Goal: Register for event/course

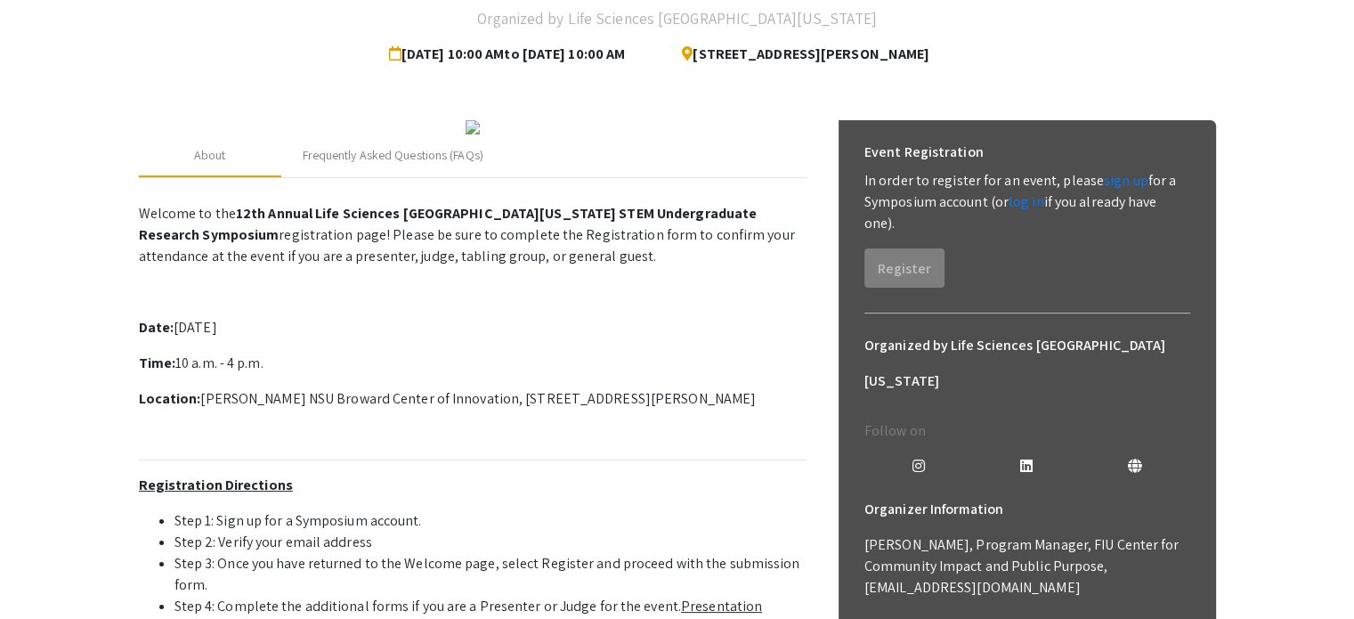
scroll to position [153, 0]
click at [1112, 178] on link "sign up" at bounding box center [1126, 179] width 45 height 19
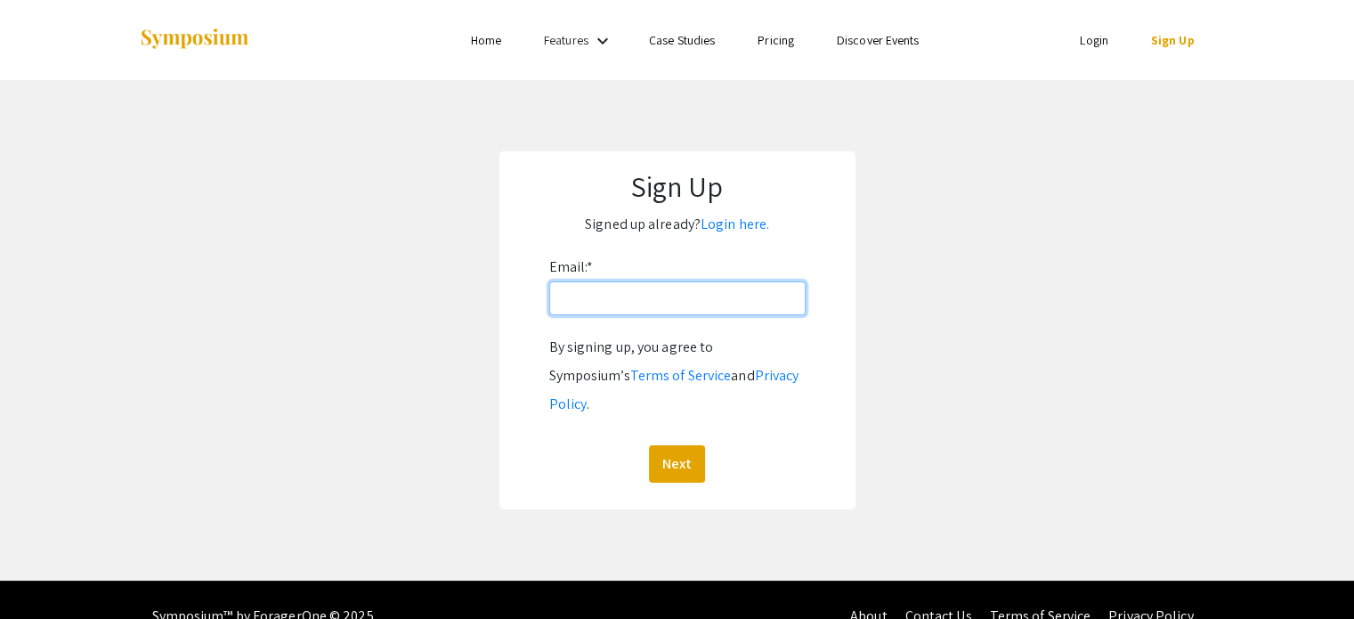
click at [653, 297] on input "Email: *" at bounding box center [677, 298] width 256 height 34
type input "[EMAIL_ADDRESS][DOMAIN_NAME]"
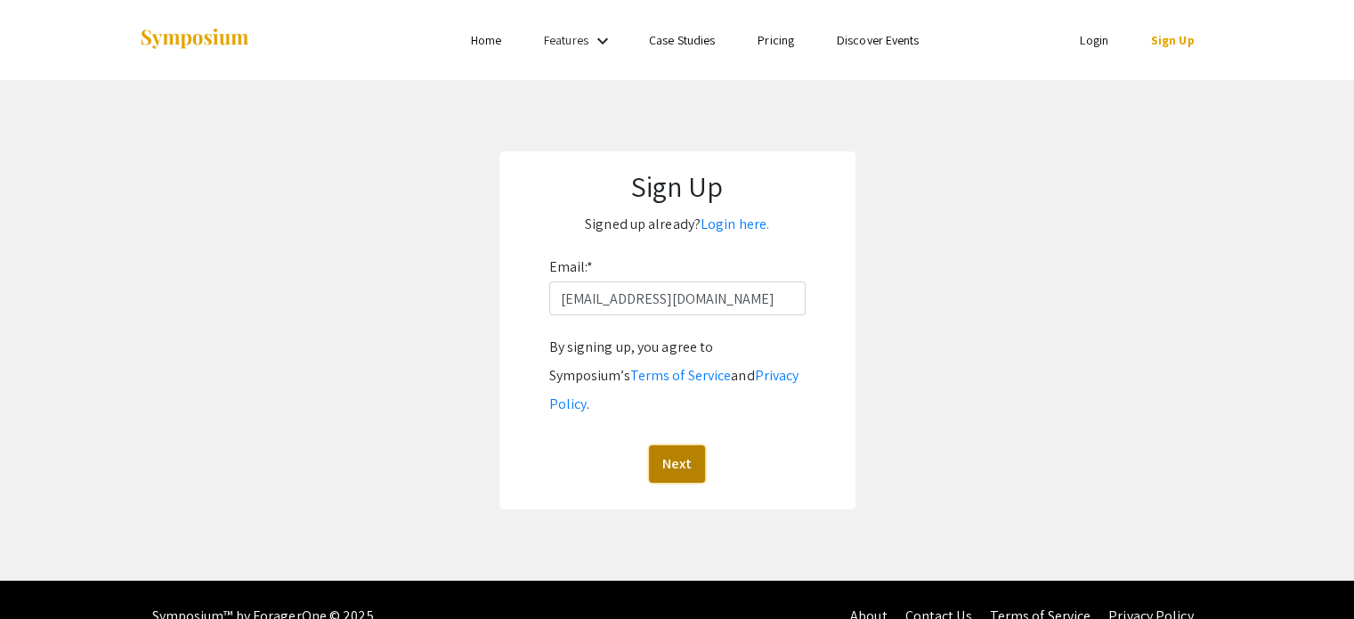
click at [681, 445] on button "Next" at bounding box center [677, 463] width 56 height 37
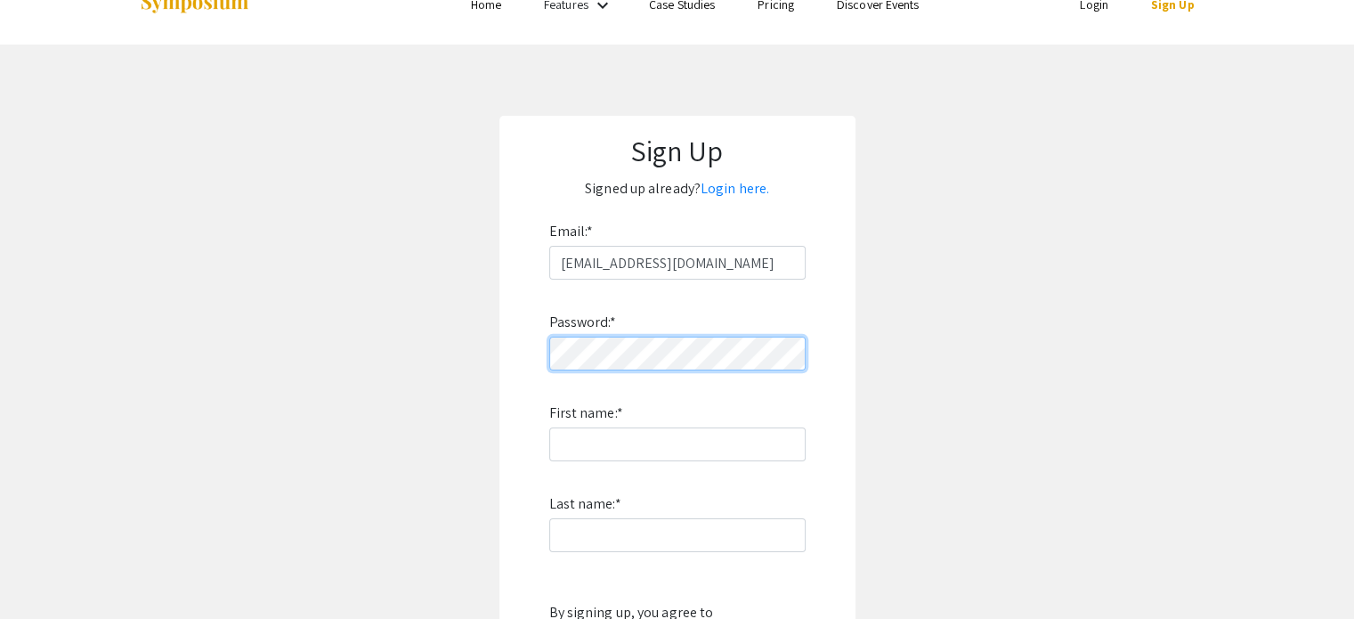
scroll to position [182, 0]
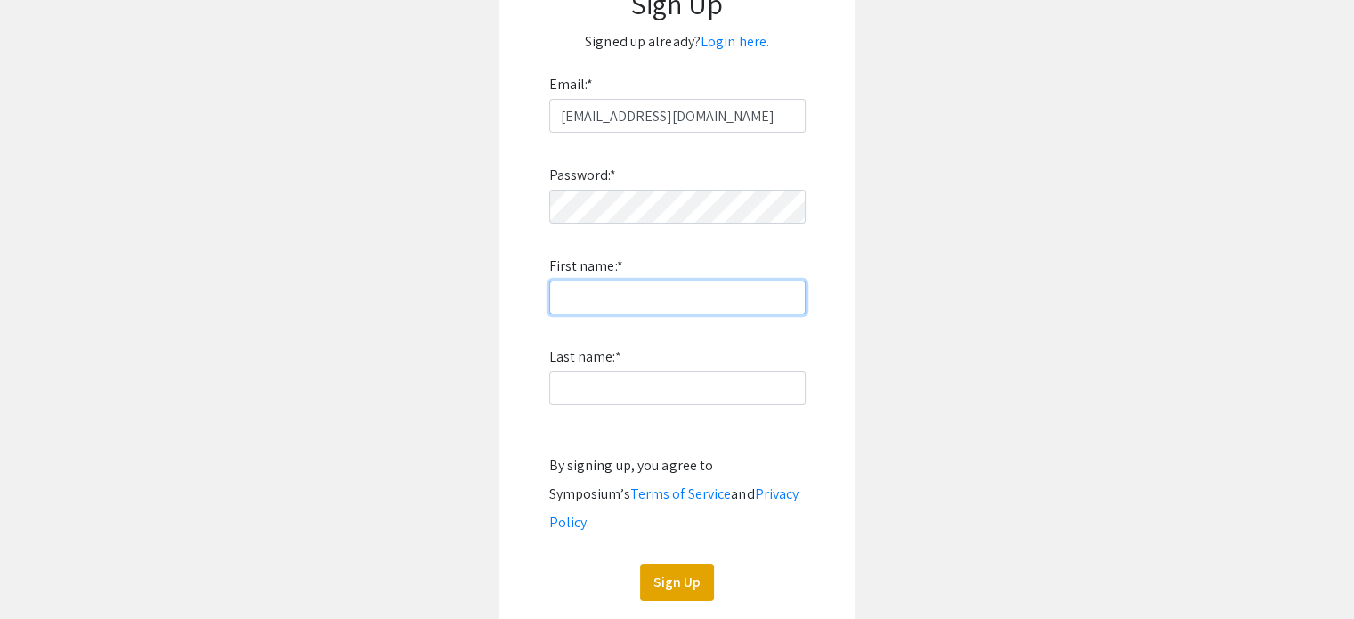
click at [609, 294] on input "First name: *" at bounding box center [677, 297] width 256 height 34
type input "[PERSON_NAME]"
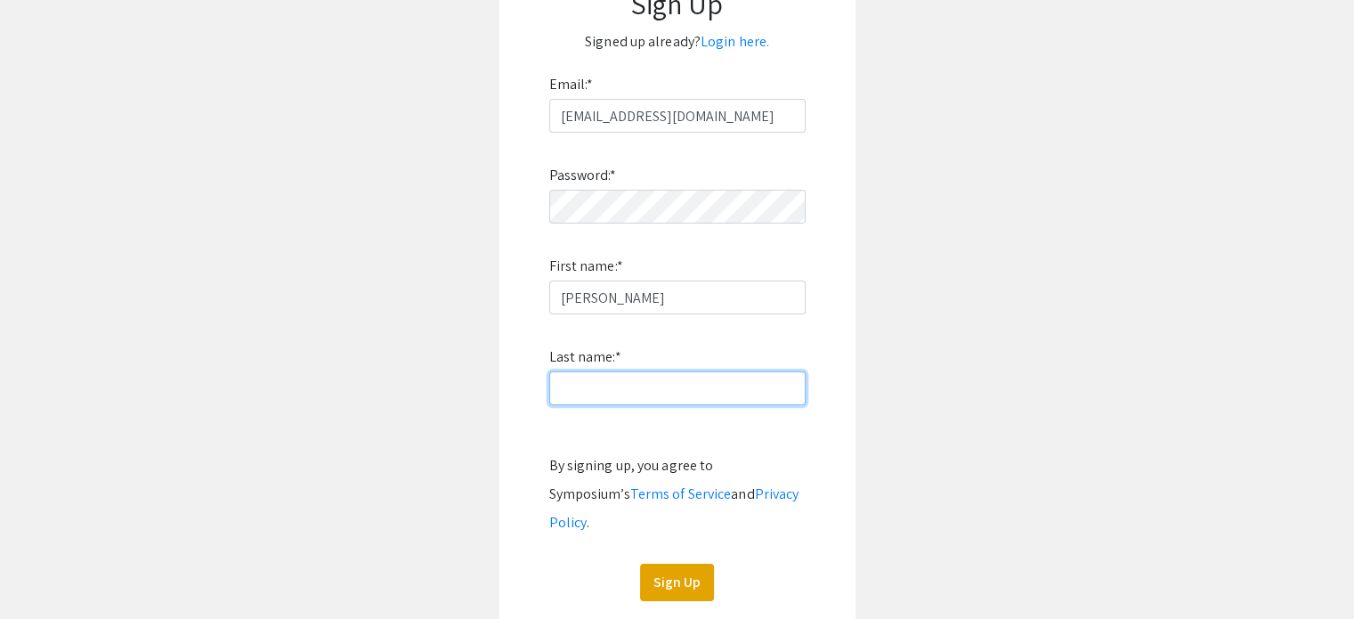
click at [652, 388] on input "Last name: *" at bounding box center [677, 388] width 256 height 34
type input "[PERSON_NAME]"
click at [862, 442] on app-signup "Sign Up Signed up already? Login here. Email: * [EMAIL_ADDRESS][DOMAIN_NAME] Pa…" at bounding box center [677, 298] width 1354 height 659
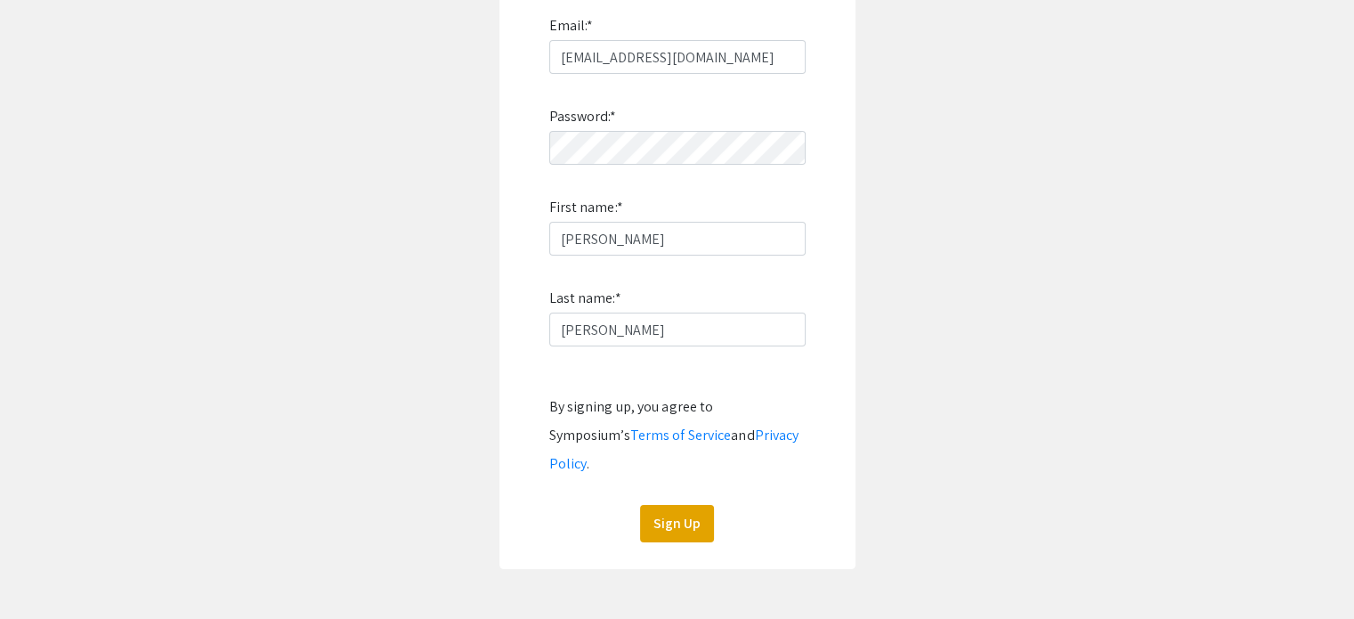
scroll to position [243, 0]
click at [697, 503] on button "Sign Up" at bounding box center [677, 521] width 74 height 37
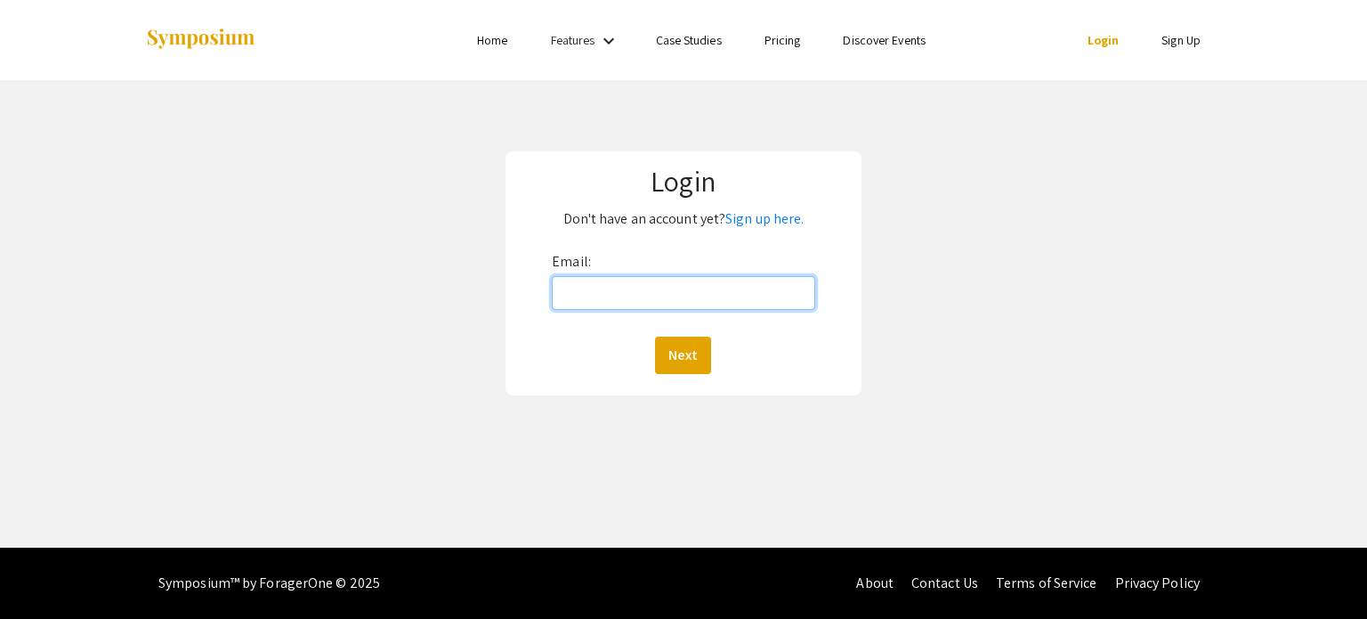
click at [606, 281] on input "Email:" at bounding box center [683, 293] width 263 height 34
type input "[EMAIL_ADDRESS][DOMAIN_NAME]"
click at [681, 348] on button "Next" at bounding box center [683, 354] width 56 height 37
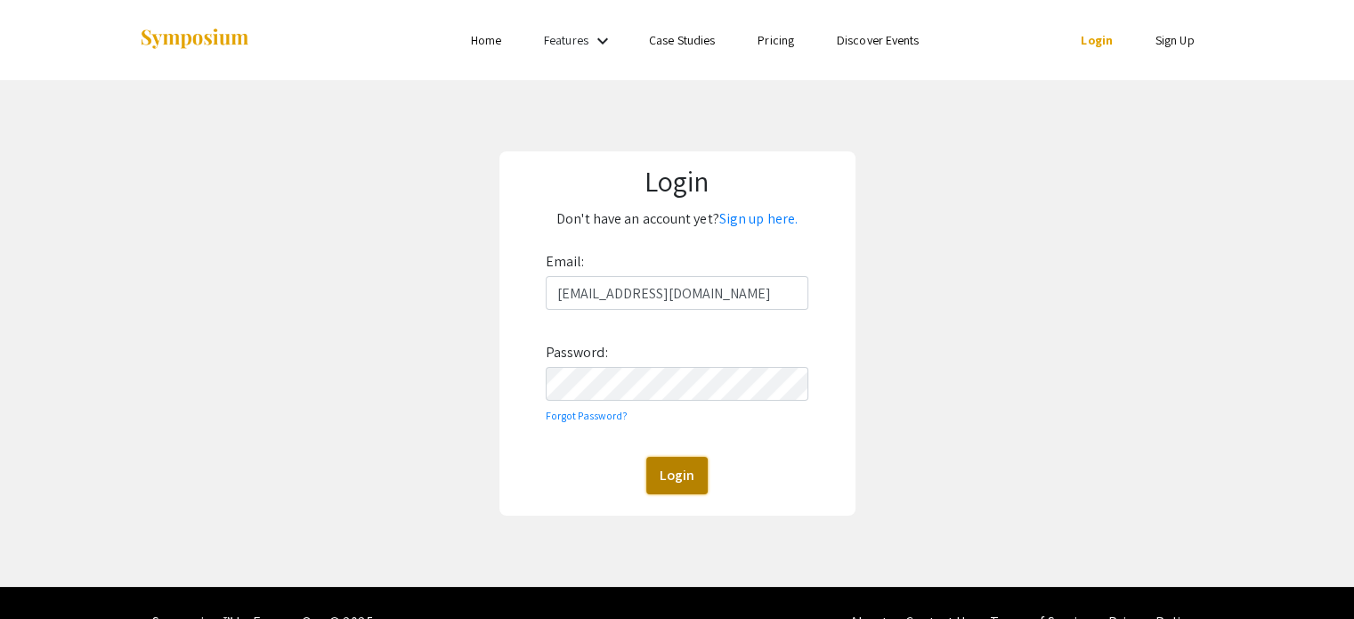
click at [674, 474] on button "Login" at bounding box center [676, 475] width 61 height 37
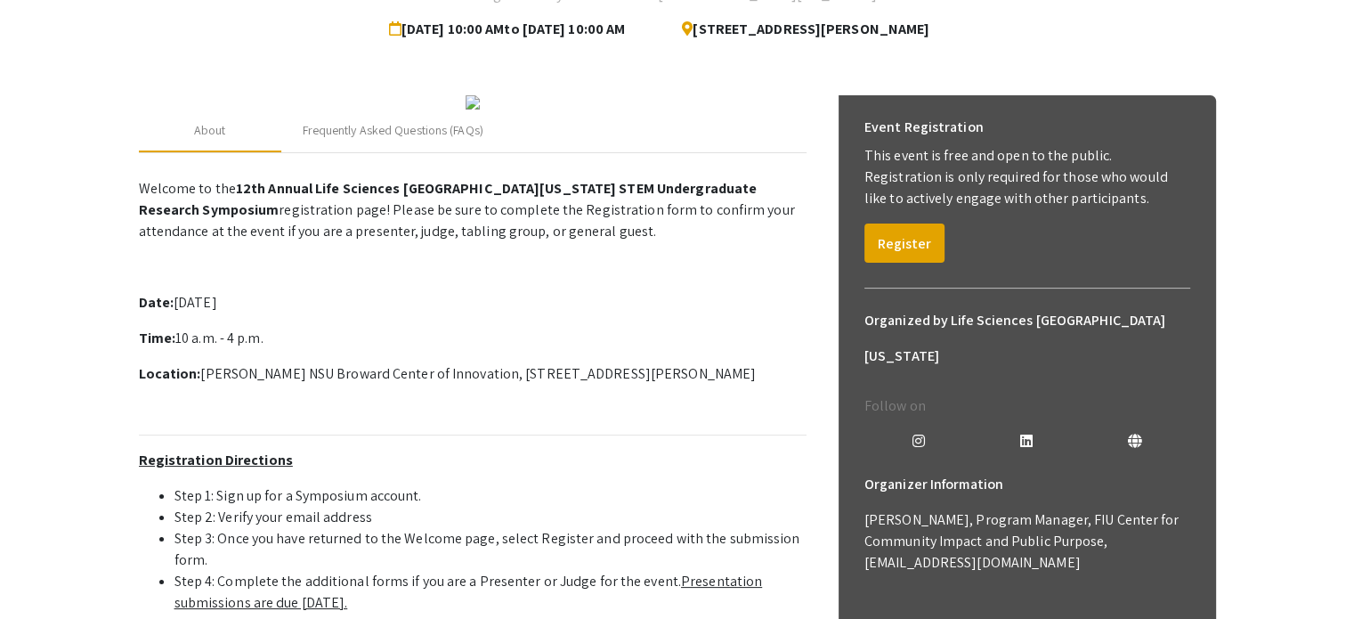
scroll to position [181, 0]
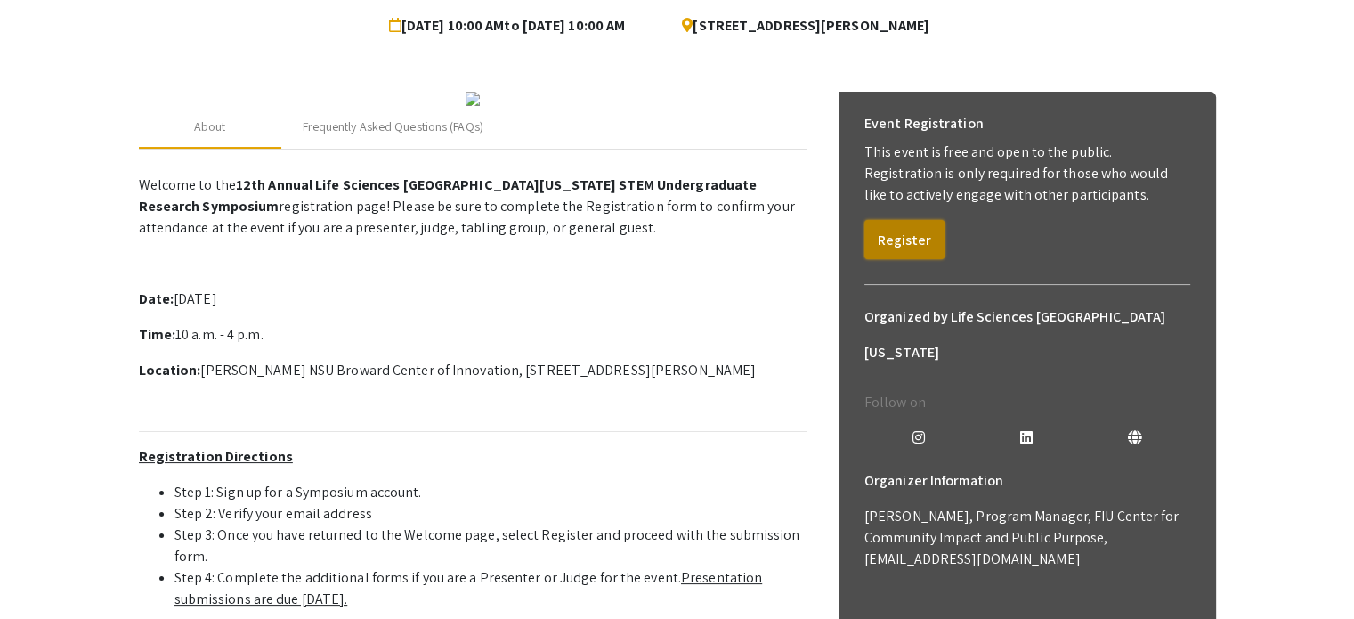
click at [900, 234] on button "Register" at bounding box center [904, 239] width 80 height 39
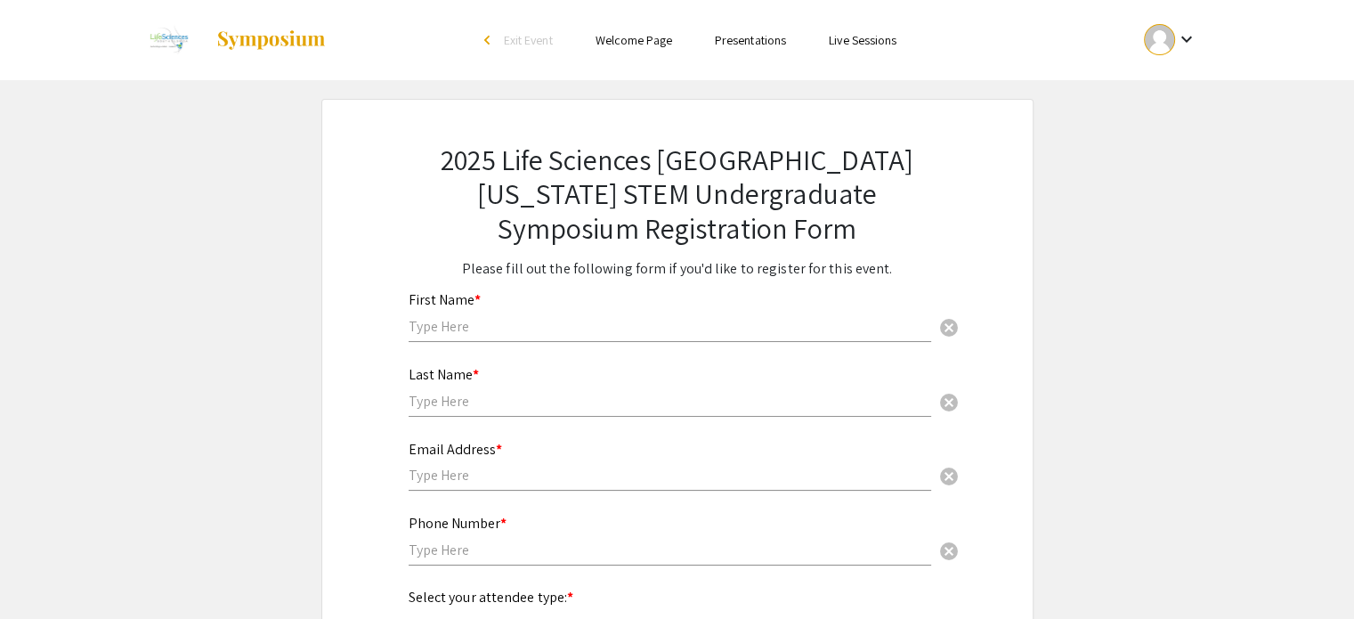
click at [595, 333] on input "text" at bounding box center [670, 326] width 523 height 19
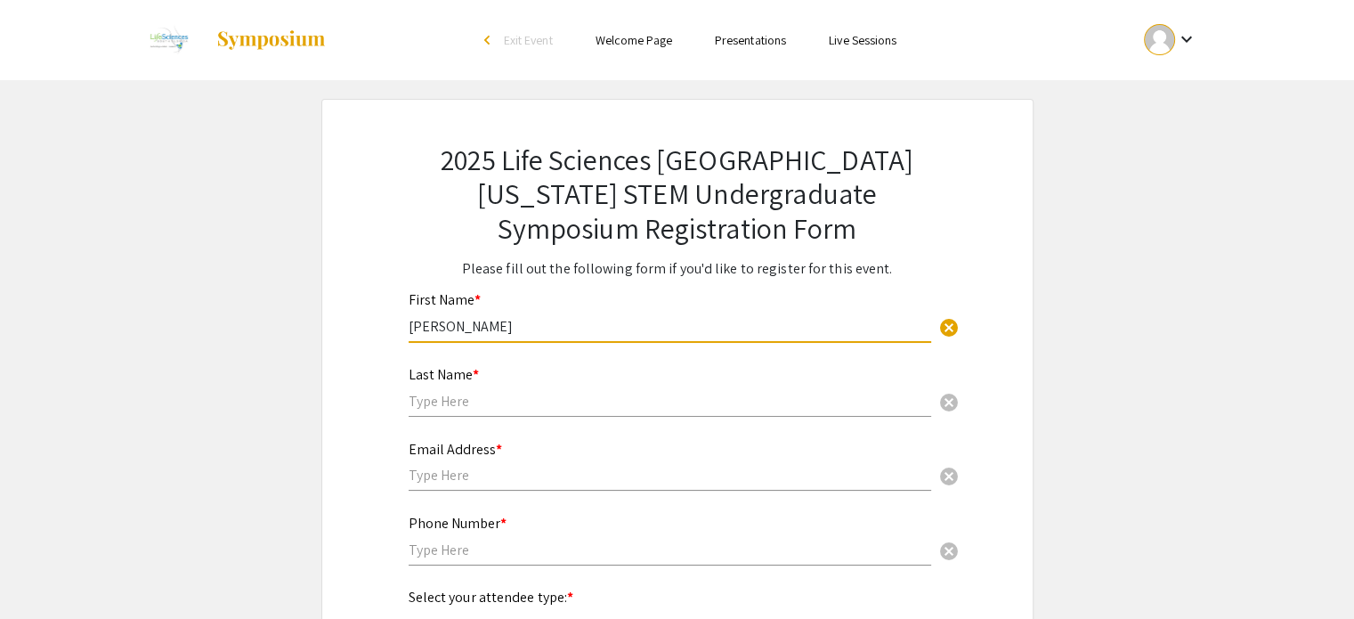
type input "[PERSON_NAME]"
click at [450, 405] on input "text" at bounding box center [670, 401] width 523 height 19
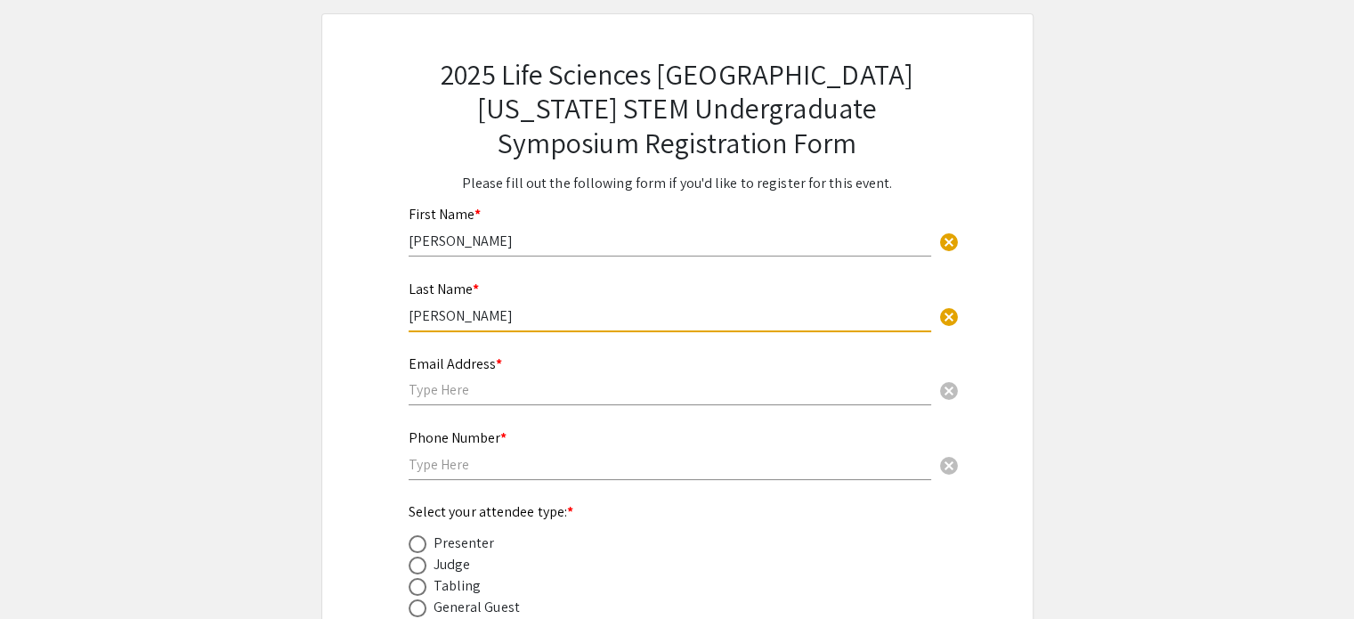
scroll to position [93, 0]
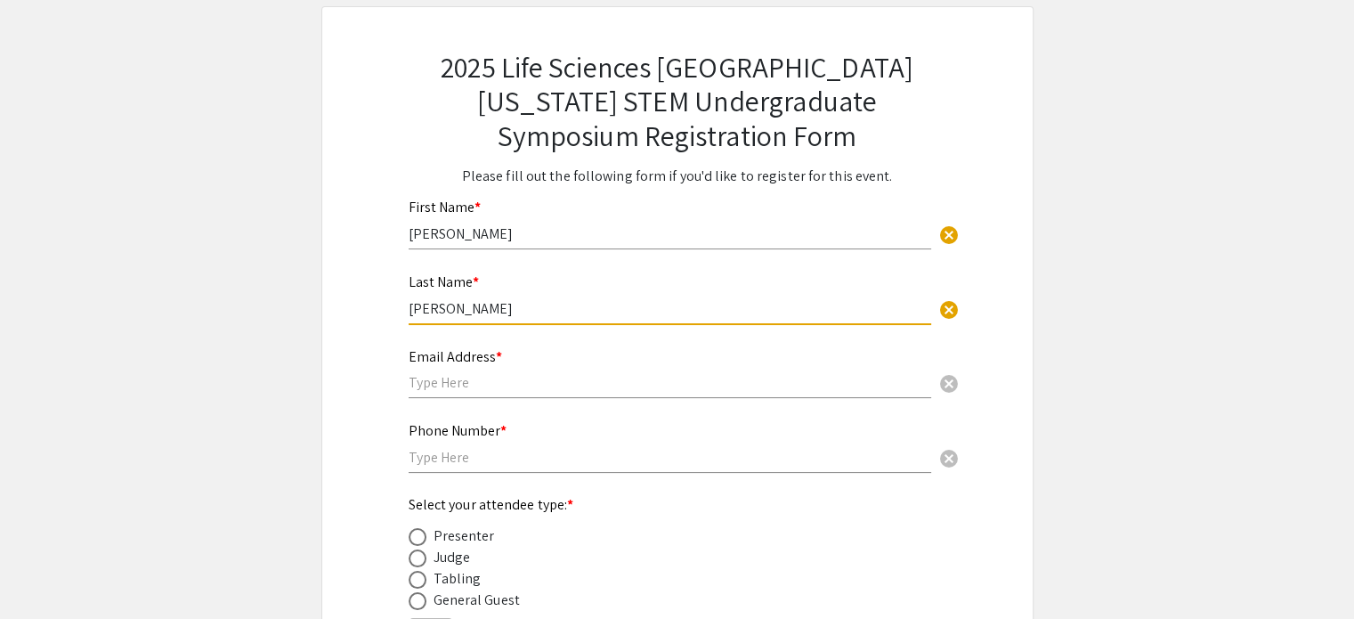
type input "[PERSON_NAME]"
click at [429, 376] on input "text" at bounding box center [670, 382] width 523 height 19
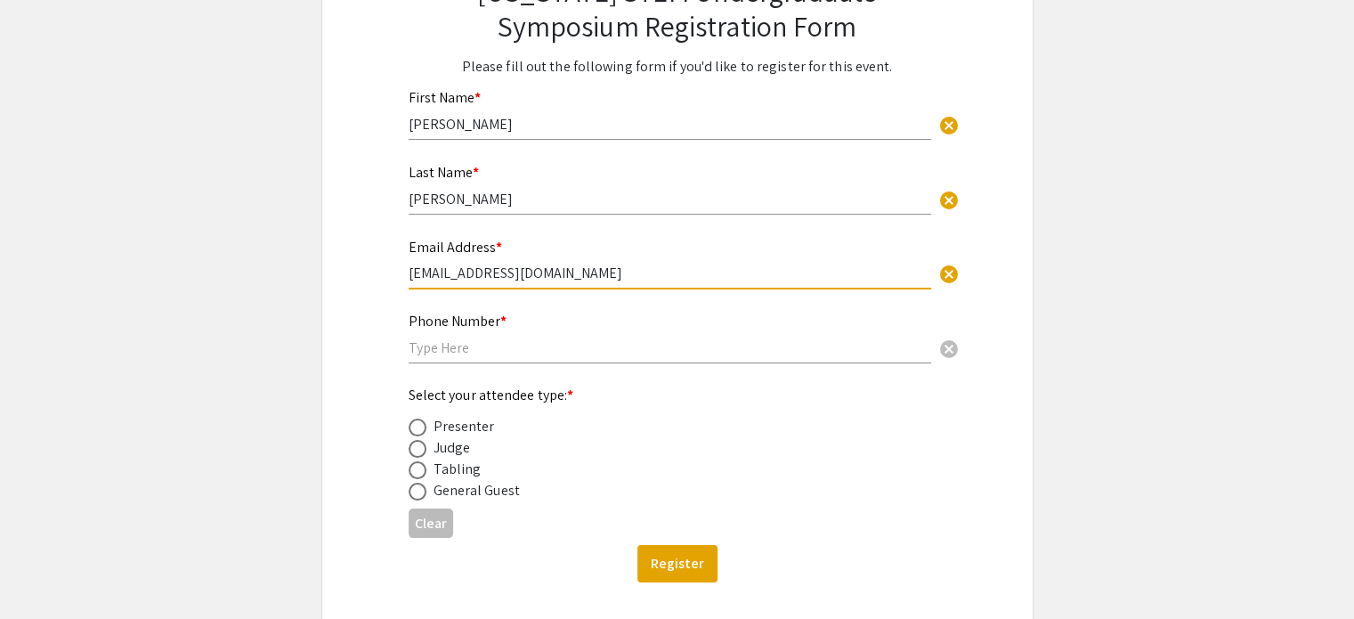
scroll to position [203, 0]
type input "[EMAIL_ADDRESS][DOMAIN_NAME]"
click at [437, 352] on input "text" at bounding box center [670, 346] width 523 height 19
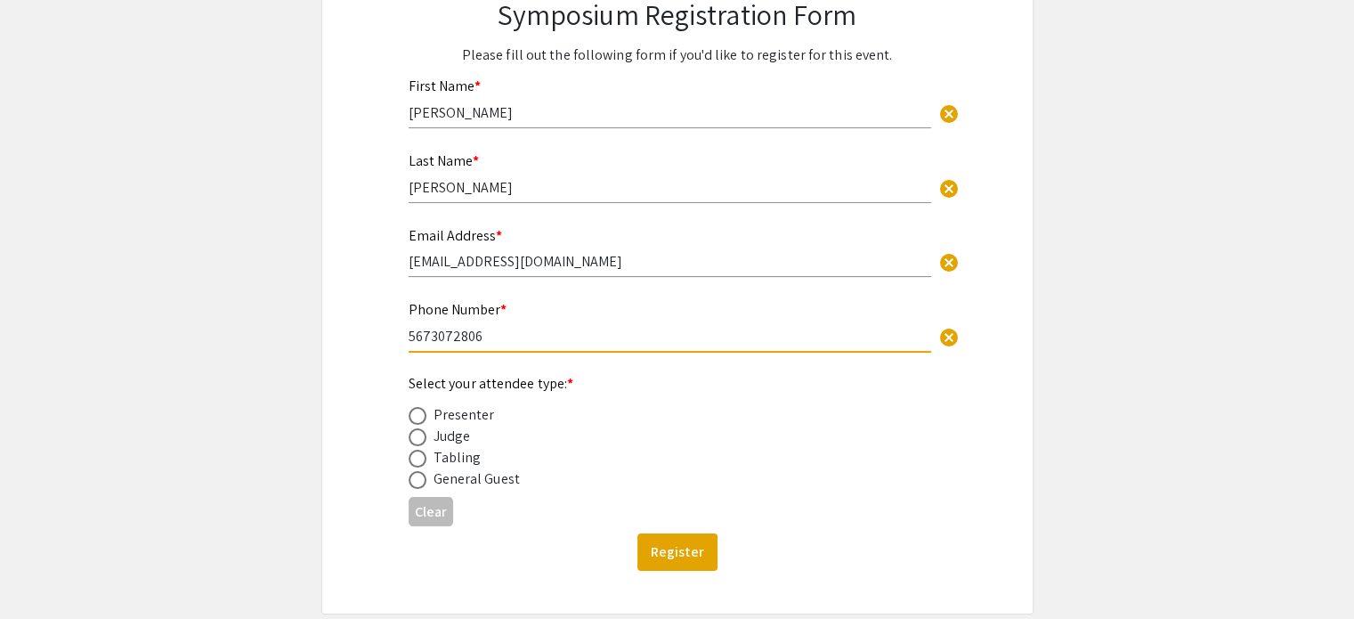
scroll to position [295, 0]
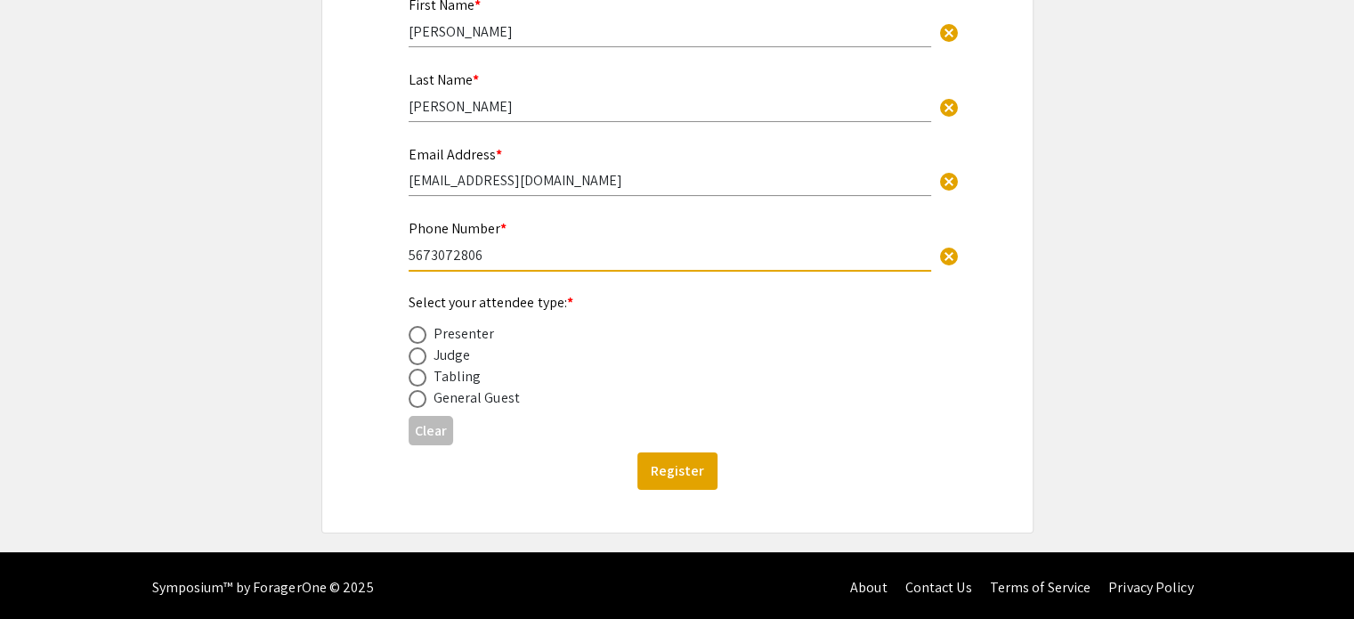
type input "5673072806"
click at [418, 332] on span at bounding box center [418, 335] width 18 height 18
click at [418, 332] on input "radio" at bounding box center [418, 335] width 18 height 18
radio input "true"
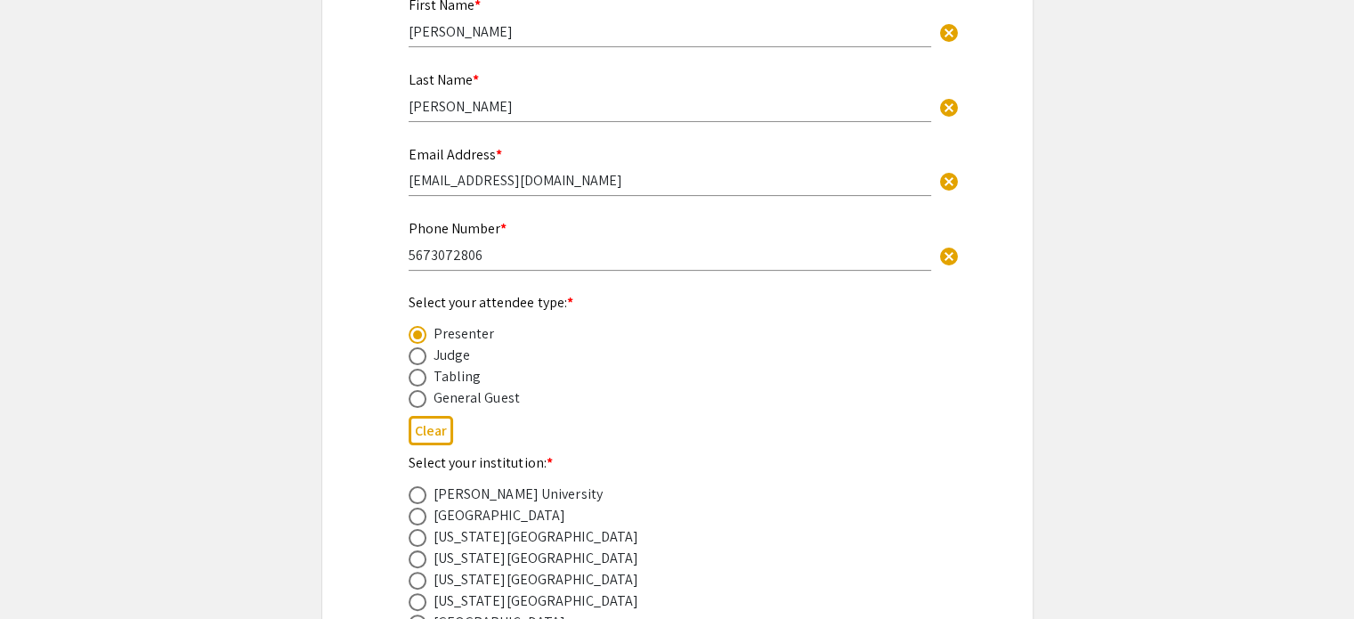
click at [385, 310] on div "2025 Life Sciences South Florida STEM Undergraduate Symposium Registration Form…" at bounding box center [677, 518] width 623 height 1426
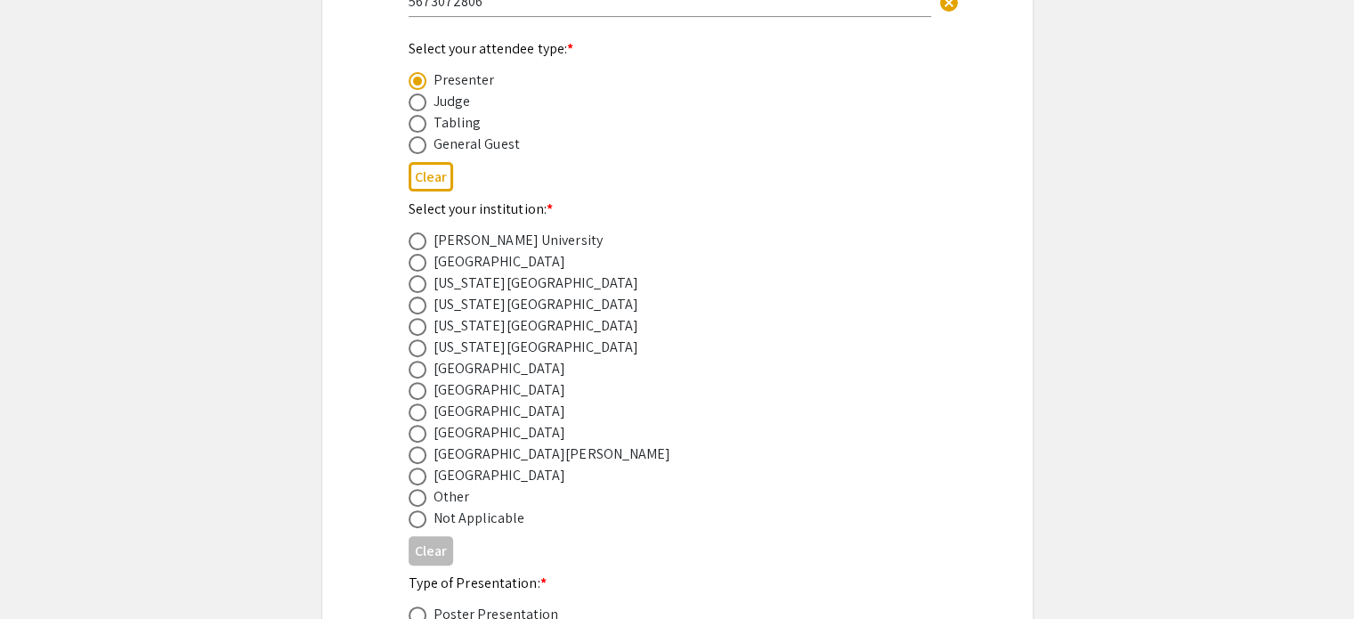
scroll to position [550, 0]
click at [415, 409] on span at bounding box center [418, 410] width 18 height 18
click at [415, 409] on input "radio" at bounding box center [418, 410] width 18 height 18
radio input "true"
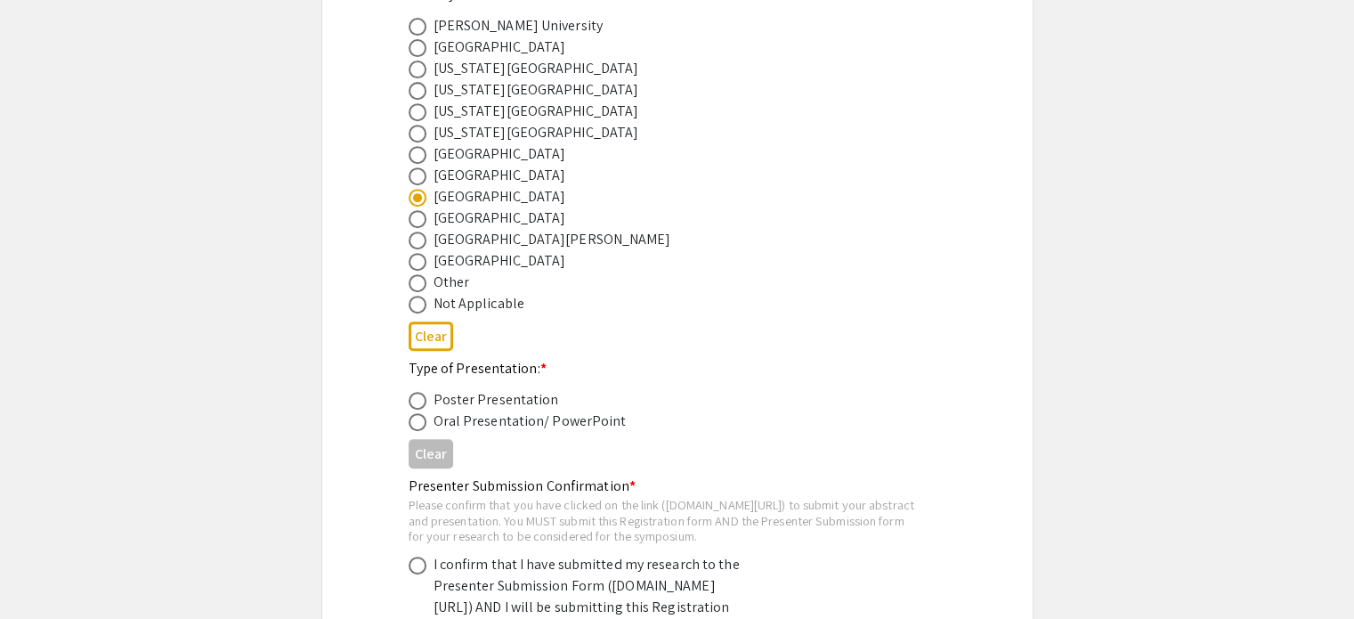
scroll to position [764, 0]
click at [417, 393] on span at bounding box center [418, 400] width 18 height 18
click at [417, 393] on input "radio" at bounding box center [418, 400] width 18 height 18
radio input "true"
click at [584, 341] on div "Clear" at bounding box center [678, 335] width 538 height 44
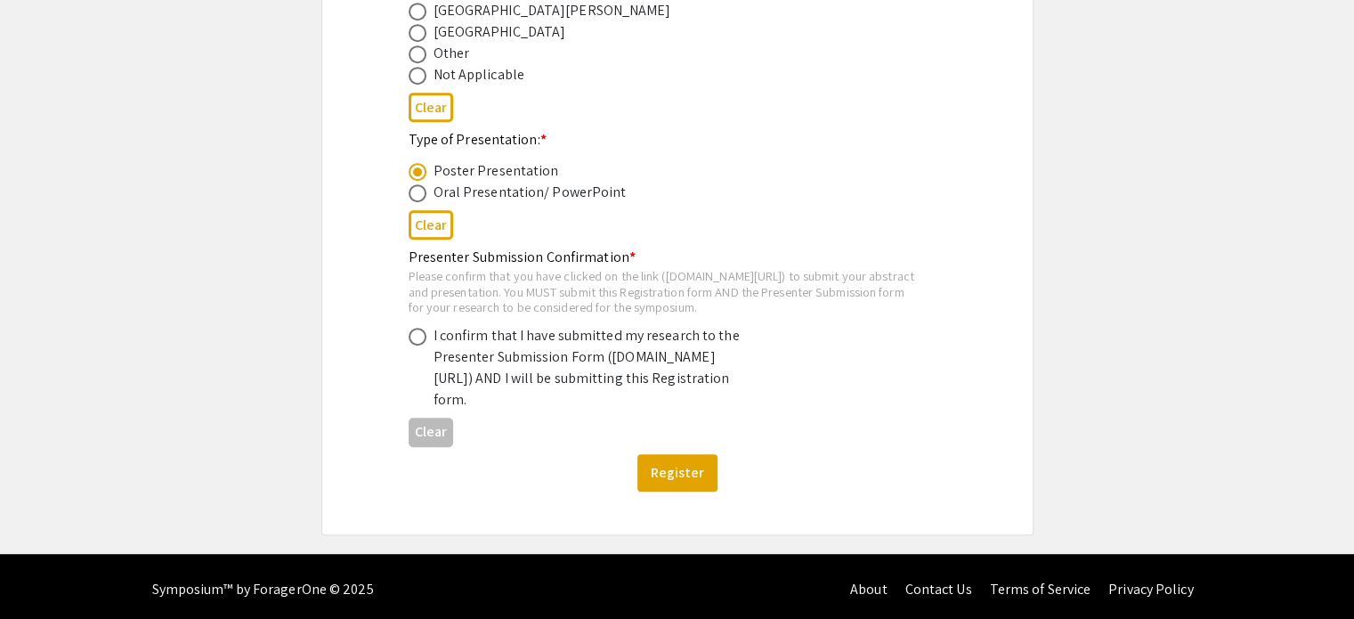
scroll to position [993, 0]
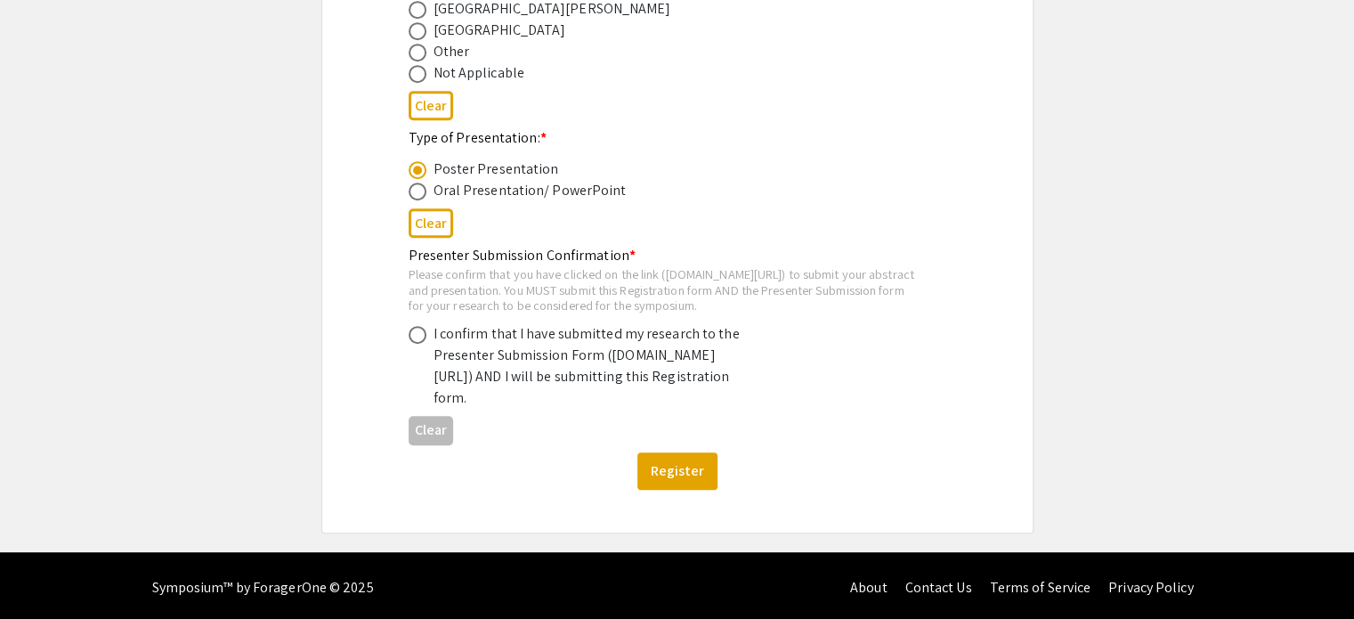
click at [415, 344] on span at bounding box center [418, 335] width 18 height 18
click at [415, 344] on input "radio" at bounding box center [418, 335] width 18 height 18
radio input "true"
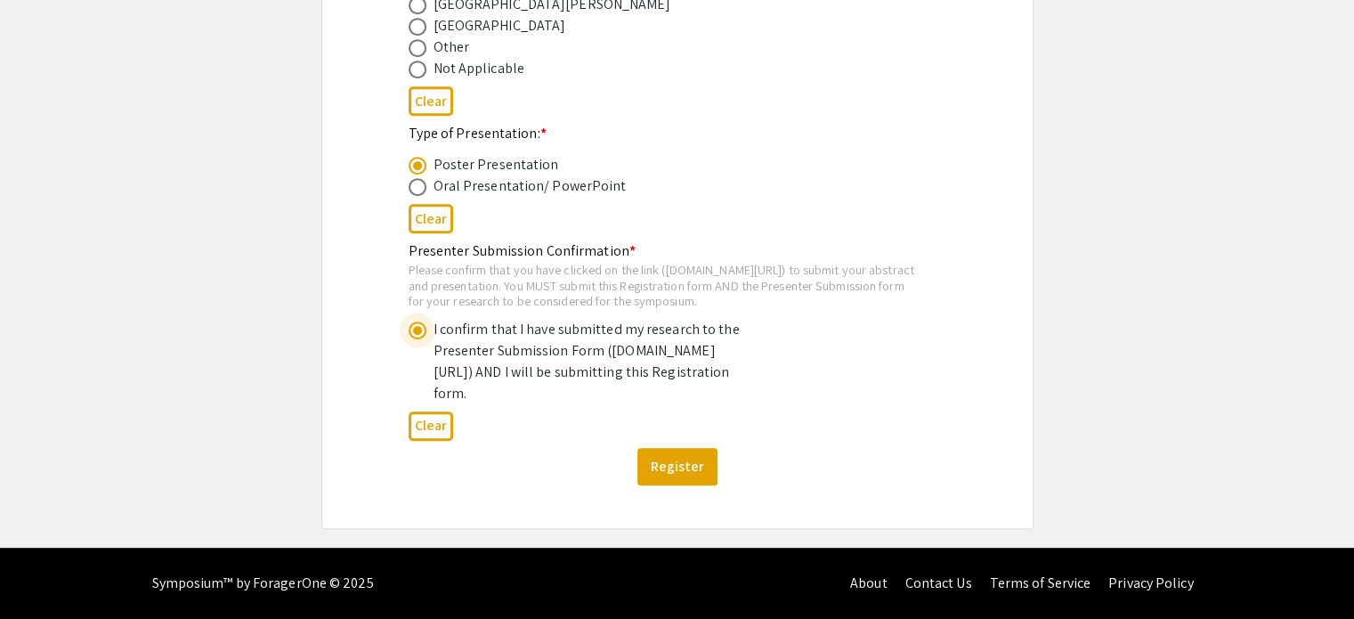
scroll to position [1027, 0]
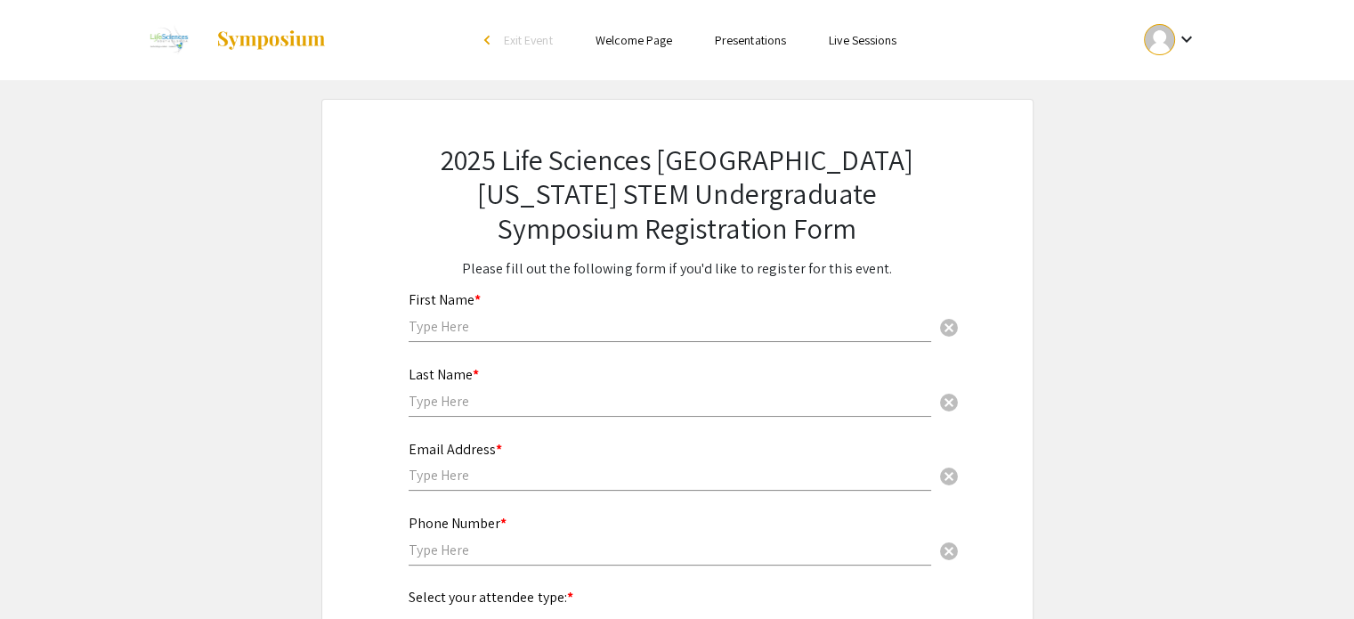
click at [279, 44] on img at bounding box center [270, 39] width 111 height 21
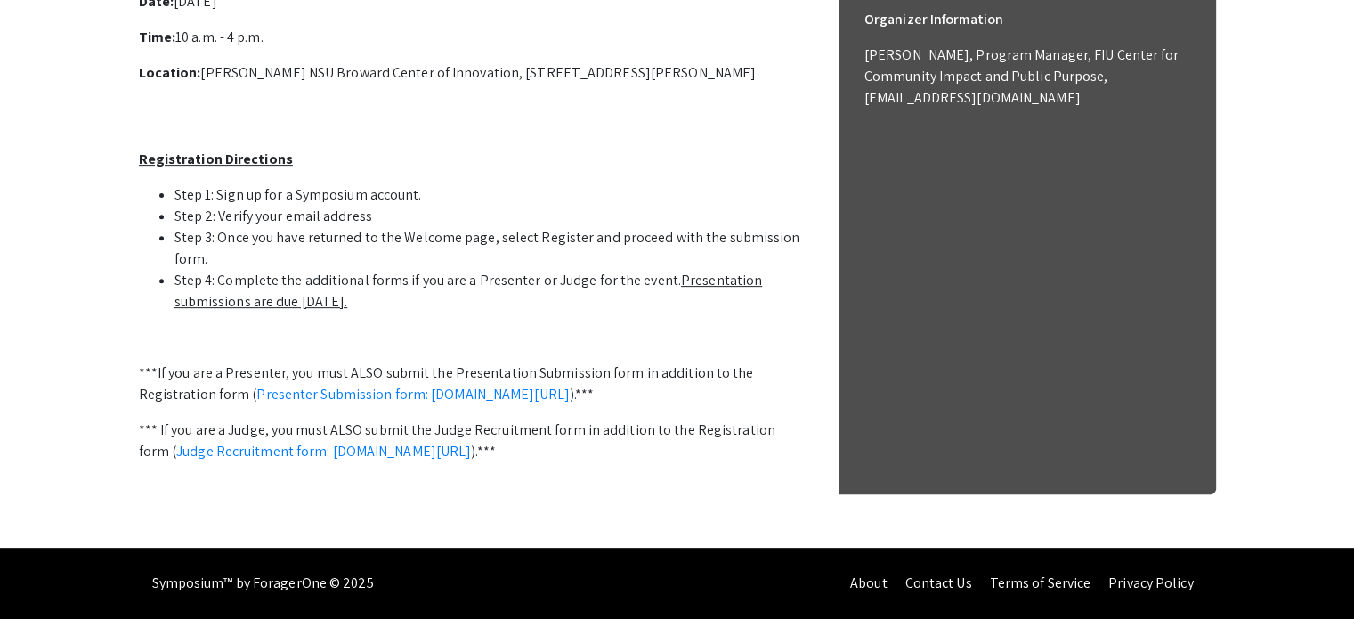
scroll to position [662, 0]
click at [369, 385] on link "Presenter Submission form: symposium.foragerone.com/lssfsymposium2025/submission" at bounding box center [412, 394] width 313 height 19
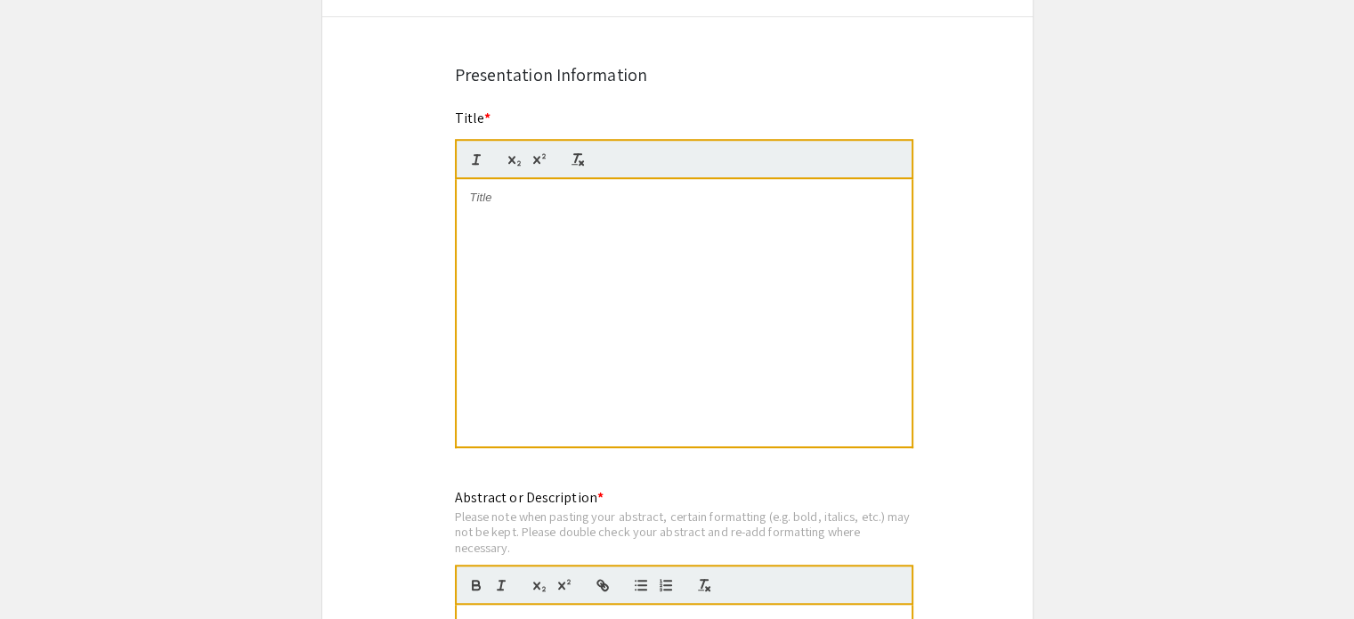
scroll to position [1349, 0]
click at [557, 220] on div at bounding box center [684, 311] width 455 height 267
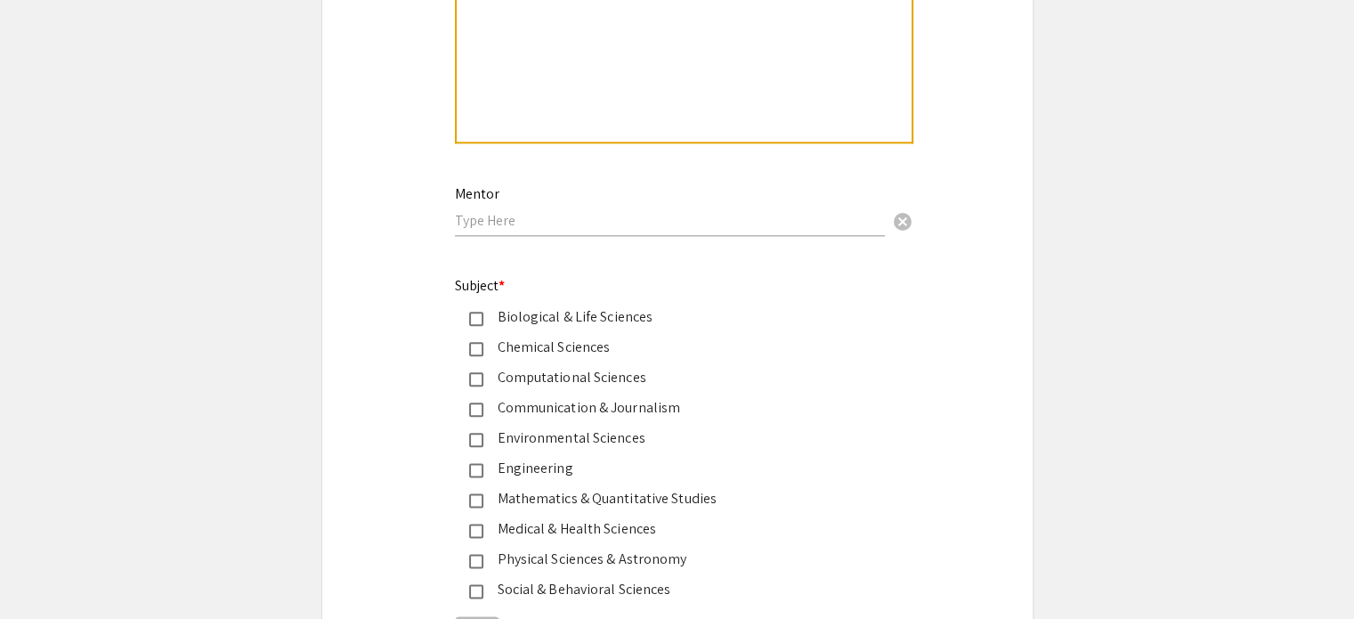
scroll to position [2079, 0]
click at [557, 220] on input "text" at bounding box center [670, 219] width 430 height 19
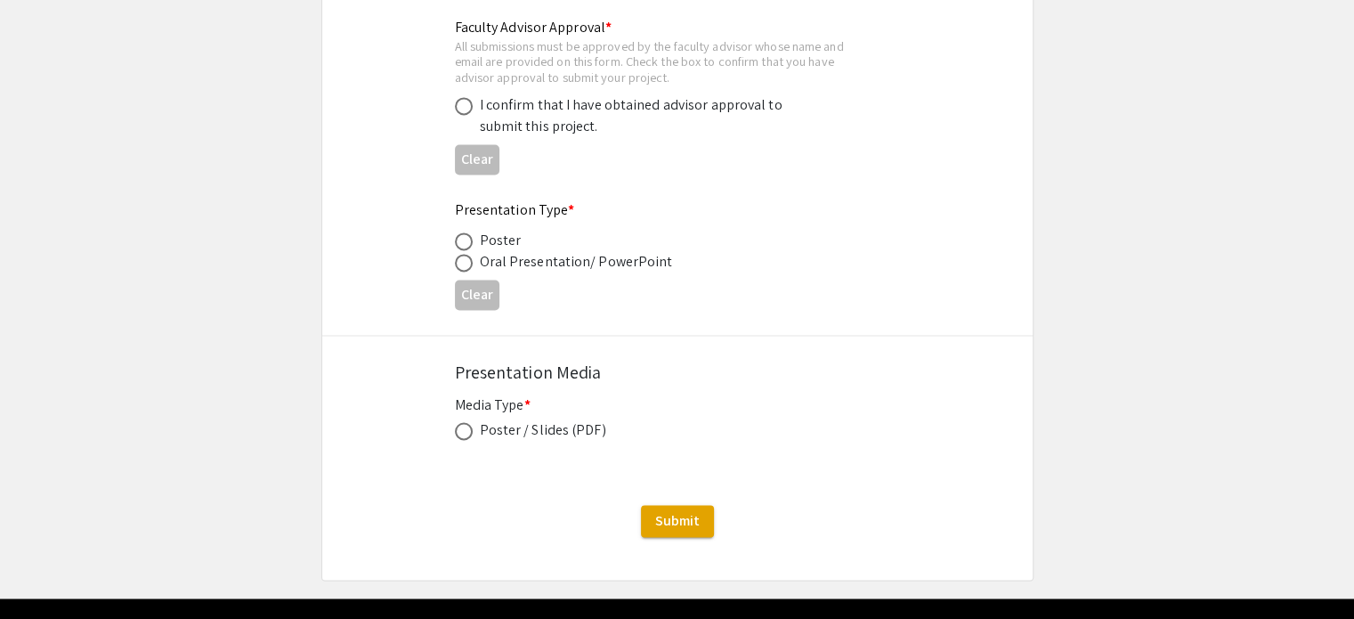
scroll to position [2765, 0]
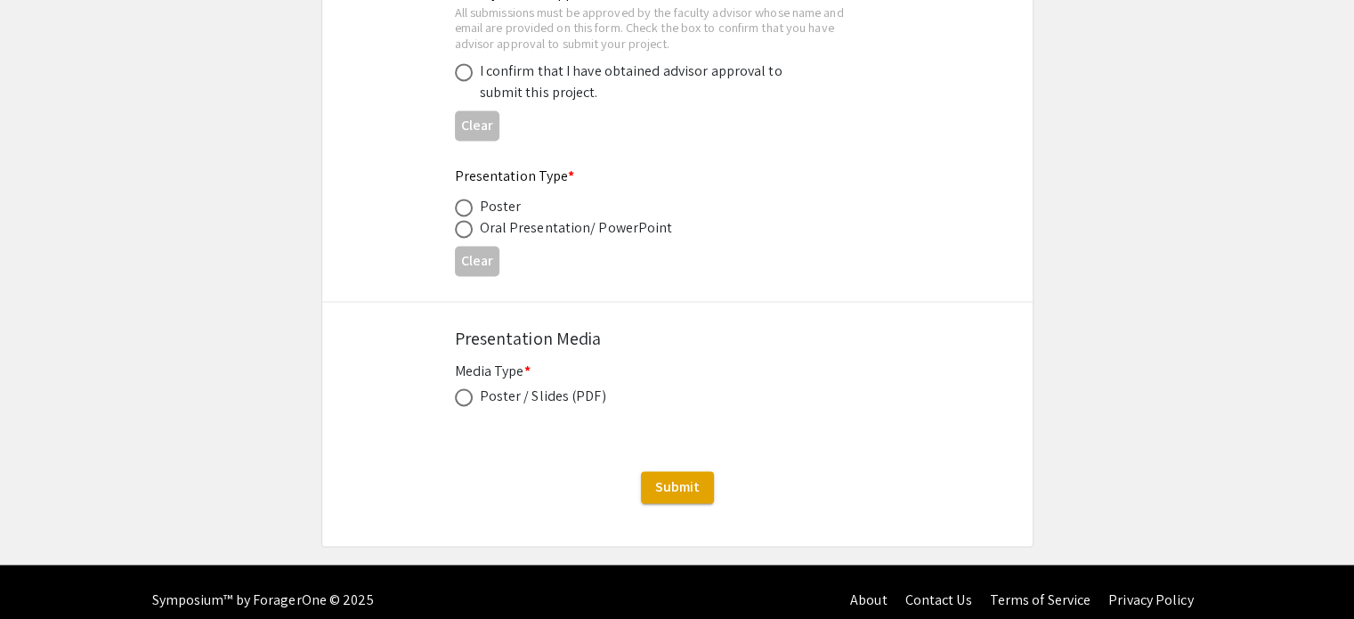
click at [469, 361] on mat-label "Media Type *" at bounding box center [493, 370] width 76 height 19
click at [466, 388] on span at bounding box center [464, 397] width 18 height 18
click at [466, 388] on input "radio" at bounding box center [464, 397] width 18 height 18
radio input "true"
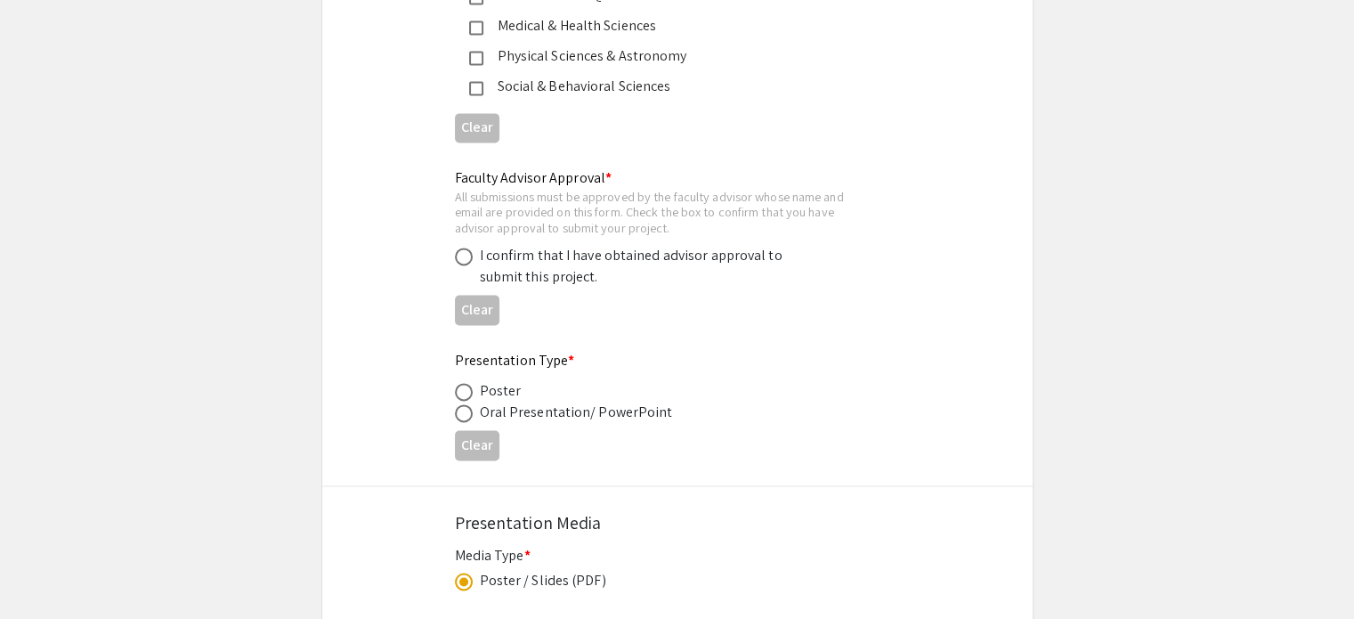
scroll to position [2576, 0]
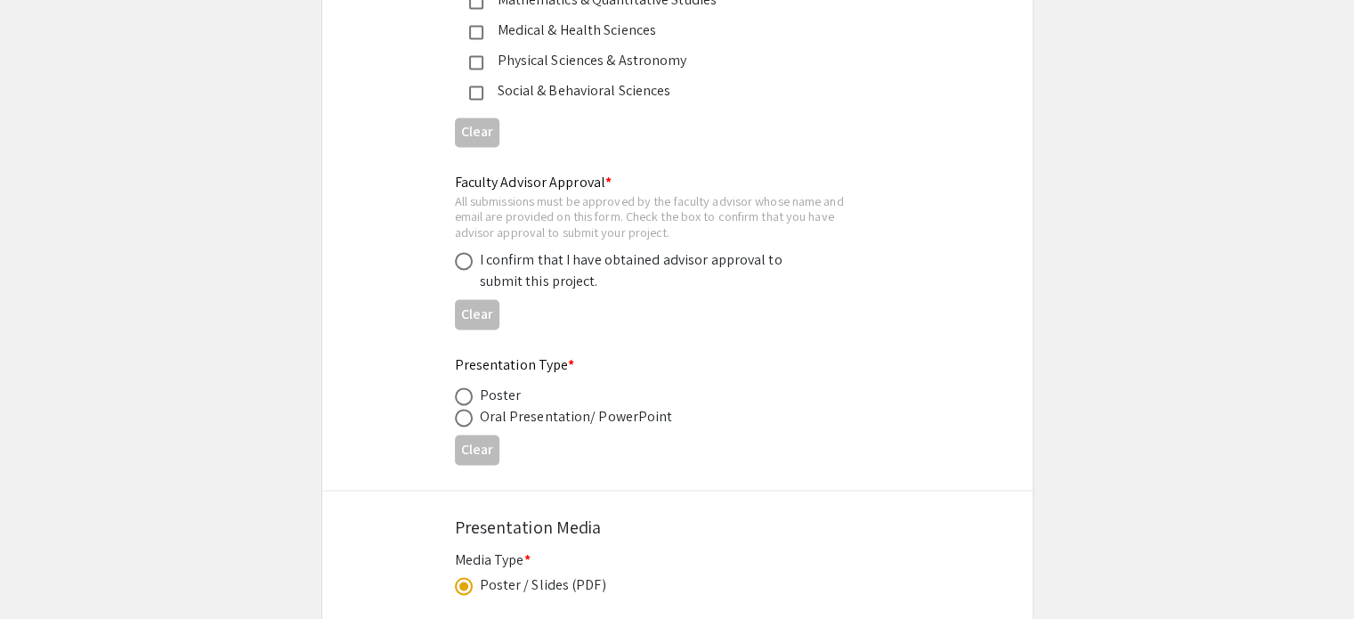
click at [466, 387] on span at bounding box center [464, 396] width 18 height 18
click at [466, 387] on input "radio" at bounding box center [464, 396] width 18 height 18
radio input "true"
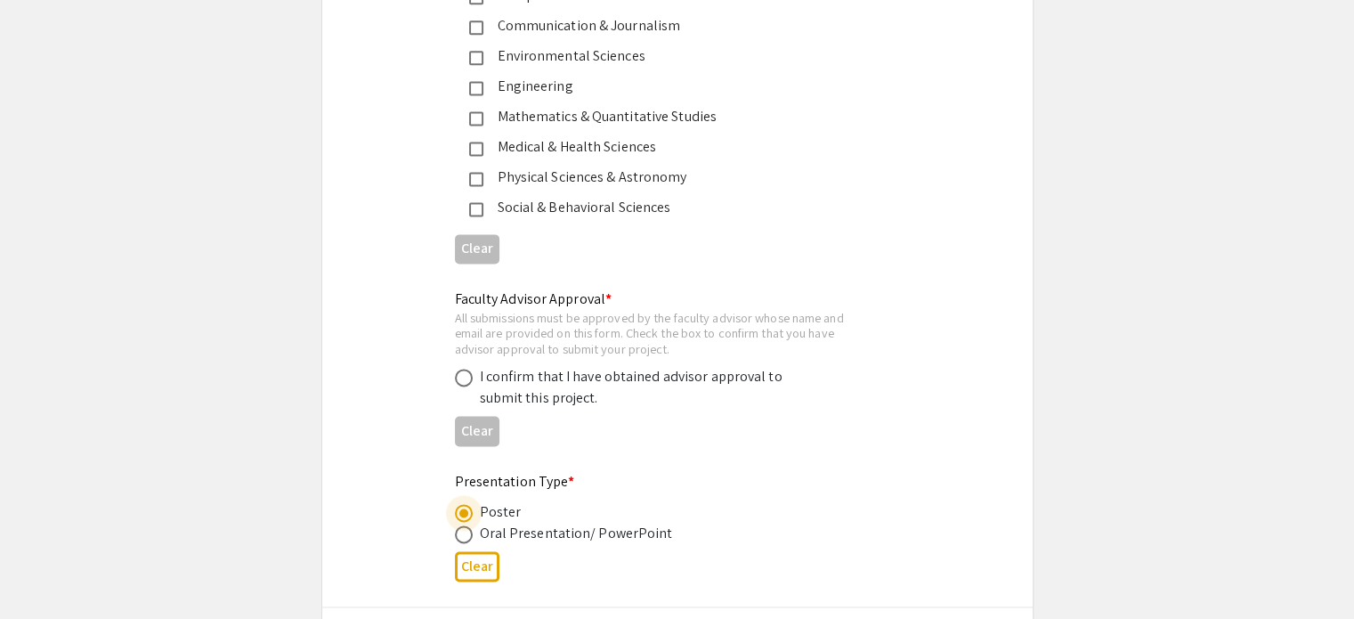
scroll to position [2459, 0]
click at [466, 383] on div "I confirm that I have obtained advisor approval to submit this project." at bounding box center [663, 388] width 417 height 43
click at [466, 369] on span at bounding box center [464, 378] width 18 height 18
click at [466, 369] on input "radio" at bounding box center [464, 378] width 18 height 18
radio input "true"
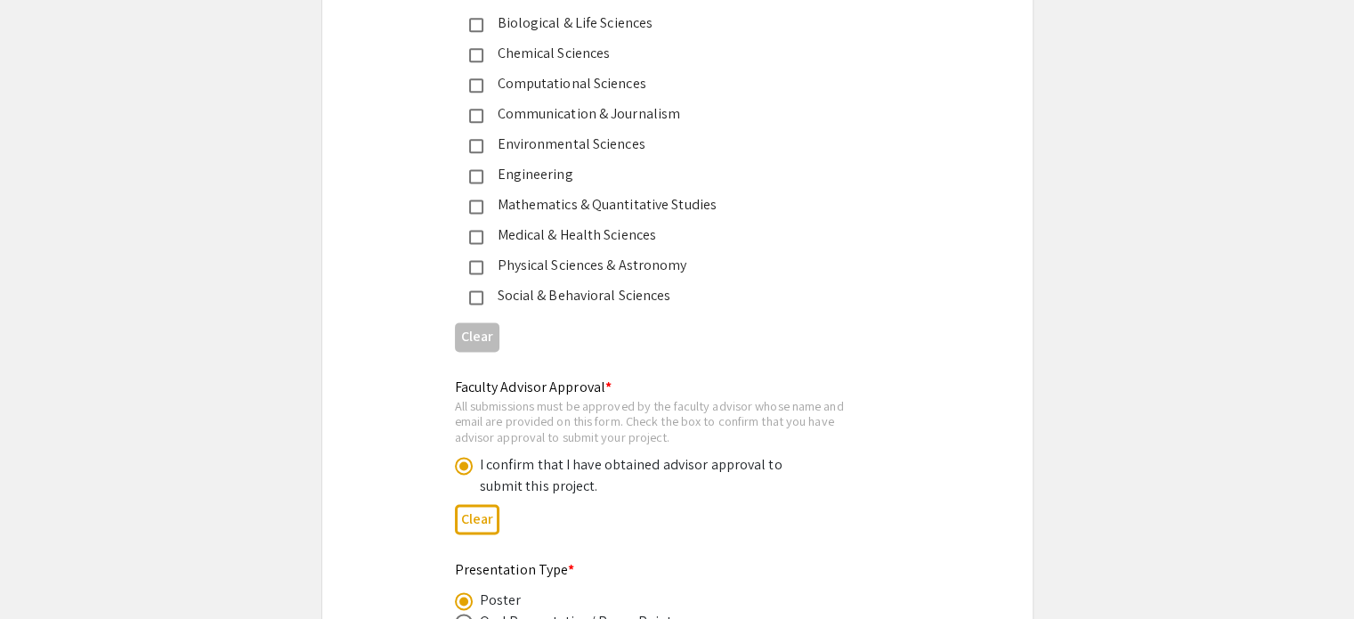
scroll to position [2366, 0]
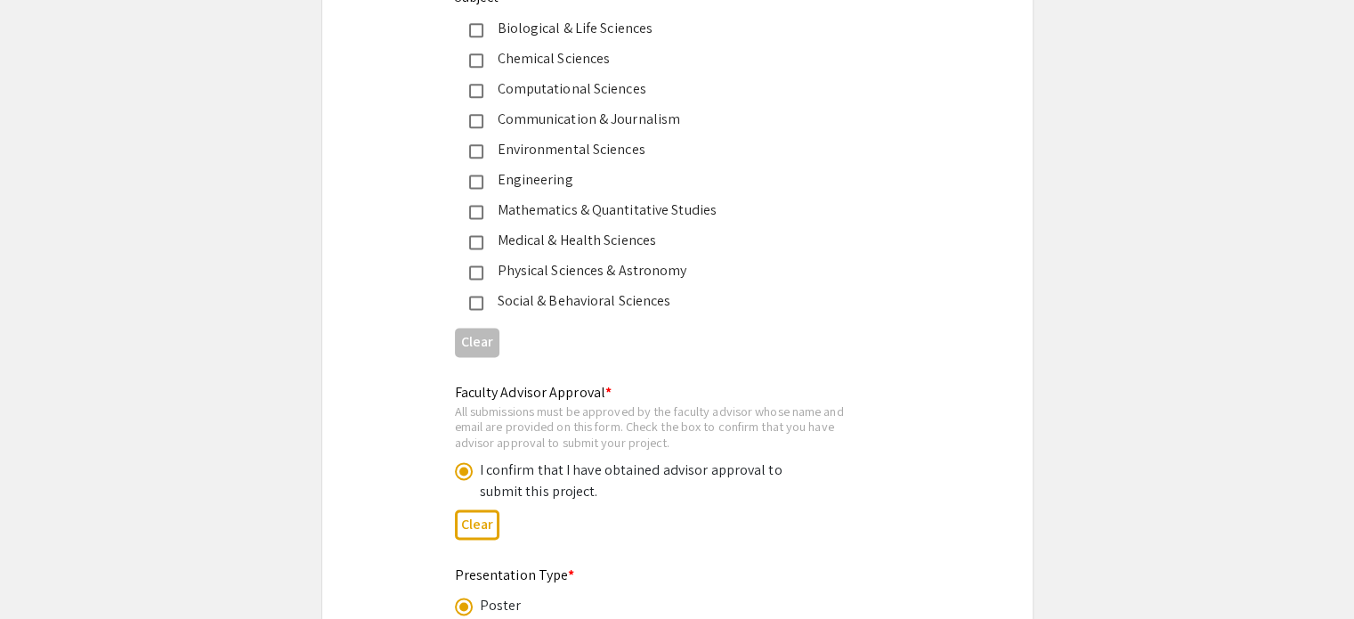
click at [424, 368] on div "Faculty Advisor Approval * All submissions must be approved by the faculty advi…" at bounding box center [677, 459] width 710 height 182
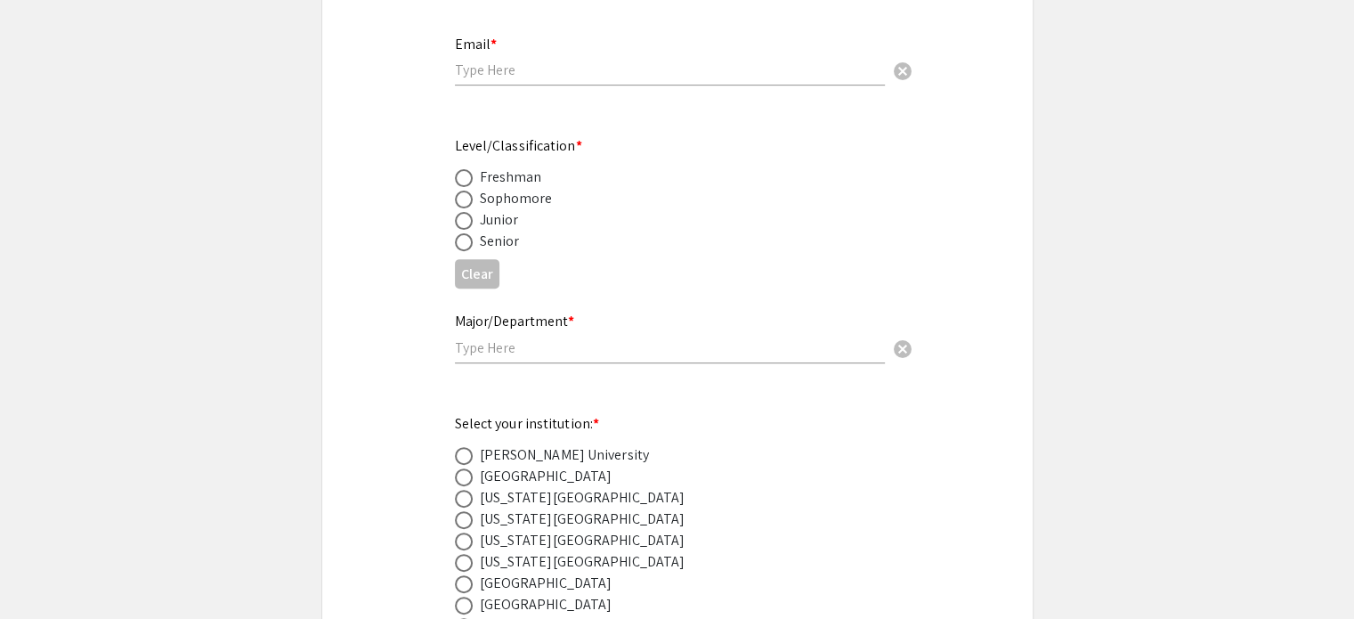
scroll to position [677, 0]
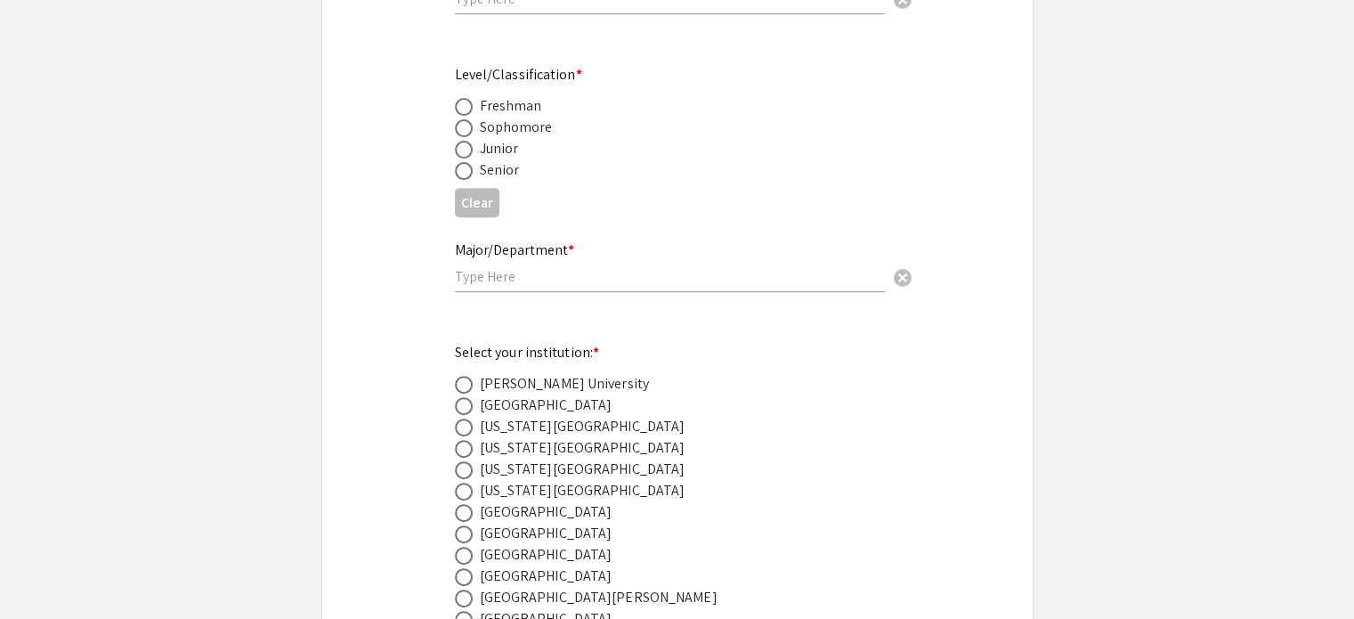
click at [466, 173] on span at bounding box center [464, 171] width 18 height 18
click at [466, 173] on input "radio" at bounding box center [464, 171] width 18 height 18
radio input "true"
click at [470, 547] on span at bounding box center [464, 556] width 18 height 18
click at [470, 547] on input "radio" at bounding box center [464, 556] width 18 height 18
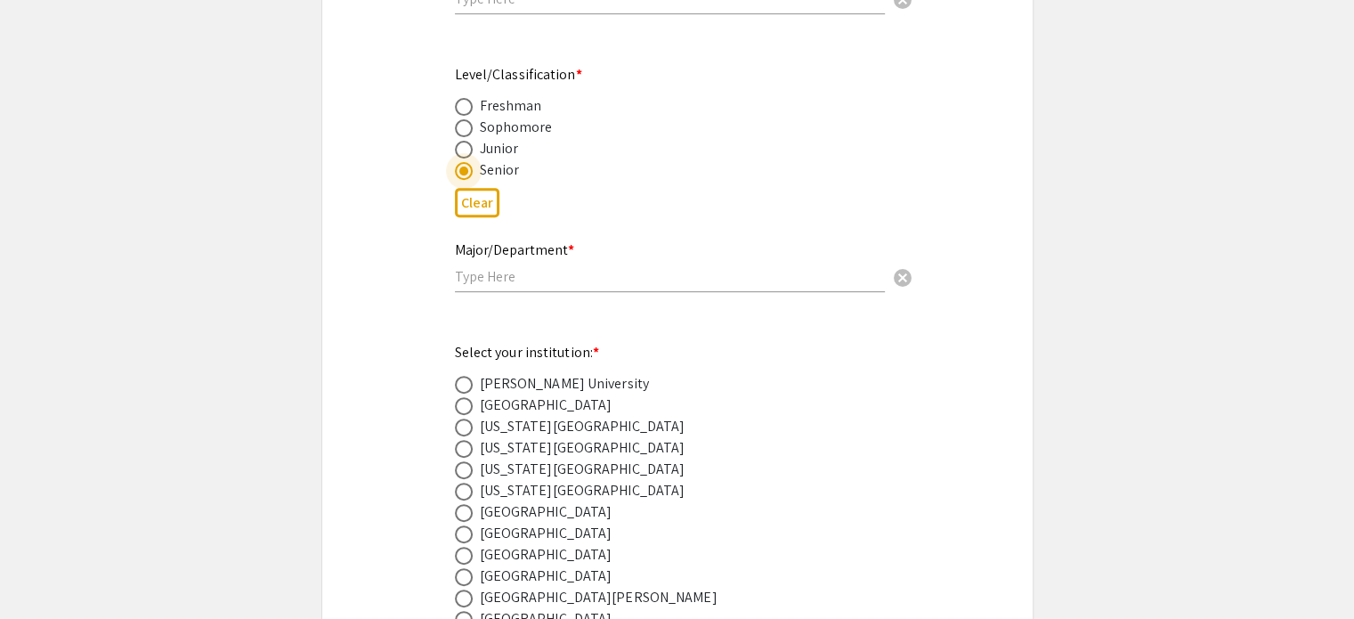
radio input "true"
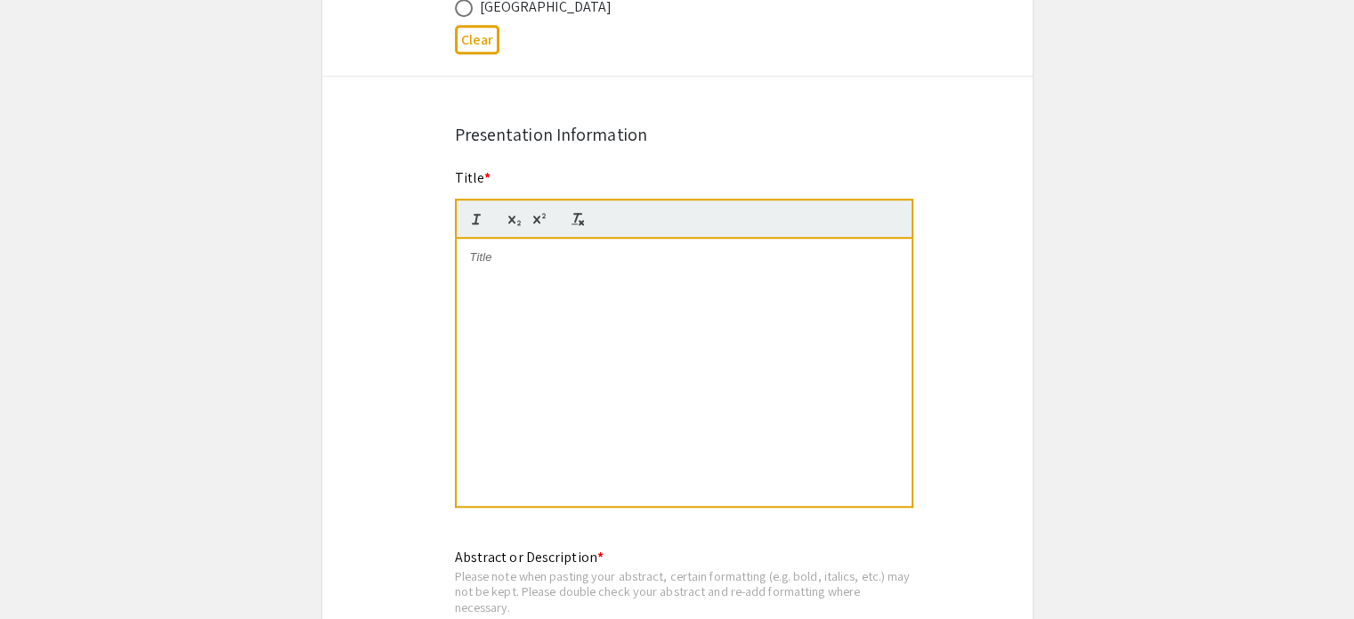
scroll to position [1287, 0]
click at [513, 384] on div at bounding box center [684, 372] width 455 height 267
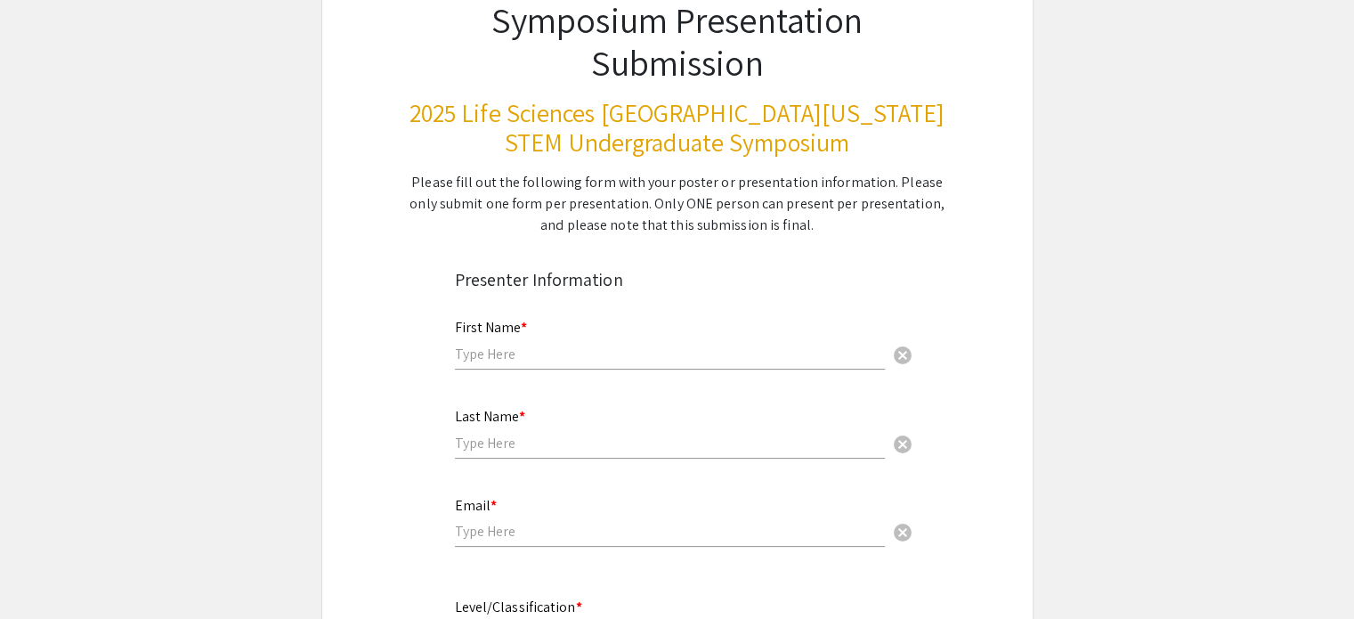
scroll to position [142, 0]
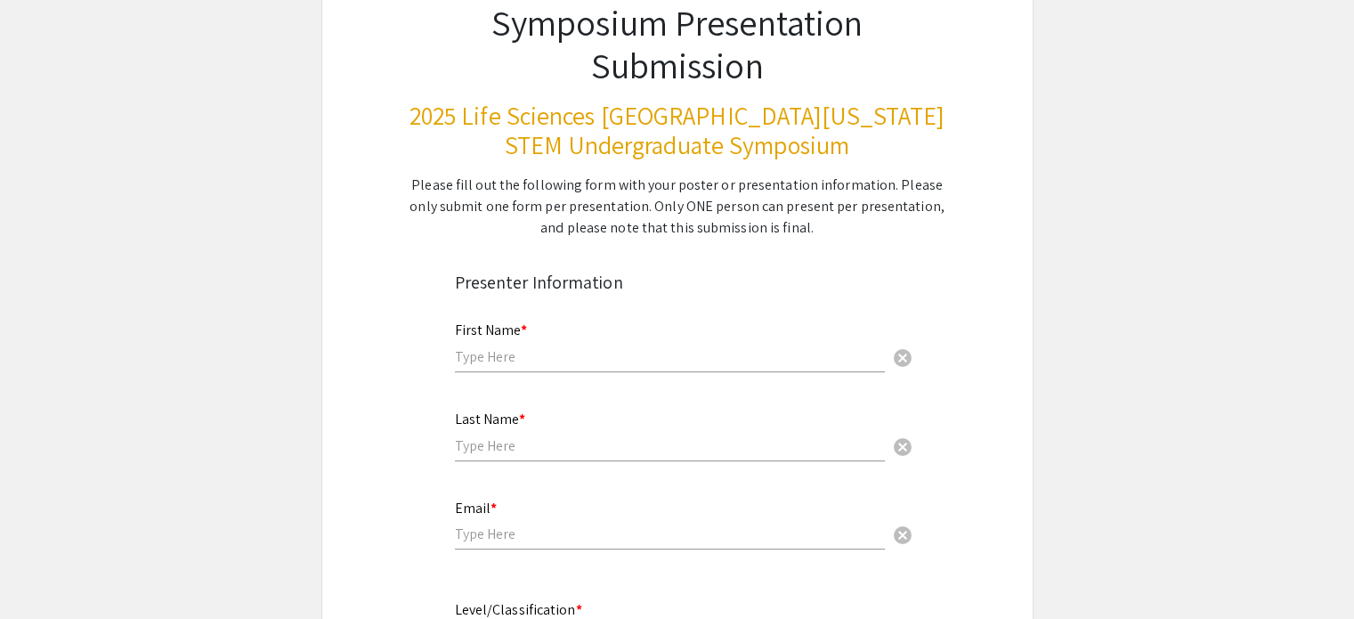
click at [495, 352] on input "text" at bounding box center [670, 356] width 430 height 19
click at [509, 358] on input "Pierce Canavan" at bounding box center [670, 356] width 430 height 19
type input "[PERSON_NAME]"
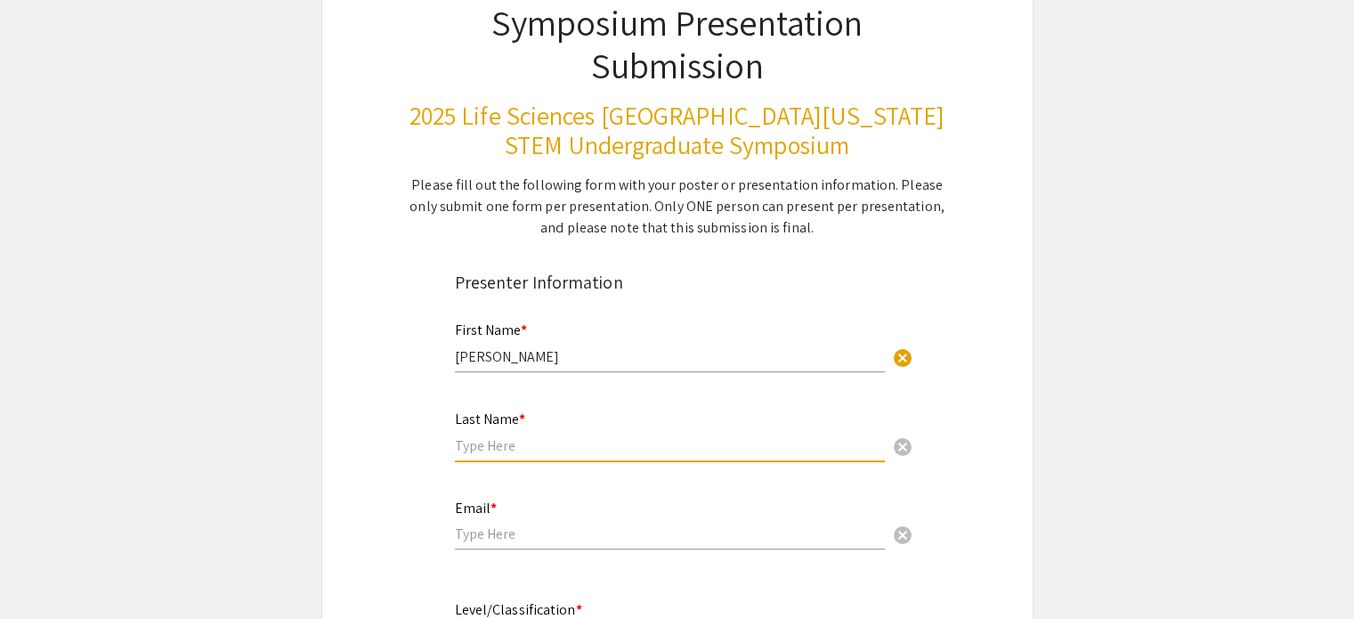
click at [491, 441] on input "text" at bounding box center [670, 445] width 430 height 19
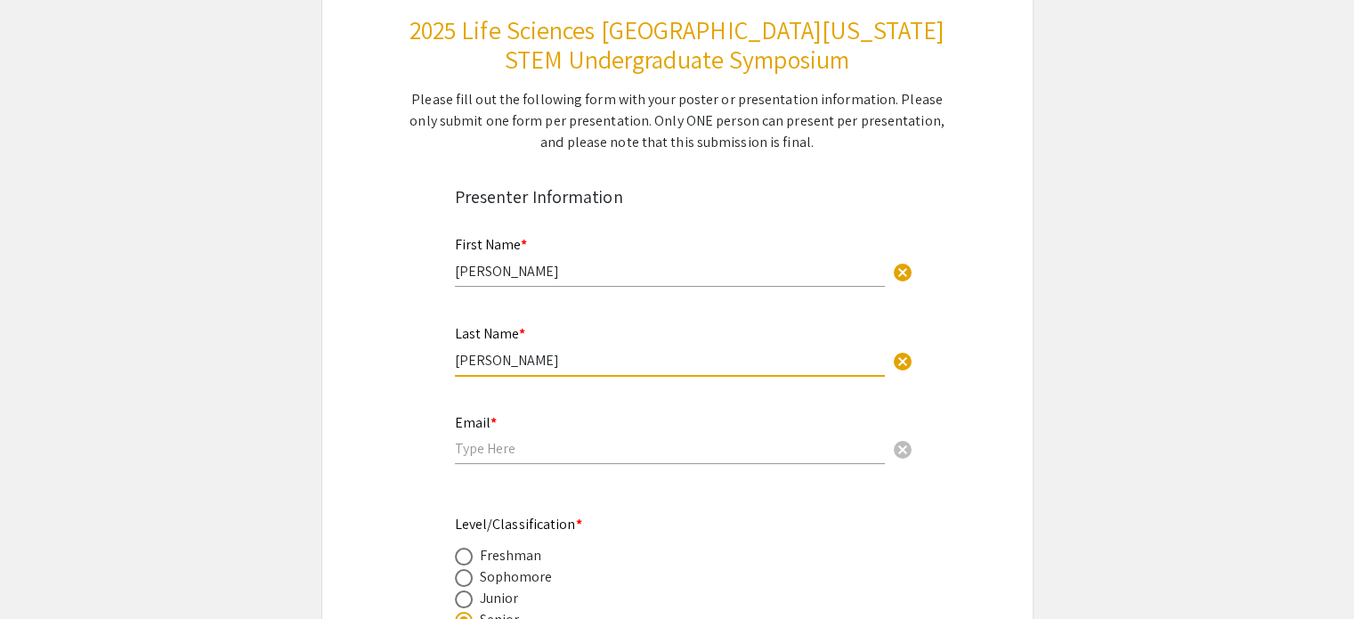
scroll to position [228, 0]
type input "[PERSON_NAME]"
click at [488, 450] on input "email" at bounding box center [670, 447] width 430 height 19
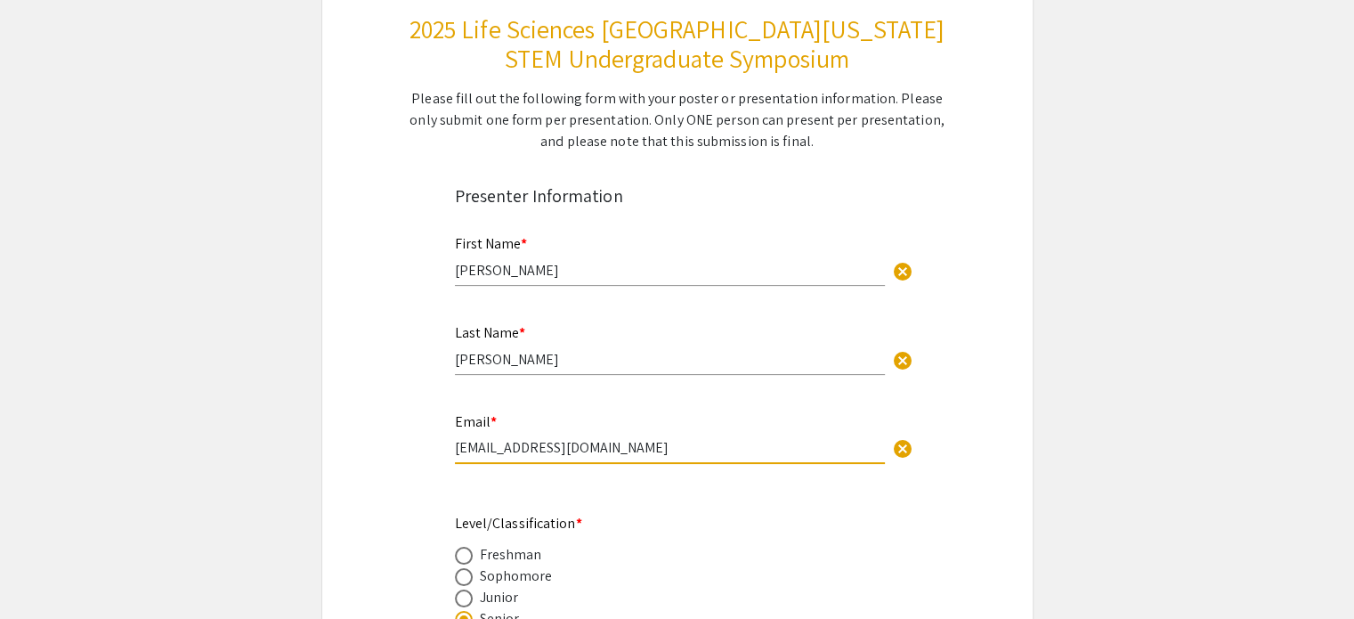
type input "[EMAIL_ADDRESS][DOMAIN_NAME]"
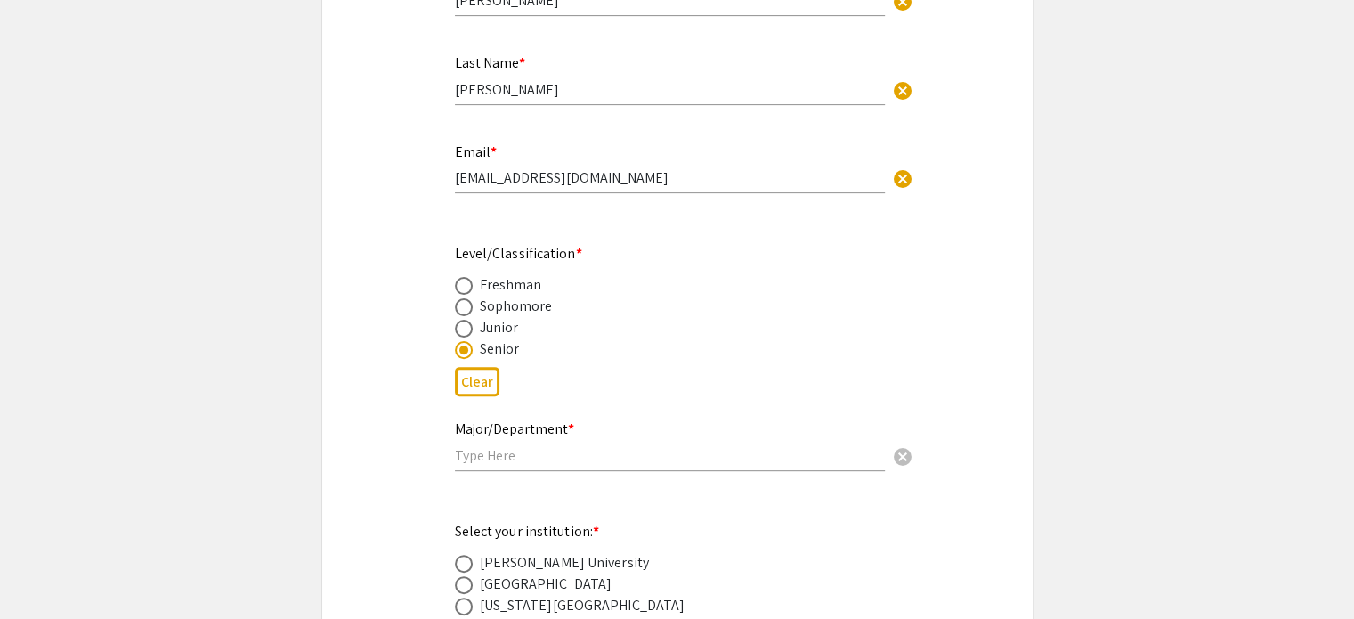
scroll to position [499, 0]
click at [469, 448] on input "text" at bounding box center [670, 454] width 430 height 19
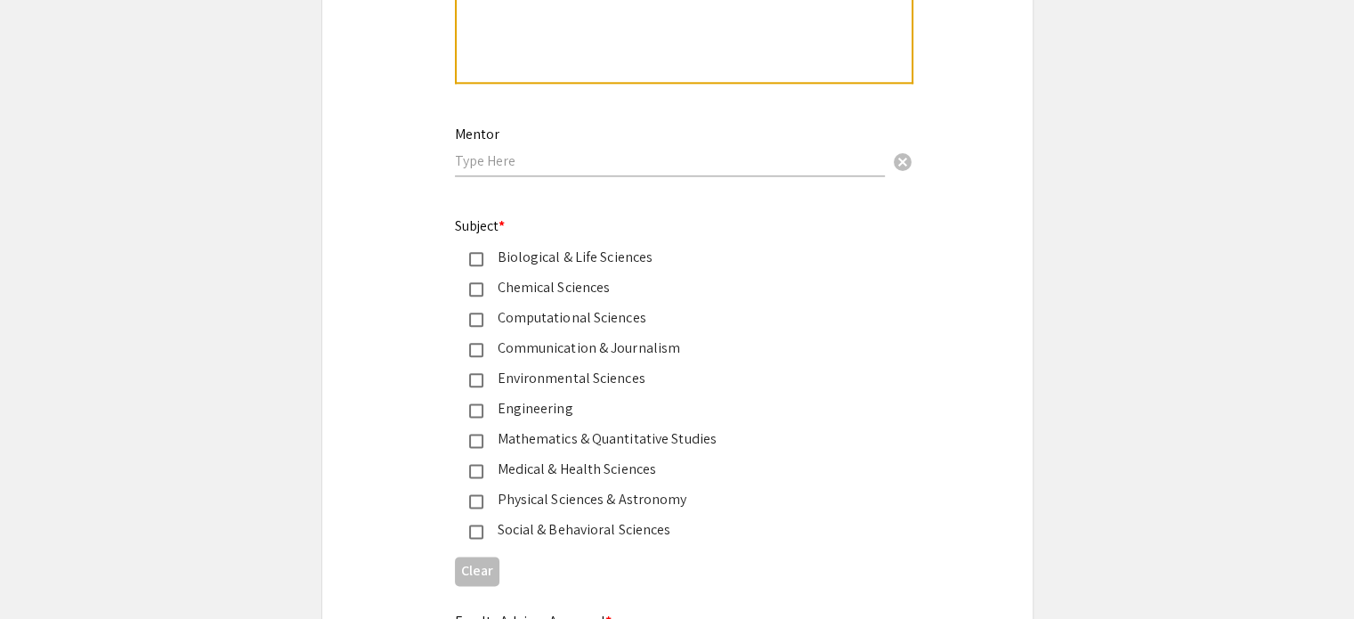
scroll to position [2152, 0]
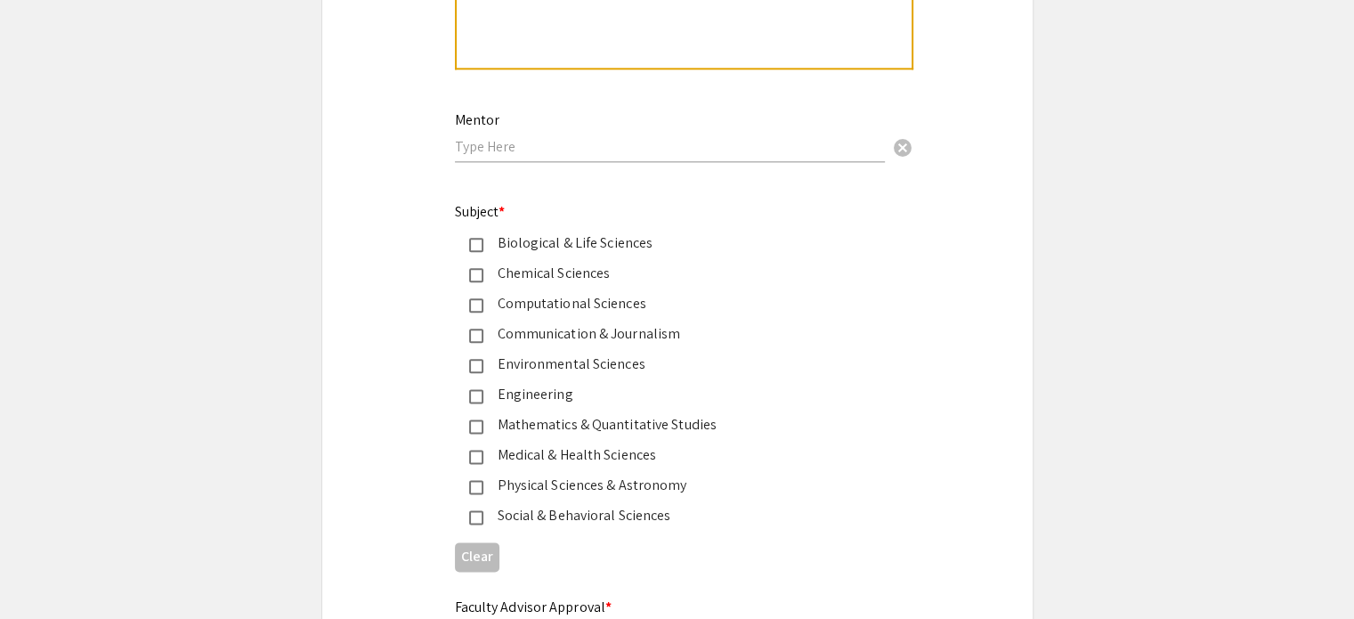
click at [479, 450] on mat-pseudo-checkbox at bounding box center [476, 457] width 14 height 14
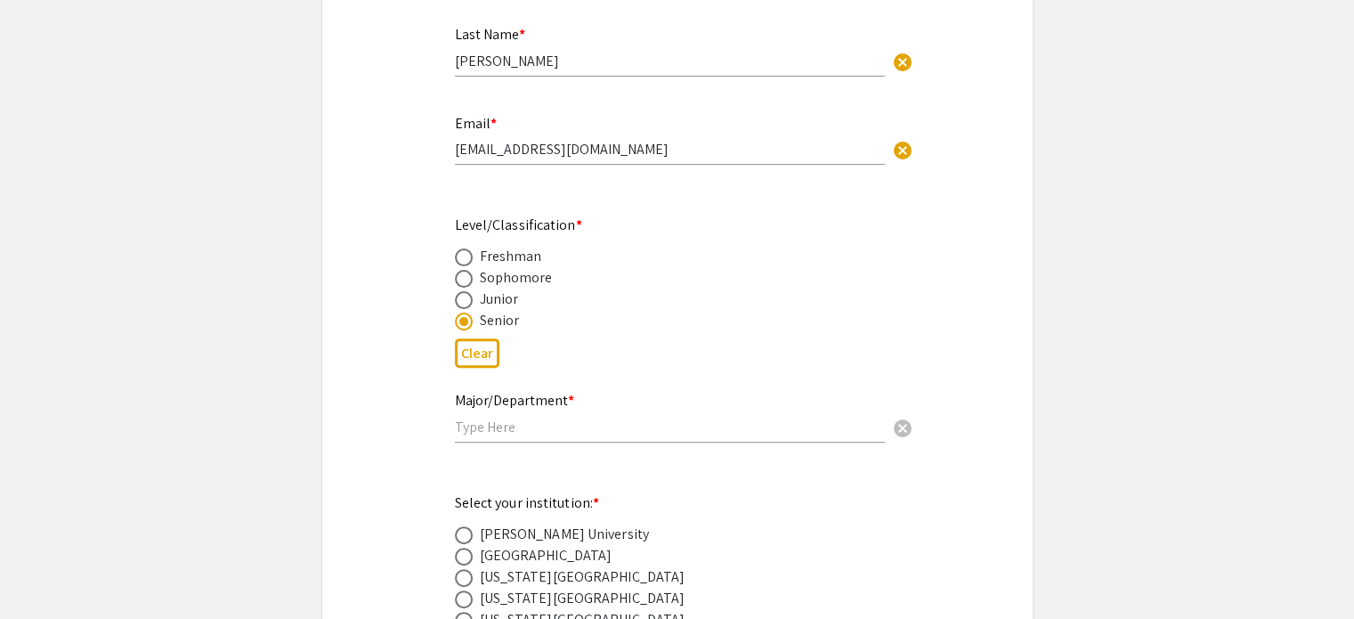
scroll to position [608, 0]
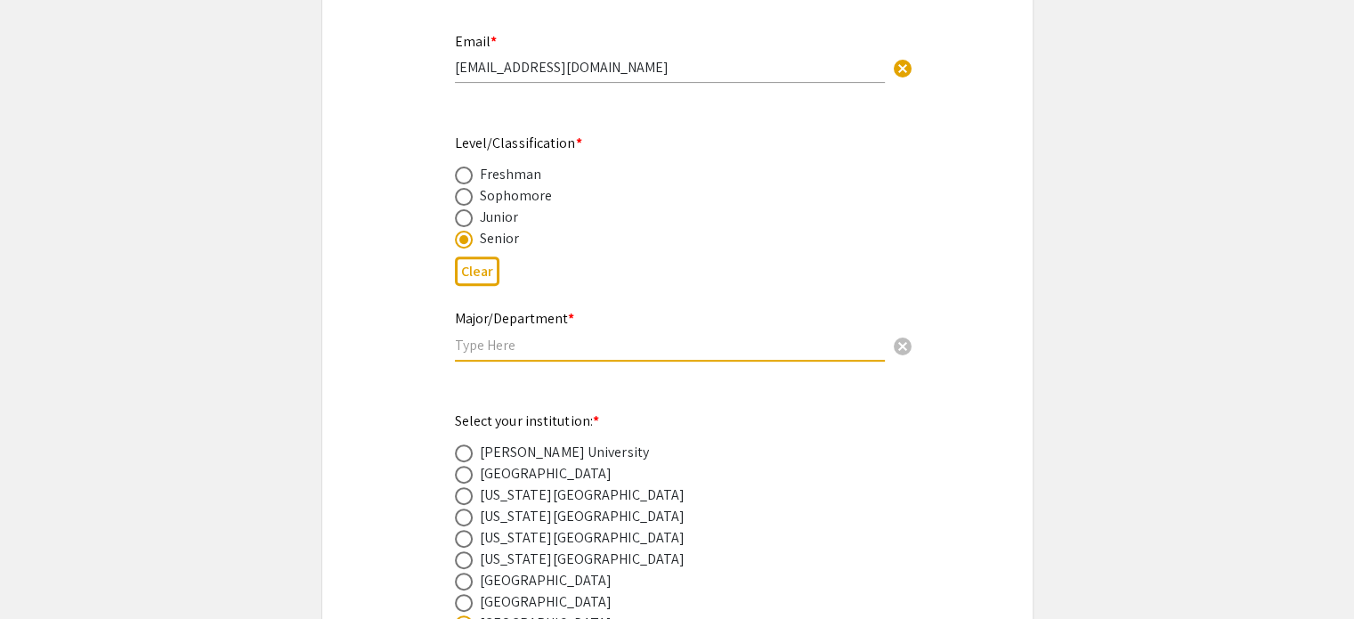
click at [482, 345] on input "text" at bounding box center [670, 345] width 430 height 19
type input "Public Health/Kiran C Patel College of Osteopathic Medicine"
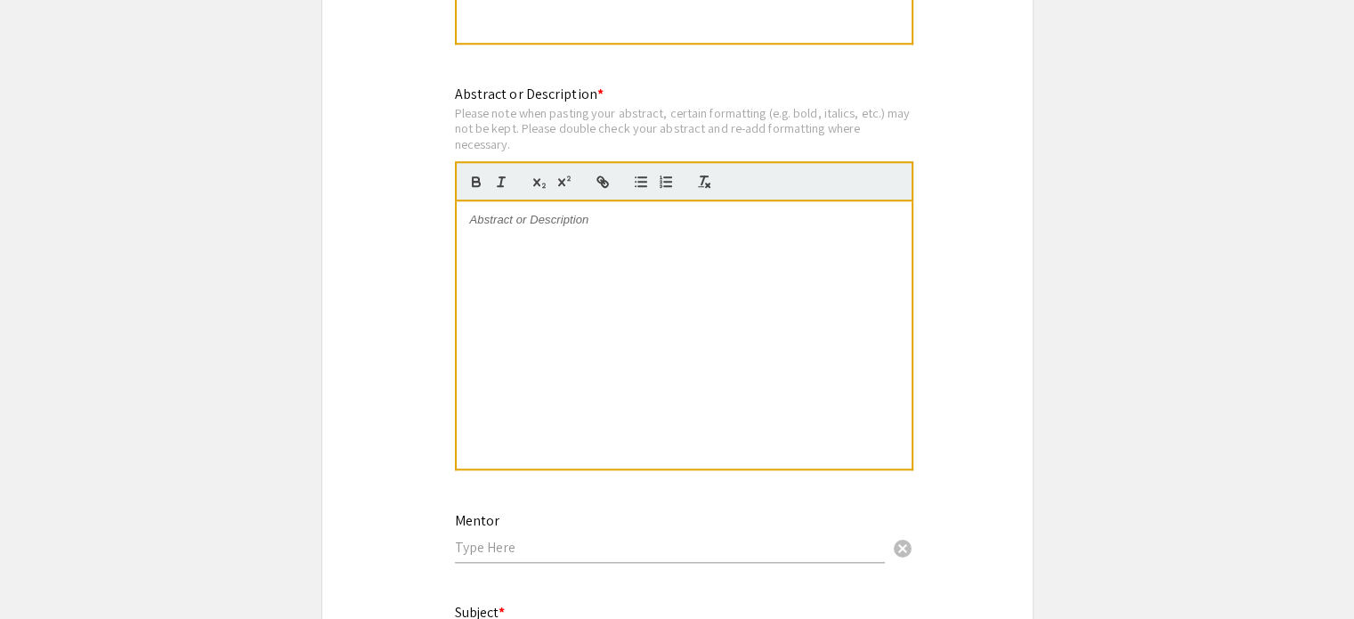
scroll to position [1752, 0]
click at [510, 307] on div at bounding box center [684, 333] width 455 height 267
paste div
click at [507, 224] on div "Hantavirus" at bounding box center [684, 333] width 455 height 267
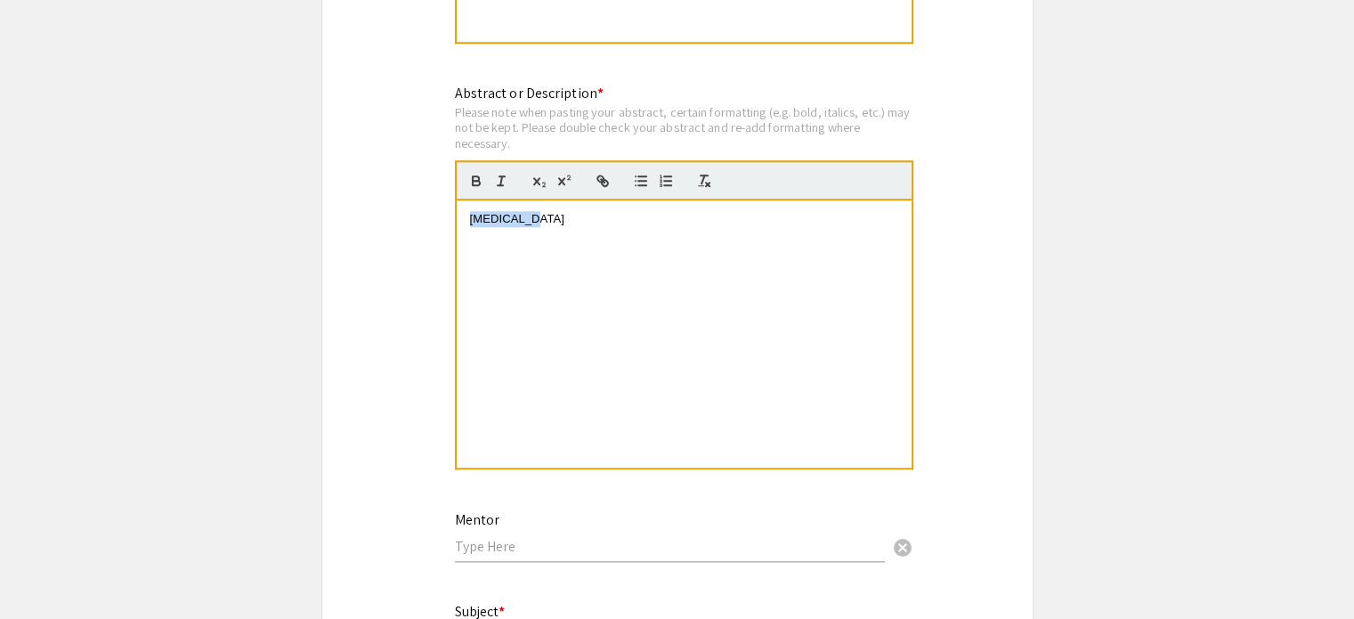
click at [507, 224] on div "Hantavirus" at bounding box center [684, 333] width 455 height 267
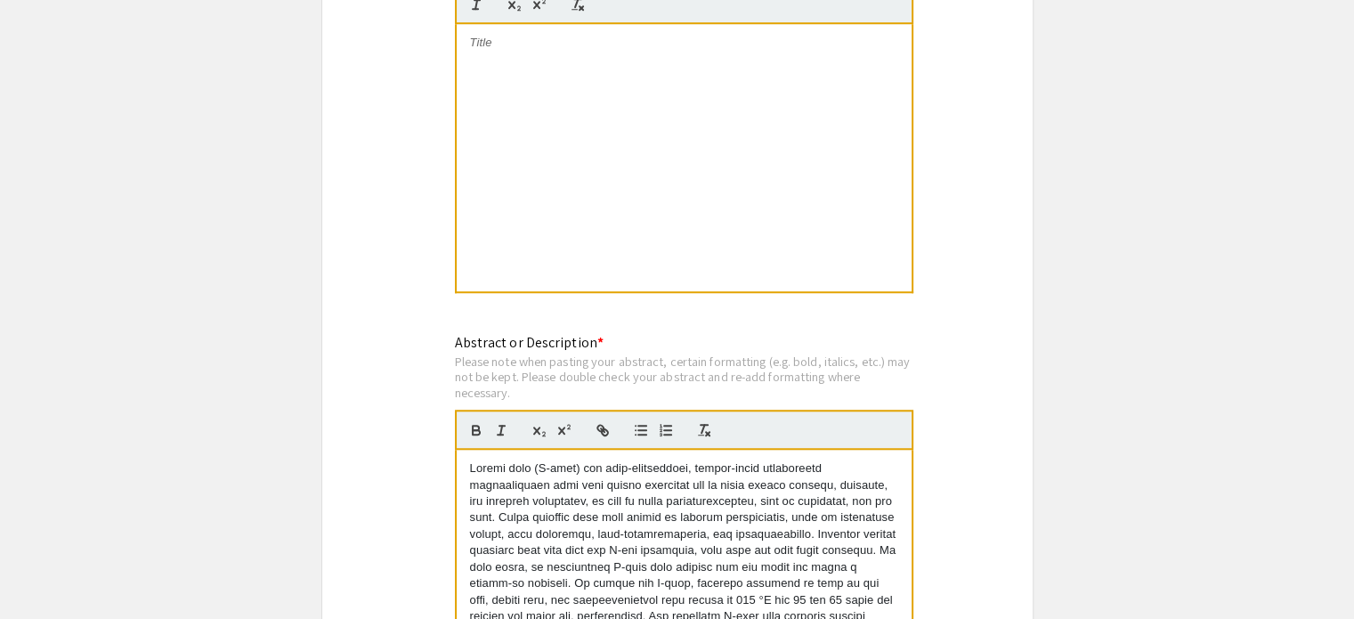
click at [515, 167] on div at bounding box center [684, 157] width 455 height 267
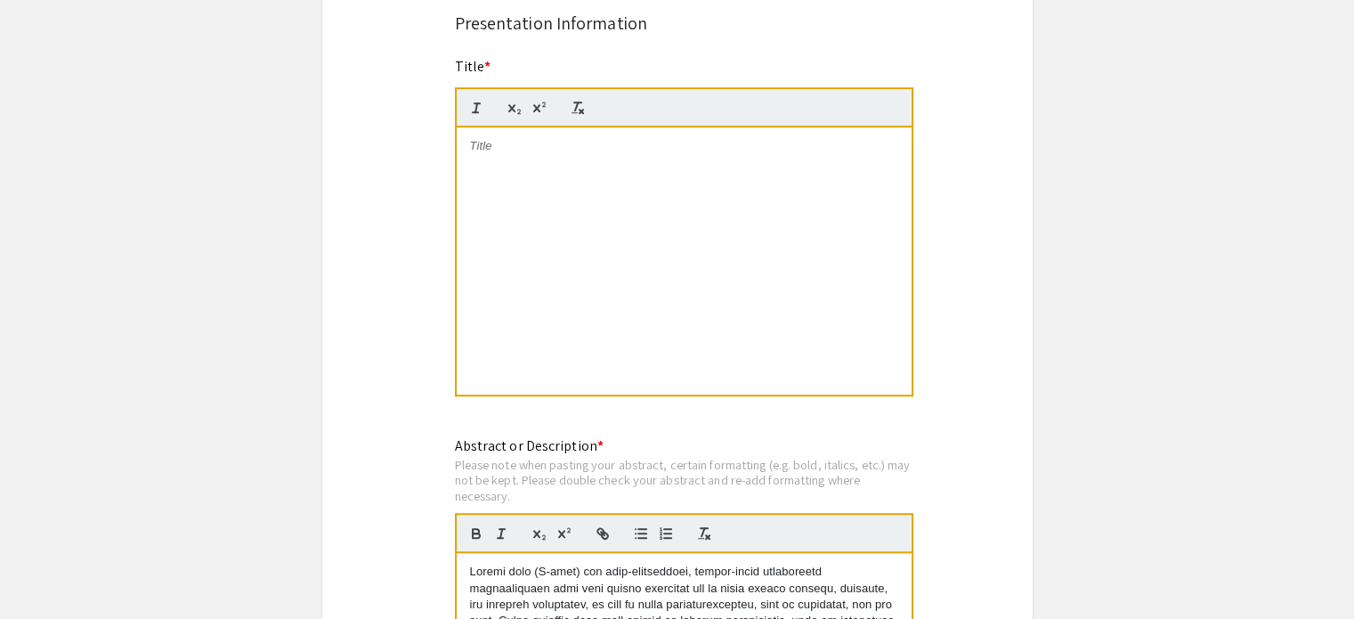
scroll to position [1399, 0]
drag, startPoint x: 547, startPoint y: 141, endPoint x: 624, endPoint y: 145, distance: 76.7
click at [624, 145] on p "Biocompatible Carbon dots" at bounding box center [684, 146] width 428 height 16
click at [580, 147] on p "Biocompatible Nanoparticles" at bounding box center [684, 146] width 428 height 16
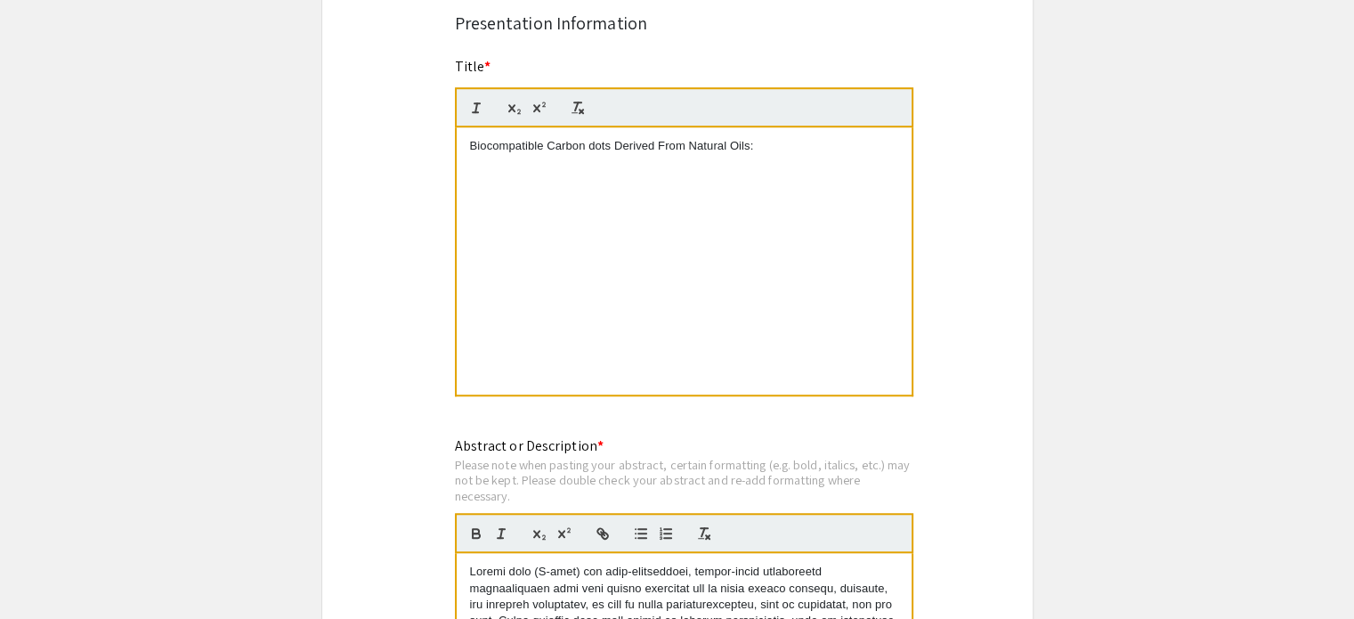
click at [595, 147] on p "Biocompatible Carbon dots Derived From Natural Oils:" at bounding box center [684, 146] width 428 height 16
click at [765, 143] on p "Biocompatible Carbon Dots Derived From Natural Oils:" at bounding box center [684, 146] width 428 height 16
click at [669, 141] on p "Biocompatible Carbon Dots Derived From Natural Oils:" at bounding box center [684, 146] width 428 height 16
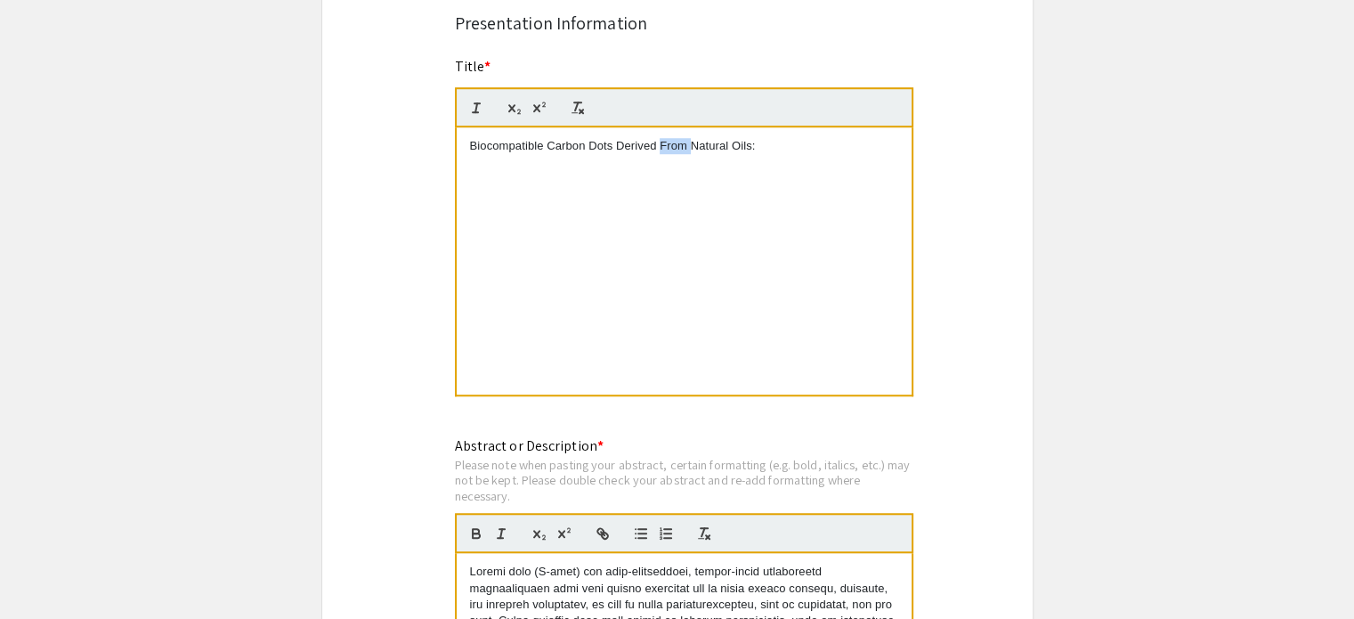
copy p "Biocompatible Carbon Dots Derived From Natural Oils:"
click at [802, 146] on p "Biocompatible Carbon Dots Derived From Natural Oils:" at bounding box center [684, 146] width 428 height 16
click at [492, 156] on p "Biocompatible Carbon Dots Derived From Natural Oils: A Green Approach for Biome…" at bounding box center [684, 154] width 428 height 33
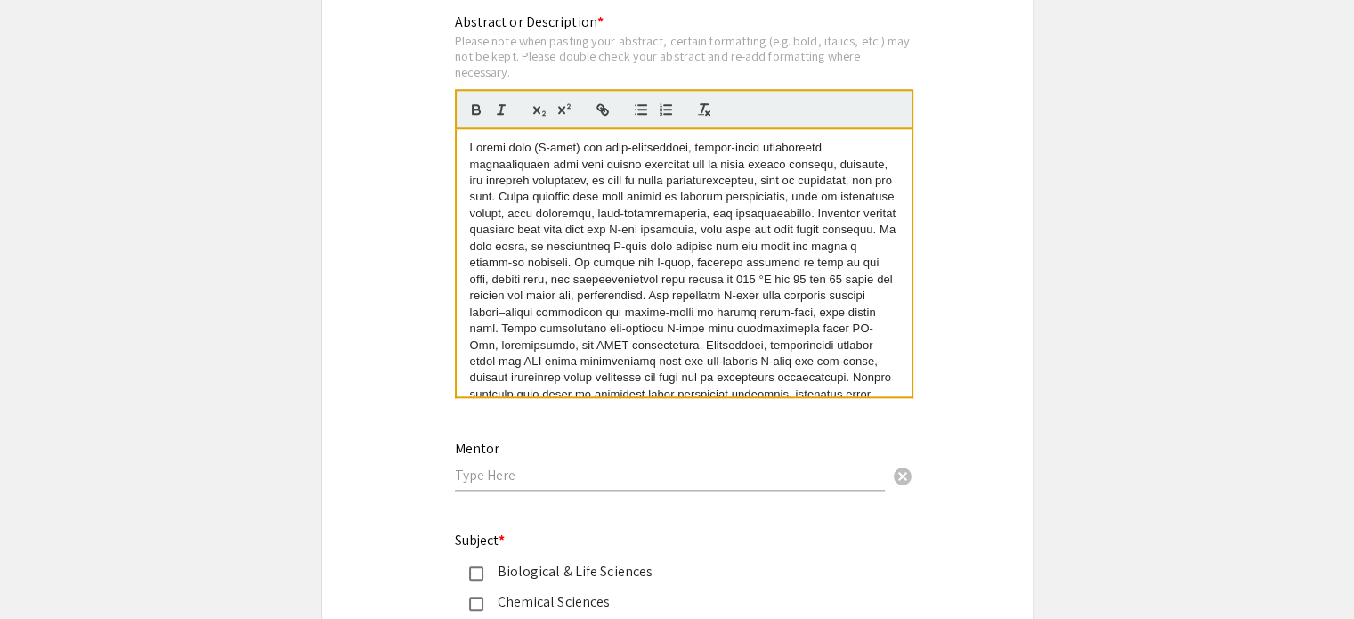
scroll to position [50, 0]
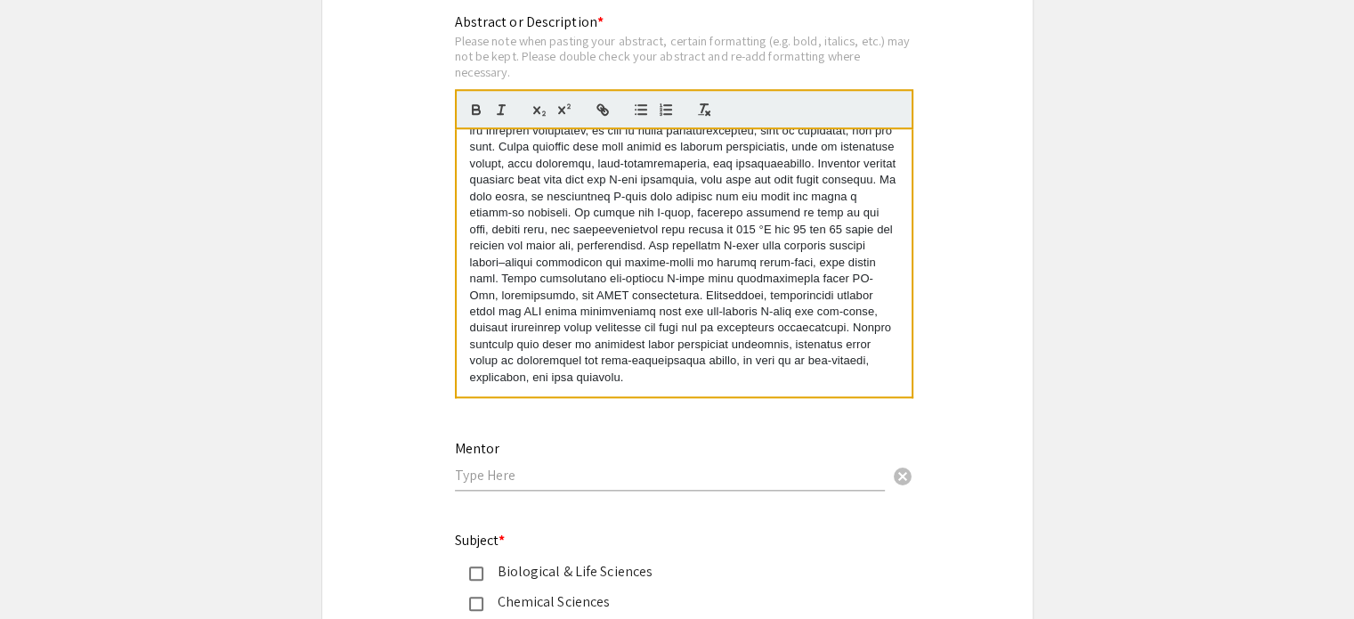
click at [649, 375] on p at bounding box center [684, 238] width 428 height 296
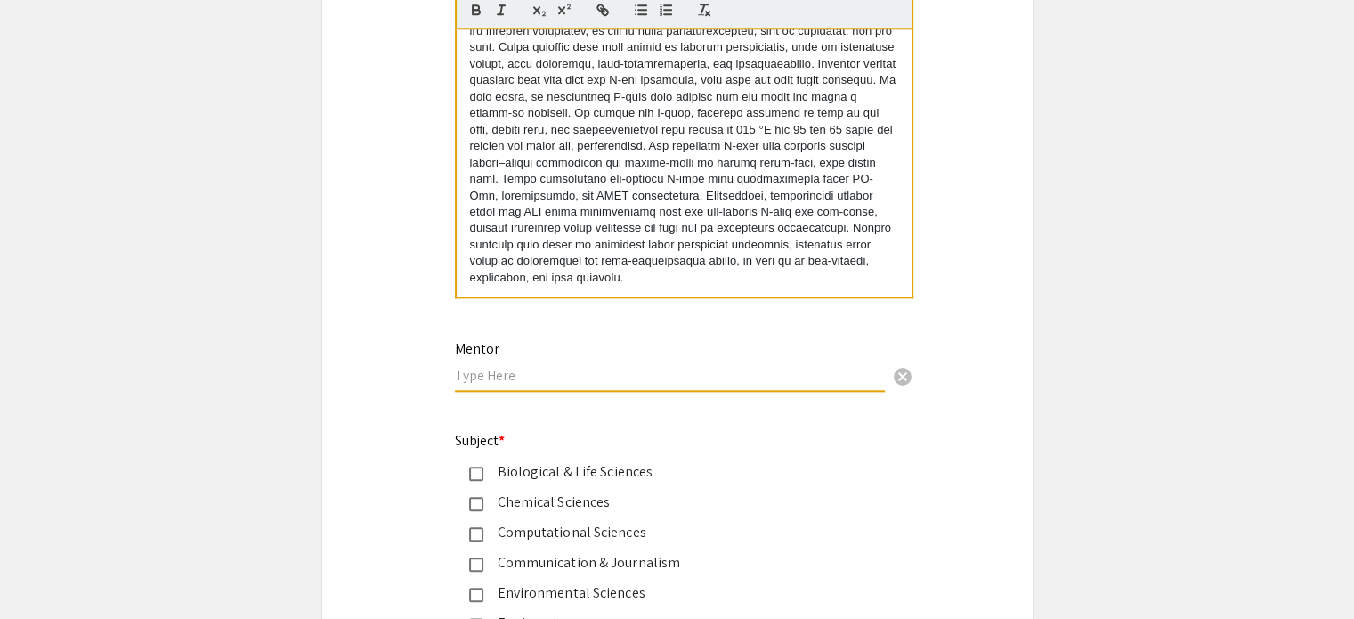
click at [649, 375] on input "text" at bounding box center [670, 375] width 430 height 19
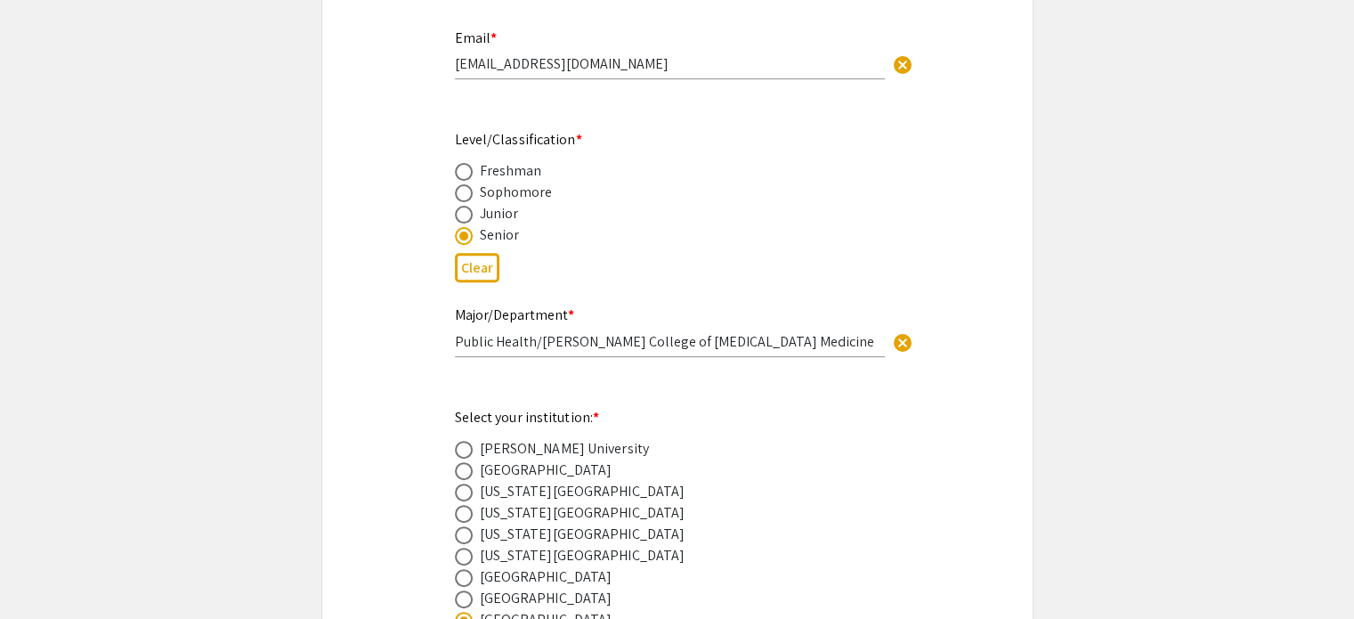
scroll to position [659, 0]
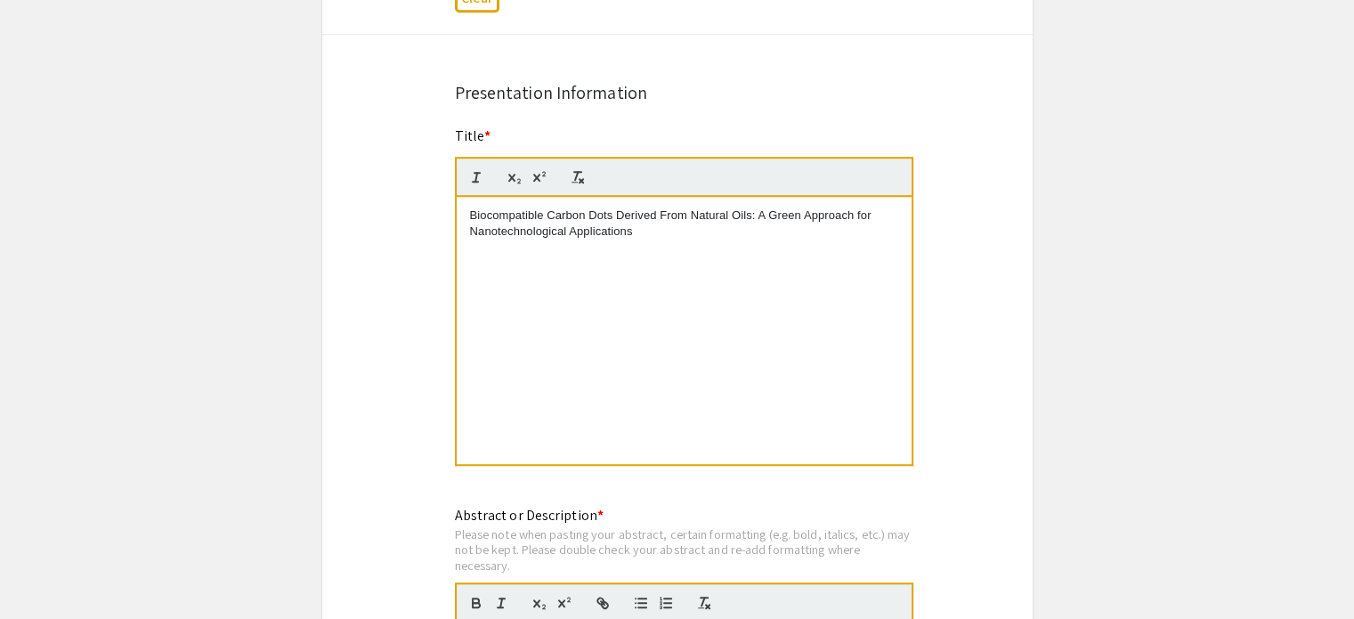
scroll to position [1298, 0]
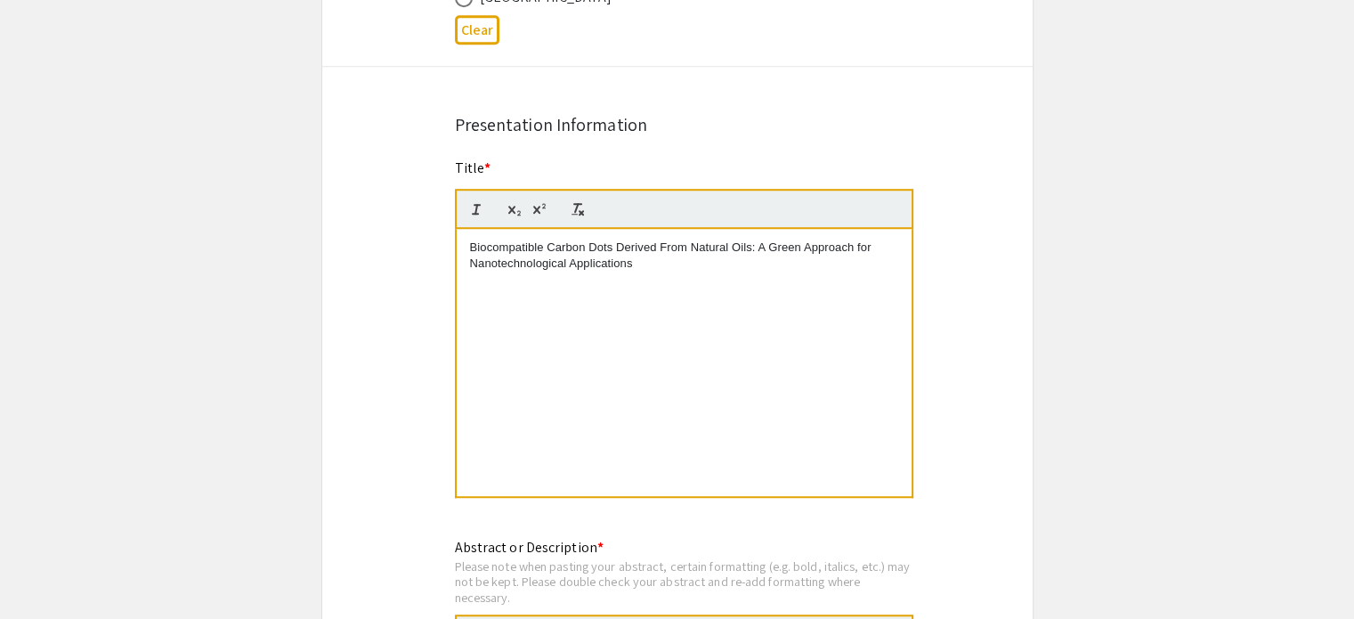
click at [619, 283] on div "Biocompatible Carbon Dots Derived From Natural Oils: A Green Approach for Nanot…" at bounding box center [684, 362] width 455 height 267
click at [669, 259] on p "Biocompatible Carbon Dots Derived From Natural Oils: A Green Approach for Nanot…" at bounding box center [684, 255] width 428 height 33
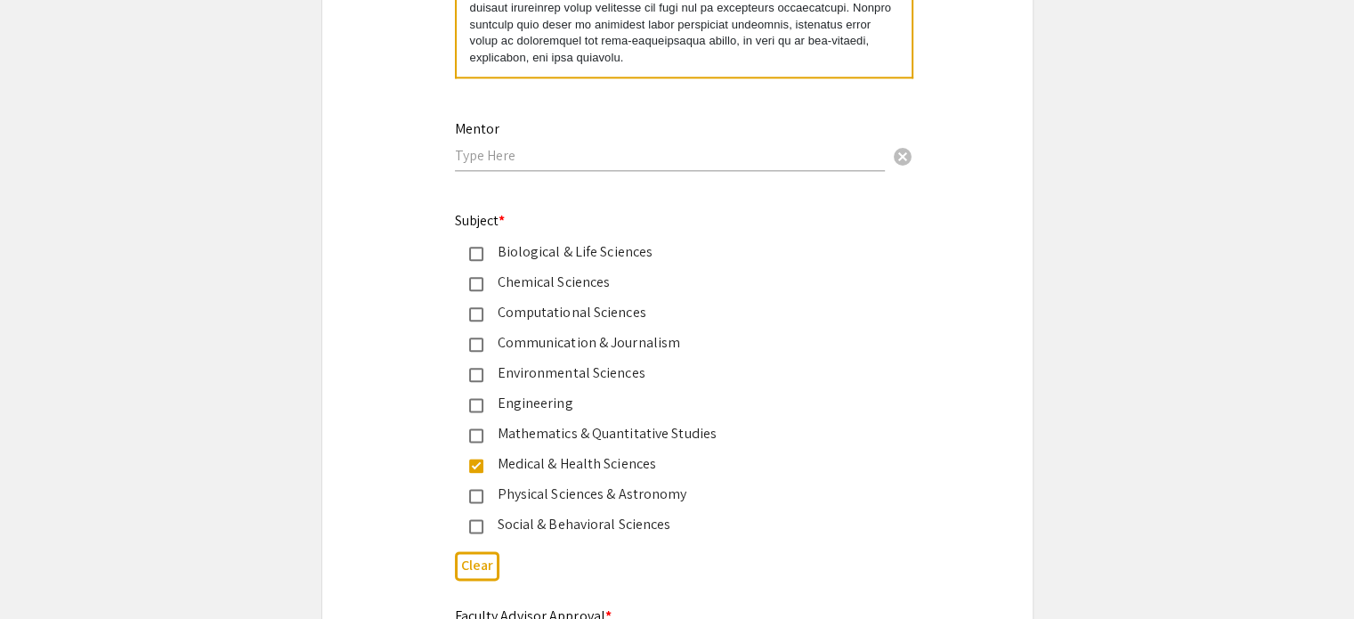
scroll to position [2144, 0]
click at [474, 458] on mat-pseudo-checkbox at bounding box center [476, 464] width 14 height 14
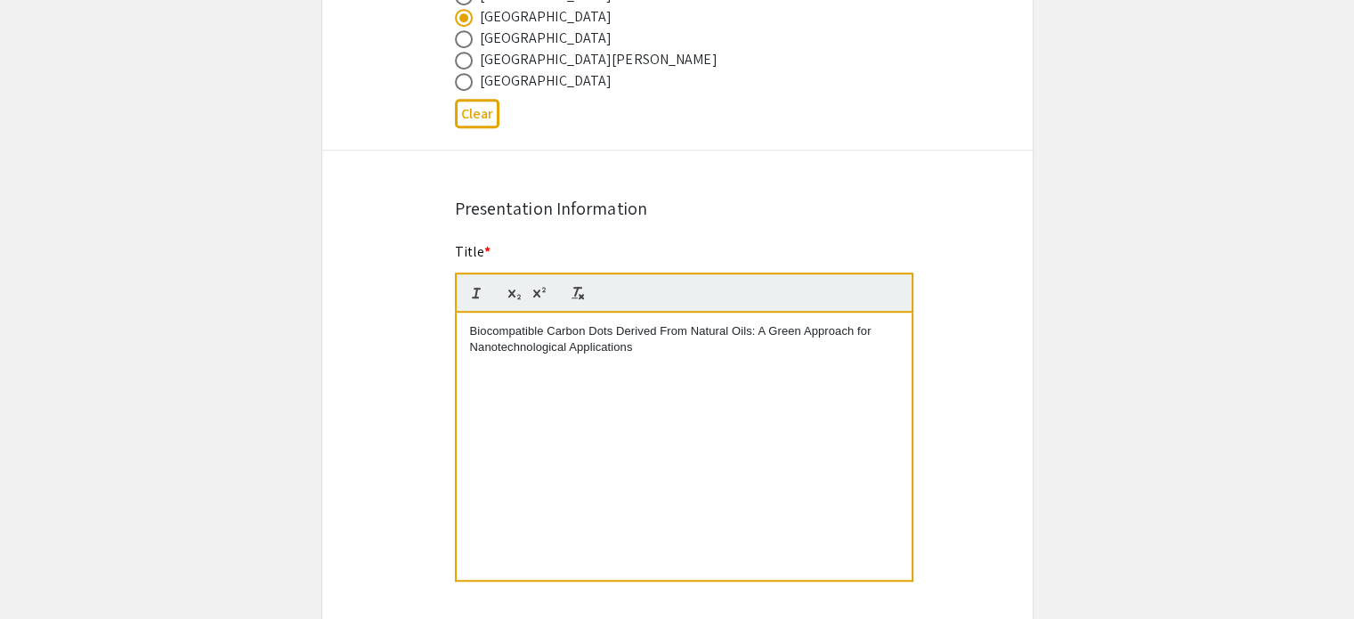
scroll to position [1213, 0]
click at [712, 367] on div "Biocompatible Carbon Dots Derived From Natural Oils: A Green Approach for Nanot…" at bounding box center [684, 446] width 455 height 267
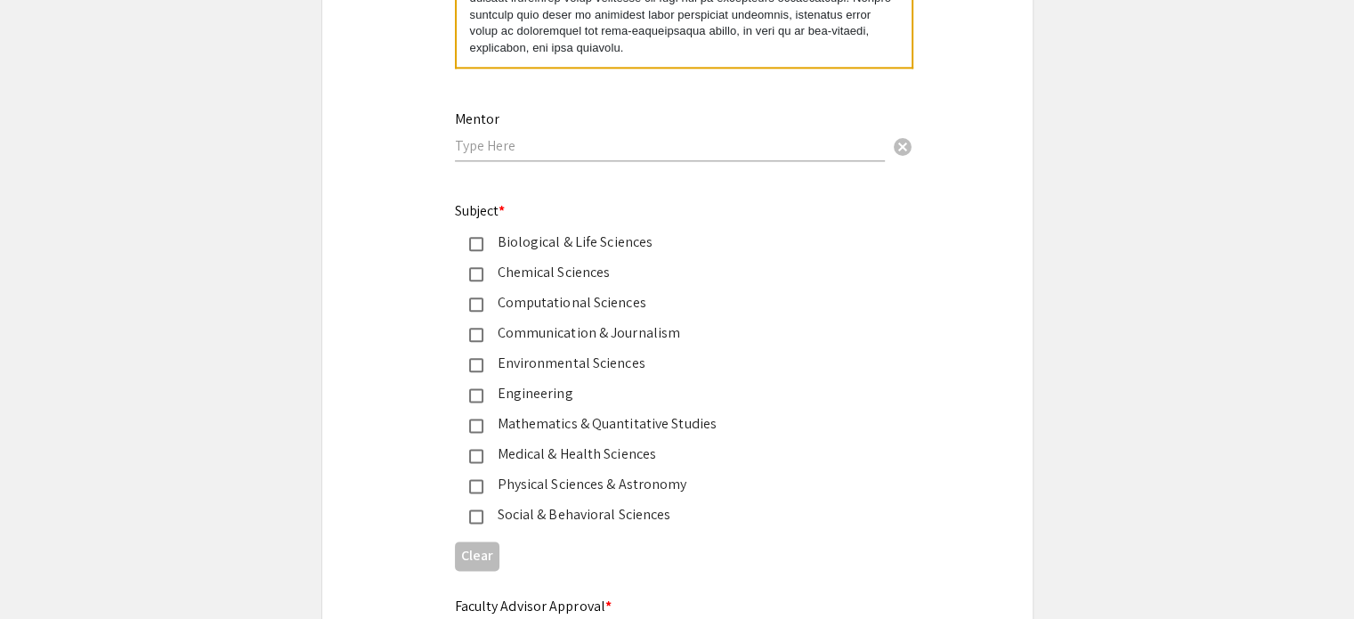
scroll to position [2153, 0]
click at [532, 144] on input "text" at bounding box center [670, 144] width 430 height 19
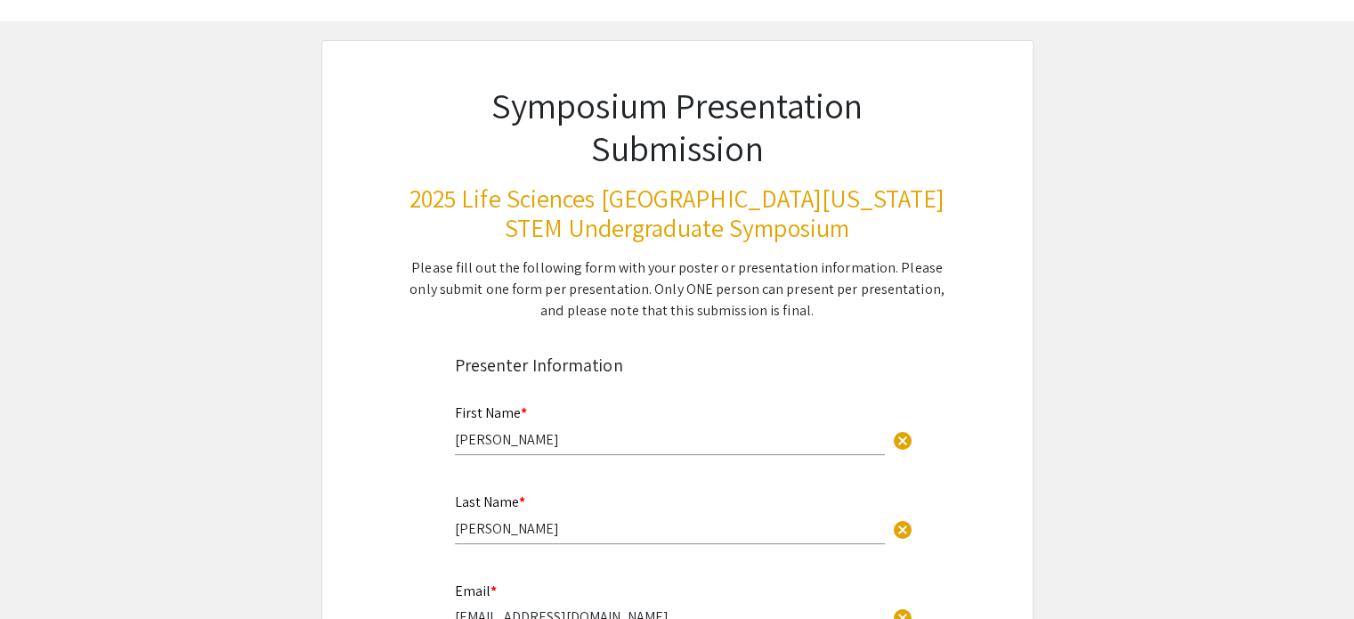
scroll to position [0, 0]
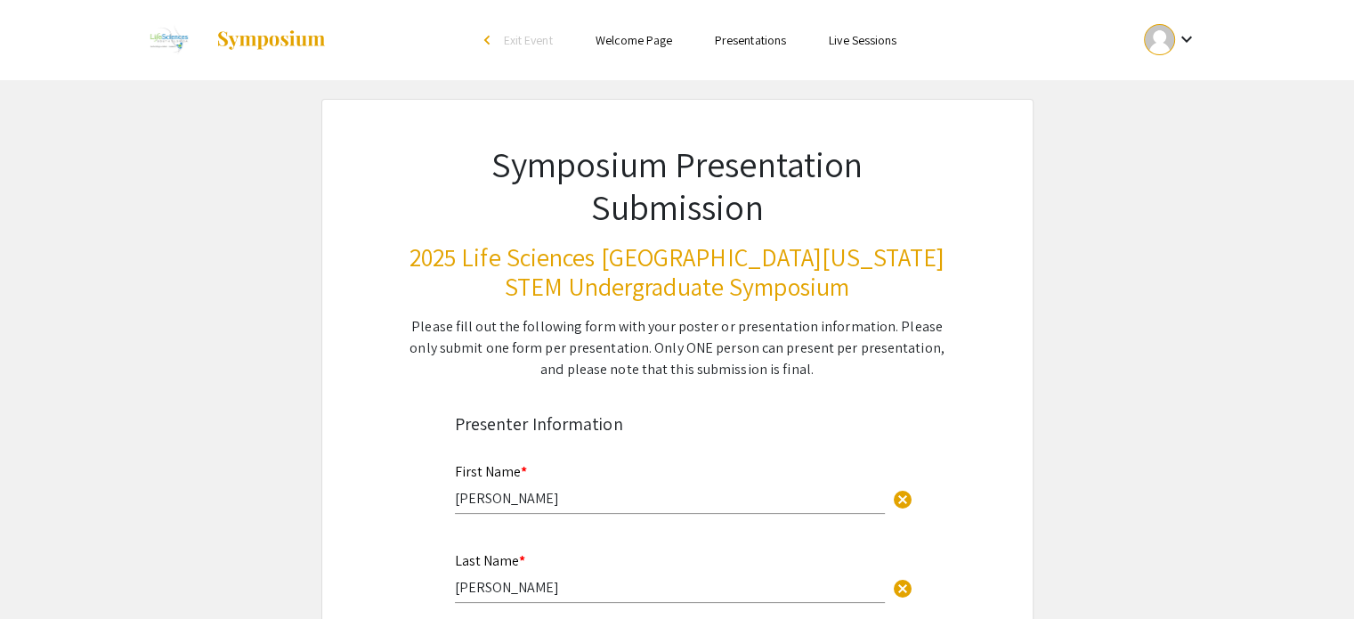
type input "Dr. Regina Graham"
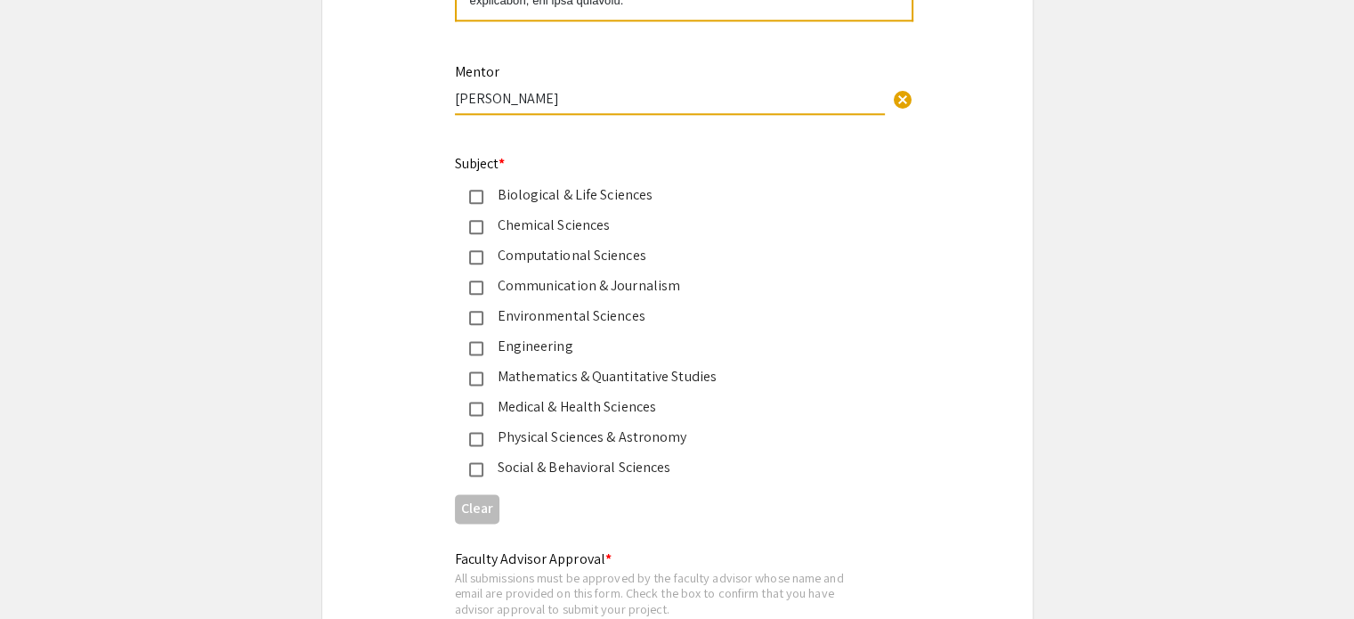
scroll to position [2417, 0]
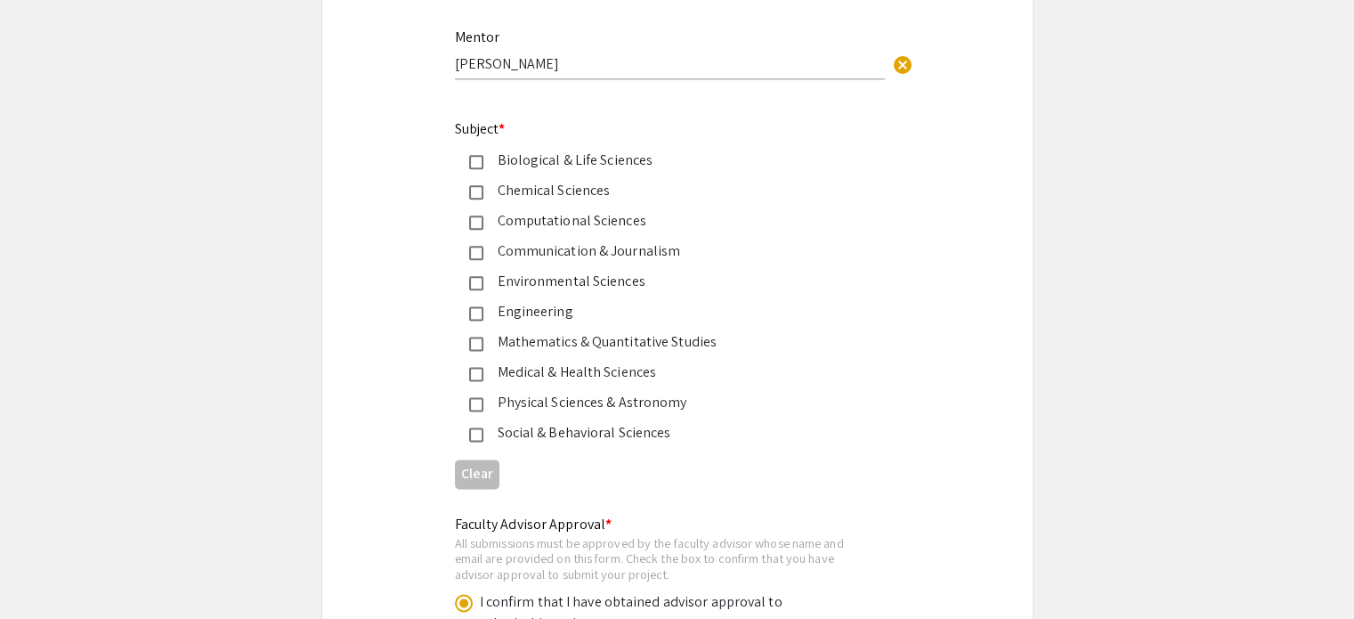
scroll to position [2232, 0]
click at [495, 186] on div "Chemical Sciences" at bounding box center [670, 192] width 374 height 21
drag, startPoint x: 499, startPoint y: 153, endPoint x: 693, endPoint y: 432, distance: 339.5
click at [693, 432] on mat-selection-list "Biological & Life Sciences Chemical Sciences Computational Sciences Communicati…" at bounding box center [663, 299] width 417 height 294
copy mat-selection-list "Biological & Life Sciences Chemical Sciences Computational Sciences Communicati…"
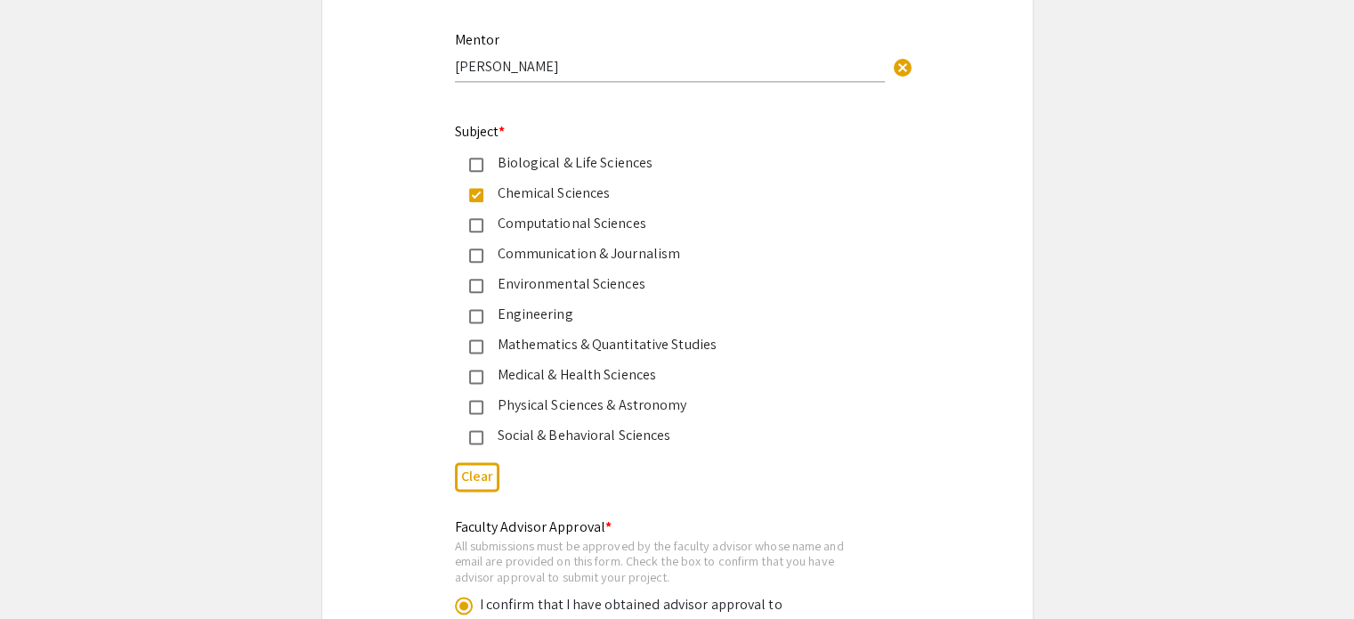
click at [476, 369] on mat-pseudo-checkbox at bounding box center [476, 376] width 14 height 14
click at [478, 182] on div "Chemical Sciences" at bounding box center [663, 192] width 417 height 21
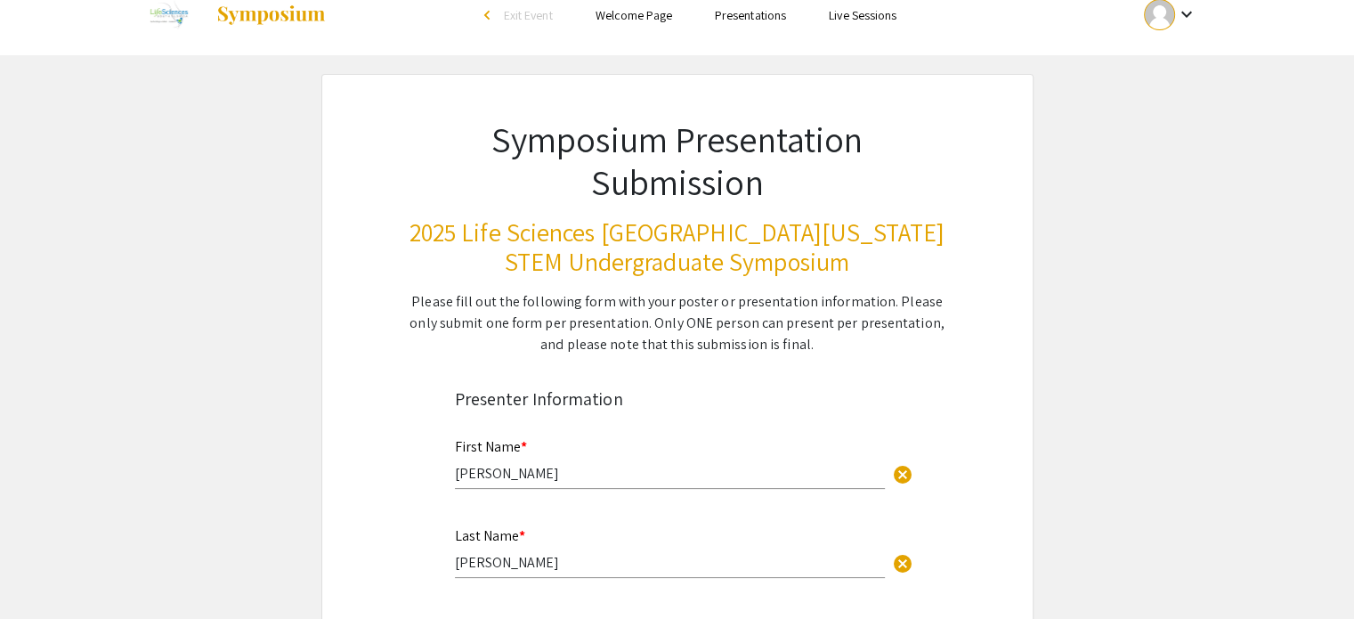
scroll to position [0, 0]
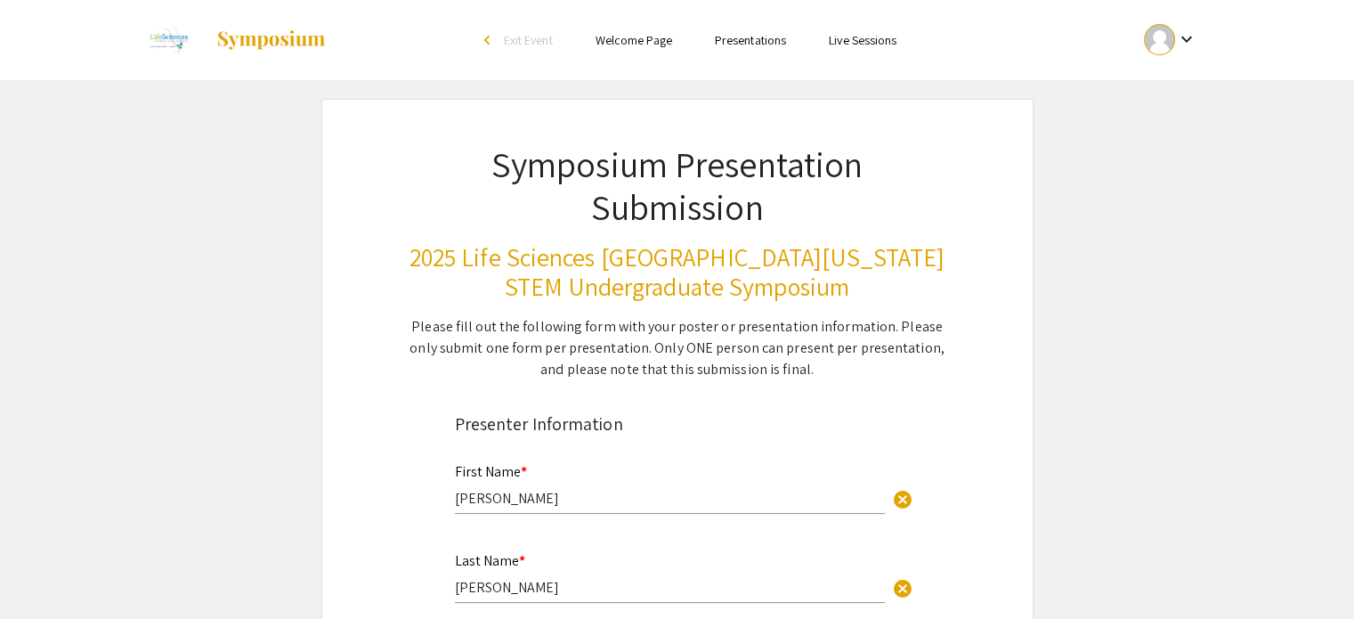
click at [696, 419] on div "Presenter Information" at bounding box center [677, 423] width 445 height 27
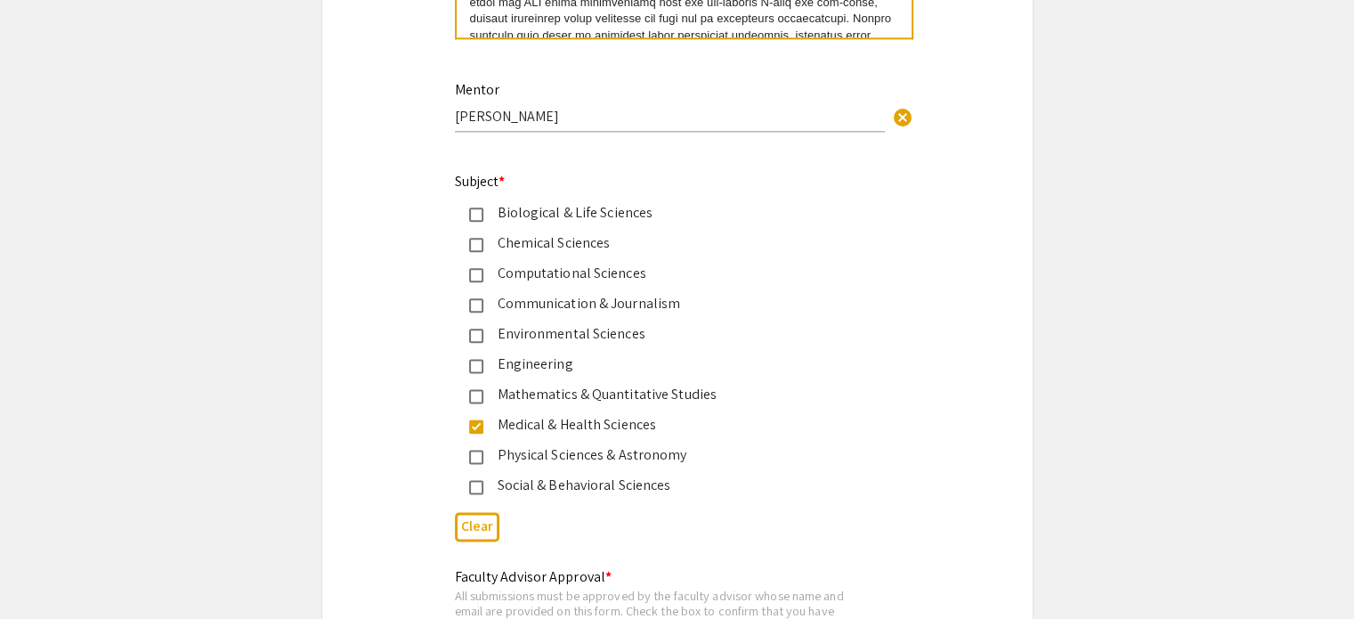
scroll to position [2183, 0]
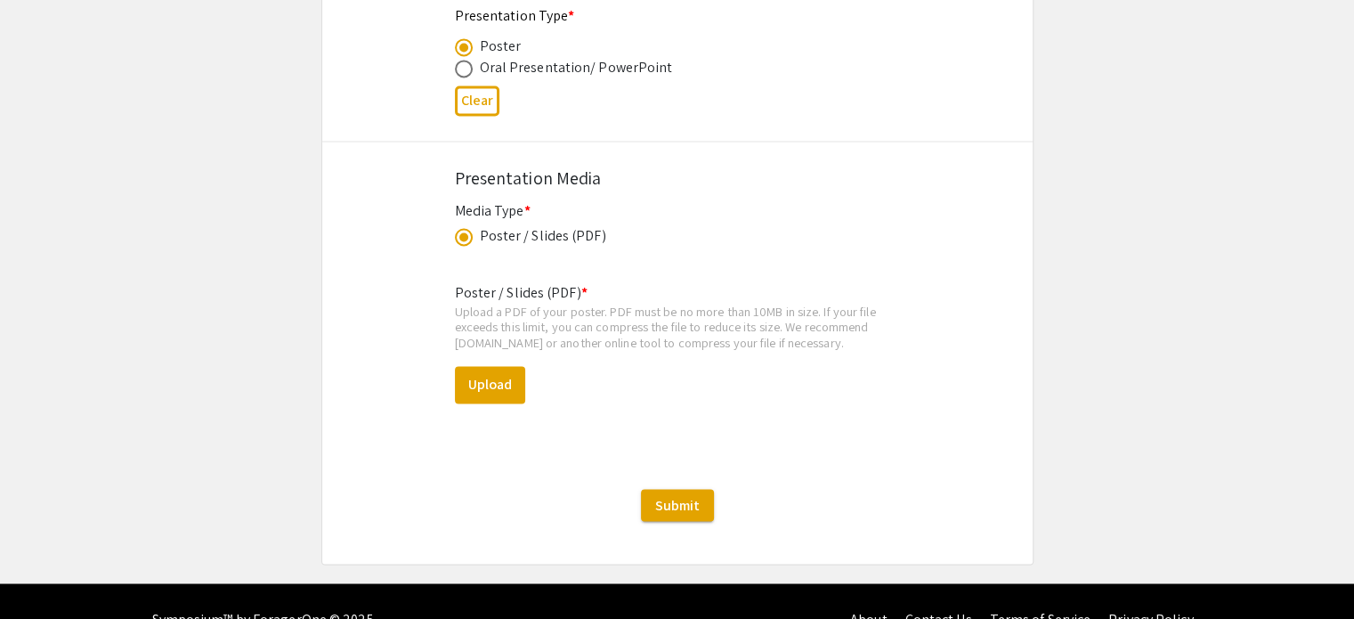
scroll to position [2951, 0]
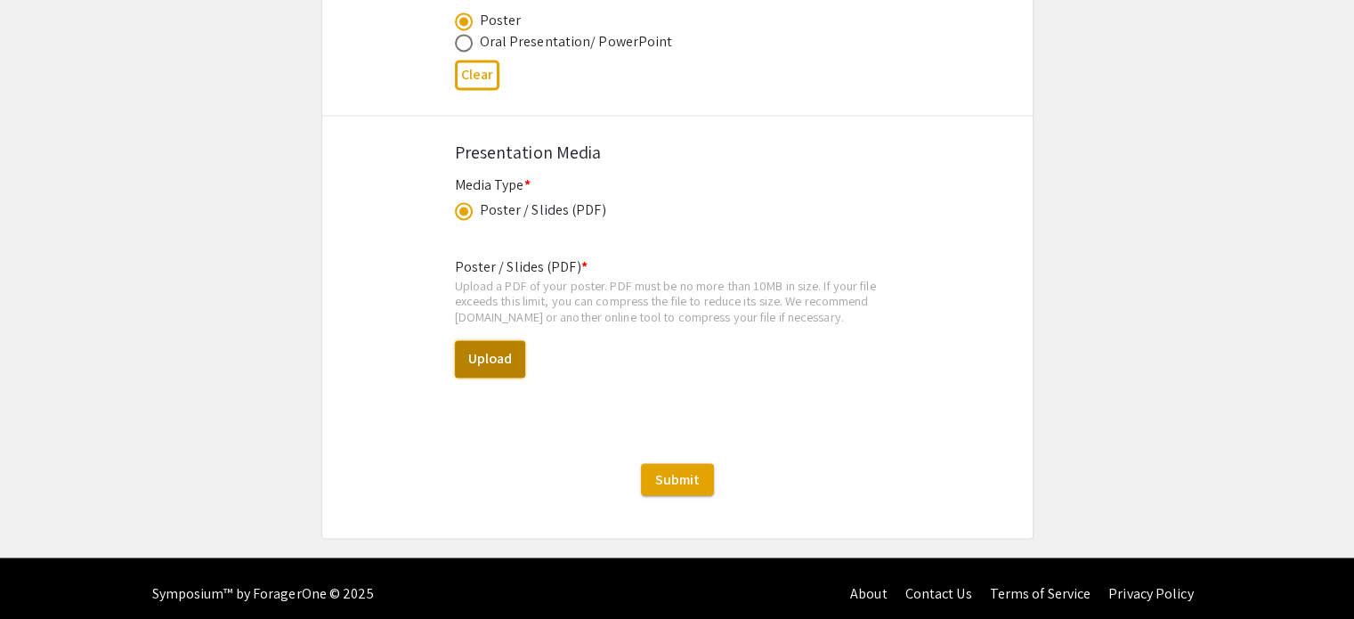
click at [509, 365] on button "Upload" at bounding box center [490, 358] width 70 height 37
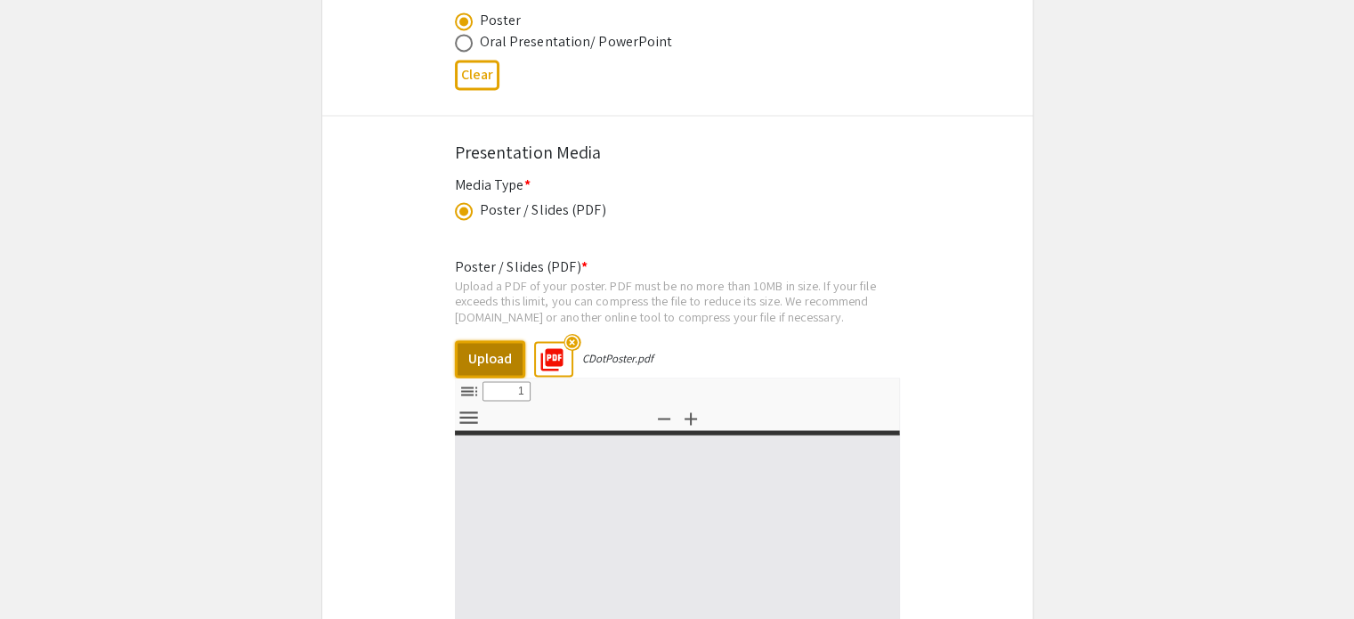
select select "custom"
type input "0"
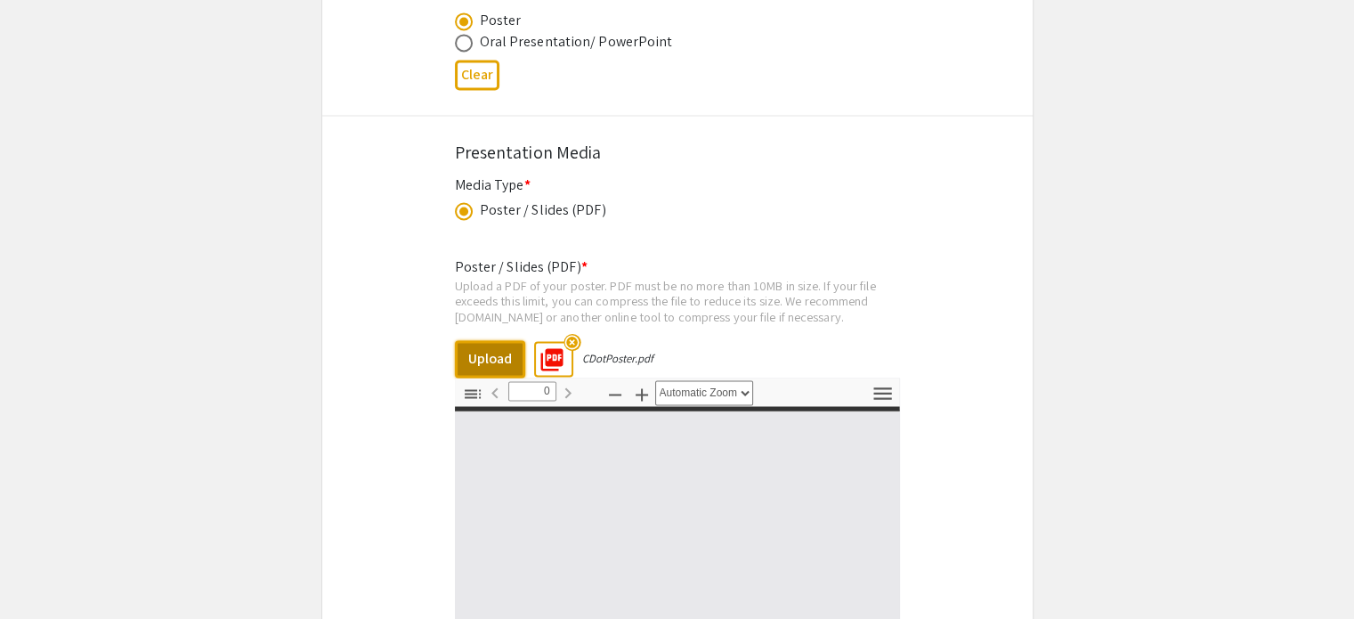
select select "custom"
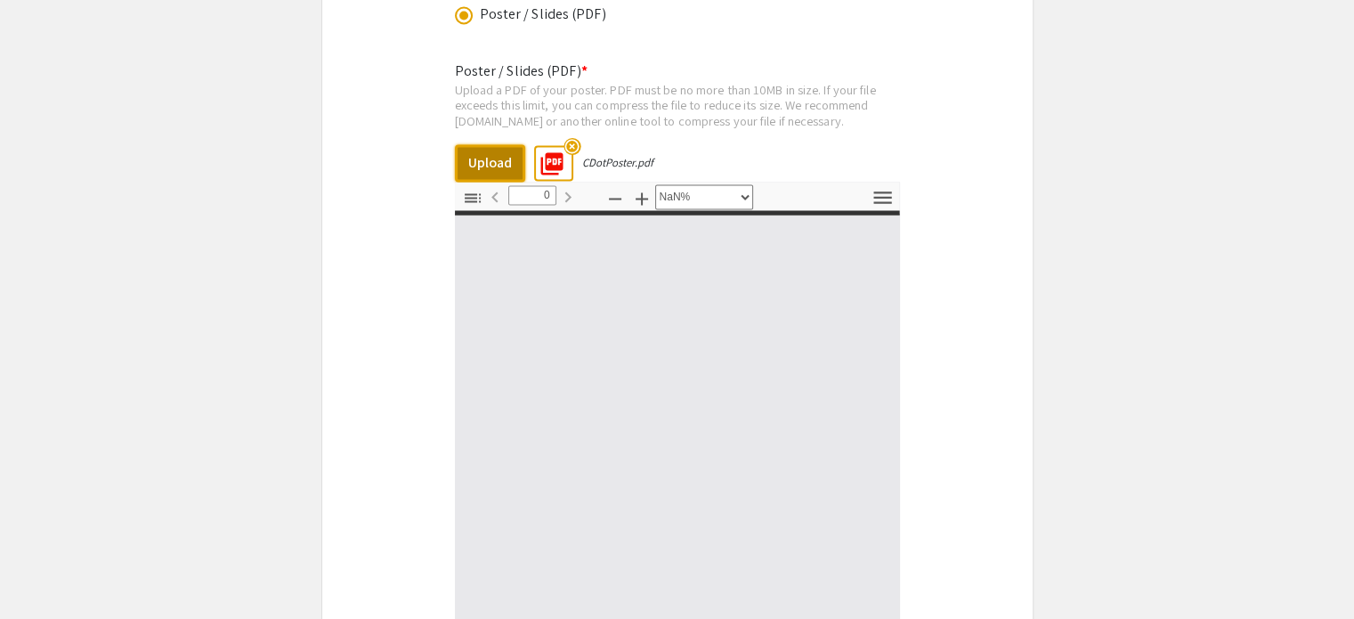
type input "1"
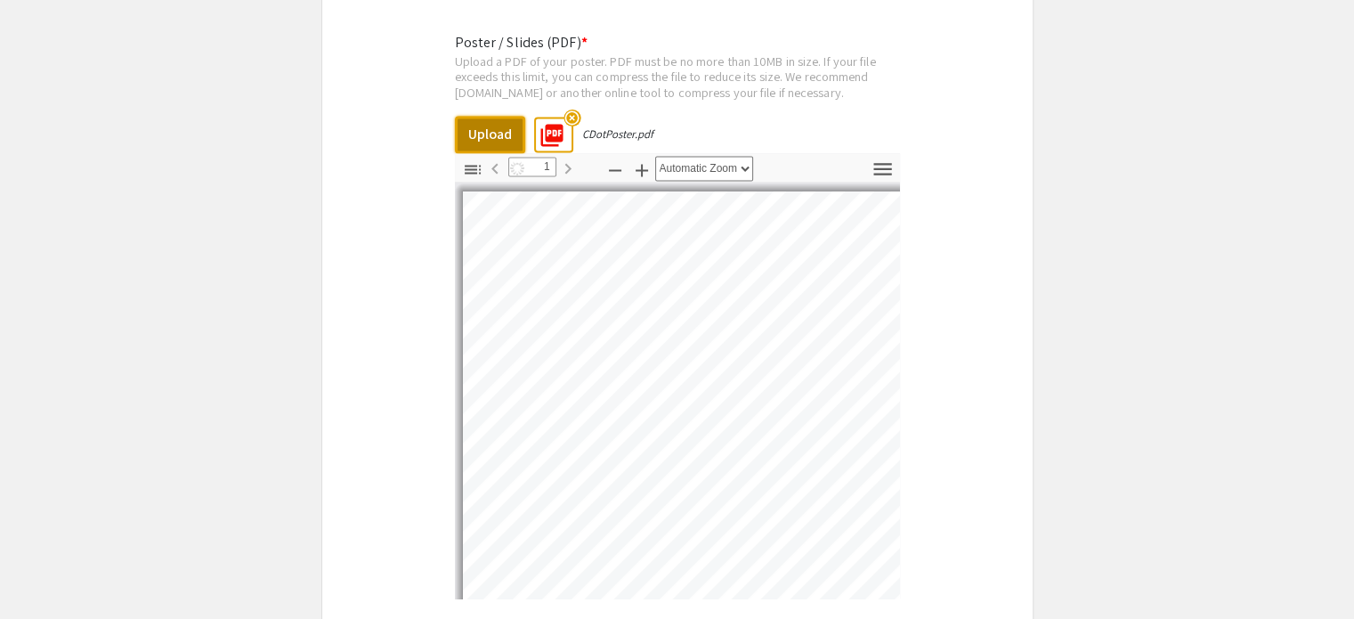
select select "auto"
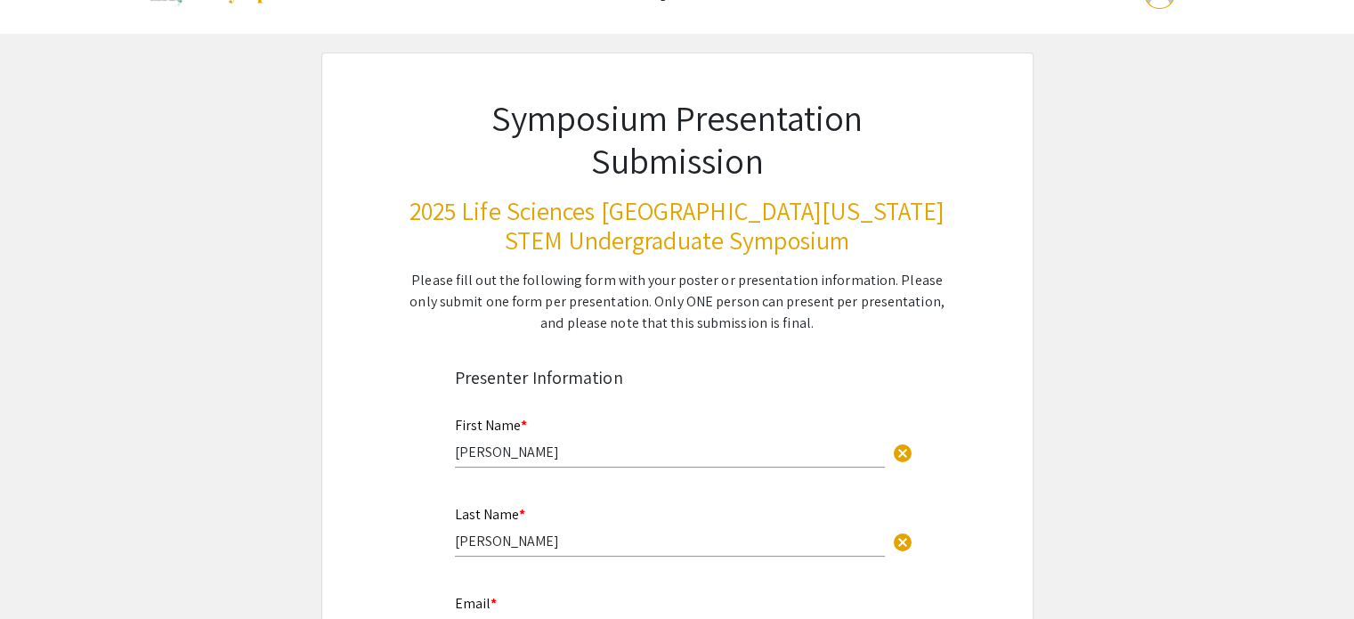
scroll to position [50, 0]
